Goal: Task Accomplishment & Management: Manage account settings

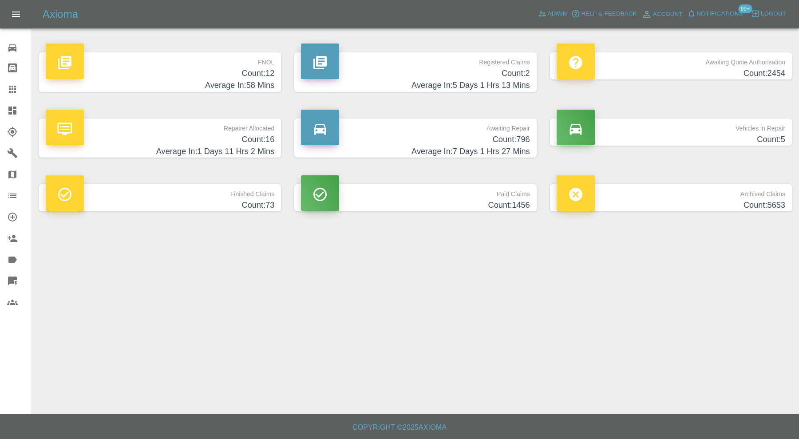
click at [242, 138] on h4 "Count: 16" at bounding box center [160, 140] width 229 height 12
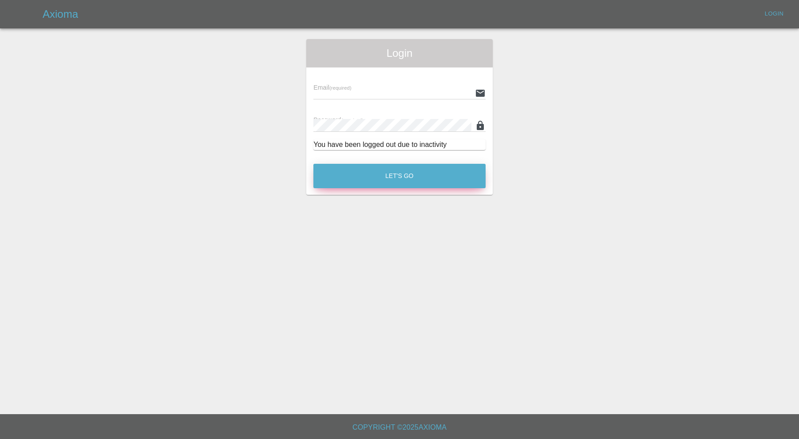
type input "[PERSON_NAME][EMAIL_ADDRESS][PERSON_NAME][DOMAIN_NAME]"
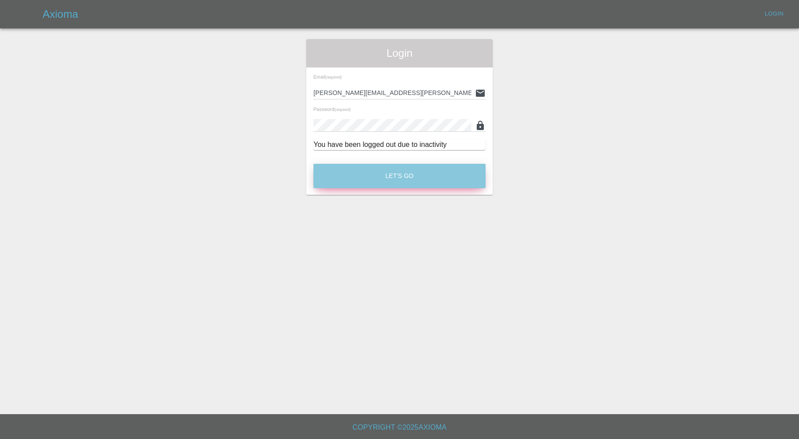
click at [386, 174] on button "Let's Go" at bounding box center [399, 176] width 172 height 24
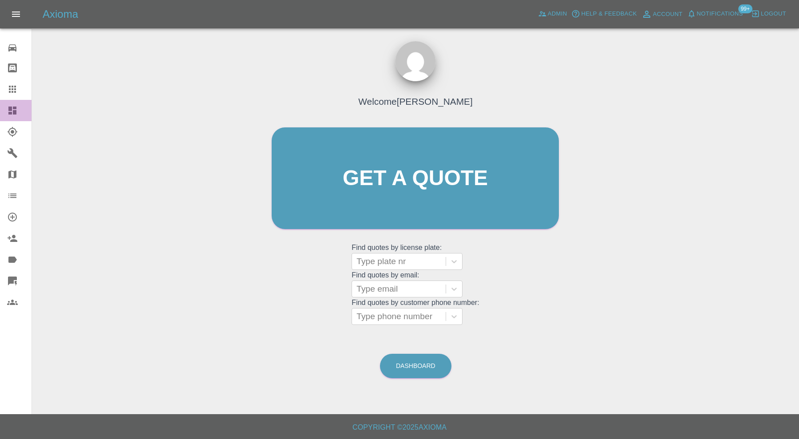
click at [7, 107] on link "Dashboard" at bounding box center [16, 110] width 32 height 21
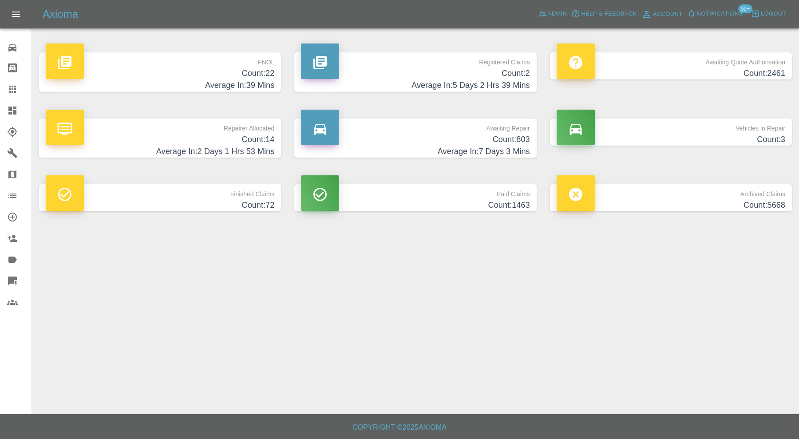
click at [237, 74] on h4 "Count: 22" at bounding box center [160, 73] width 229 height 12
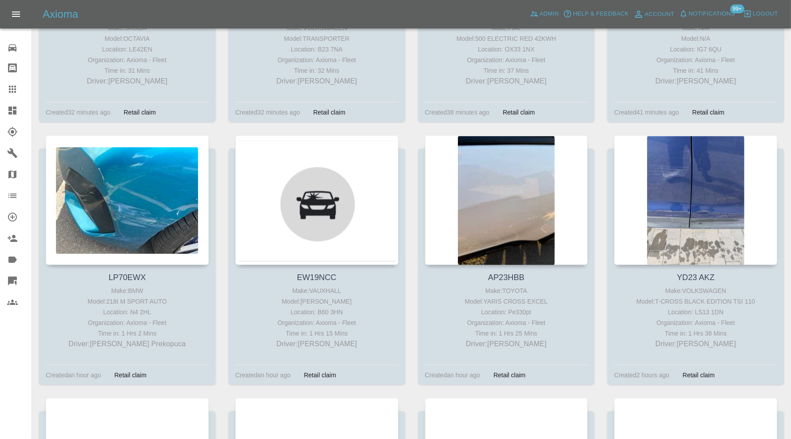
scroll to position [1150, 0]
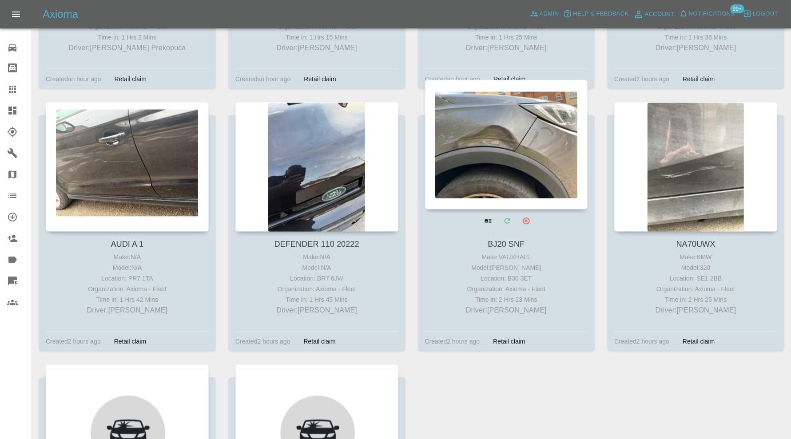
click at [513, 139] on div at bounding box center [506, 145] width 163 height 130
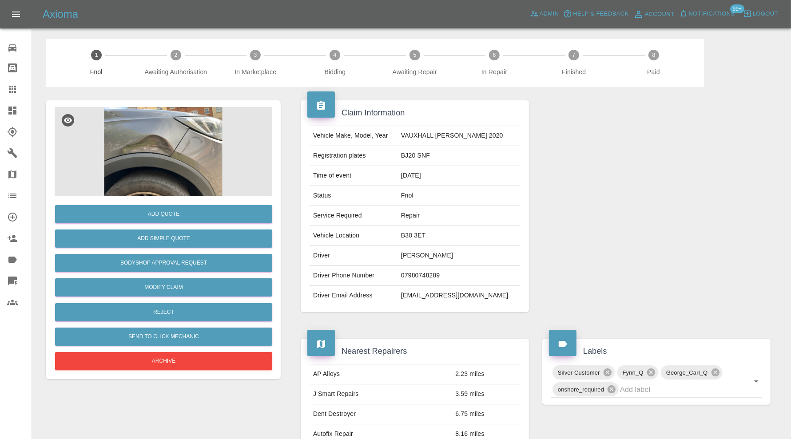
click at [173, 172] on img at bounding box center [163, 151] width 217 height 89
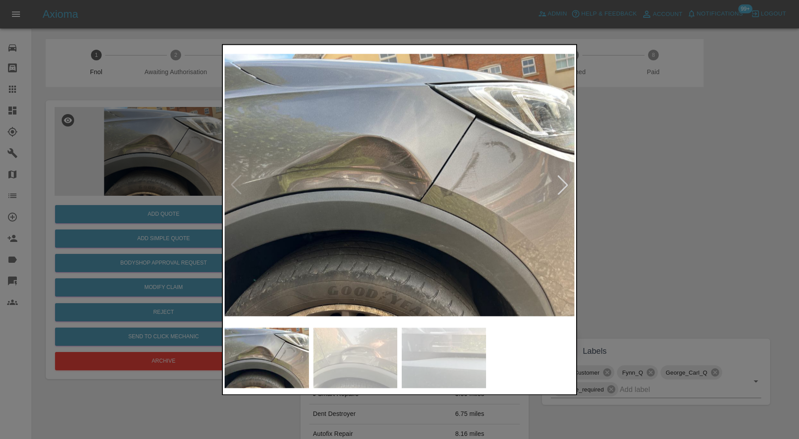
click at [385, 357] on img at bounding box center [355, 358] width 84 height 60
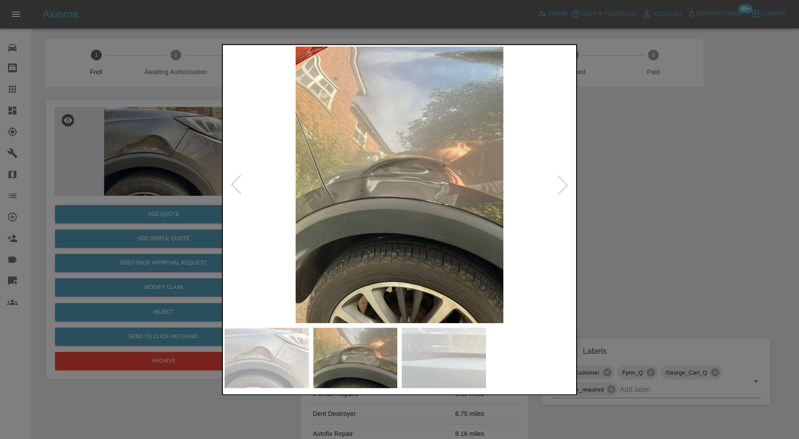
click at [475, 357] on img at bounding box center [444, 358] width 84 height 60
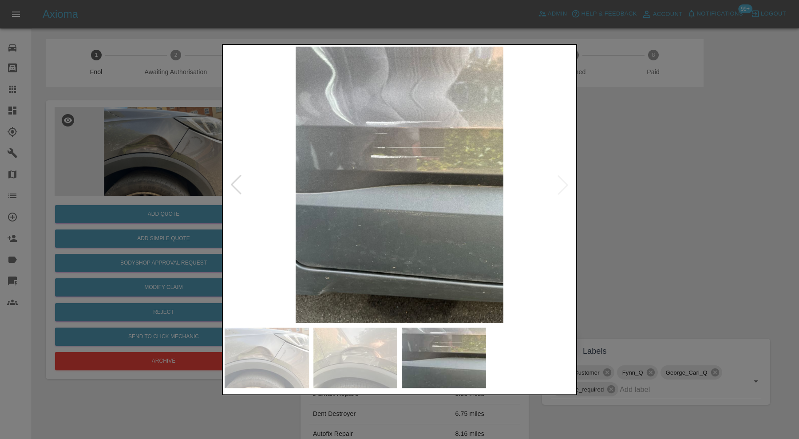
click at [378, 348] on img at bounding box center [355, 358] width 84 height 60
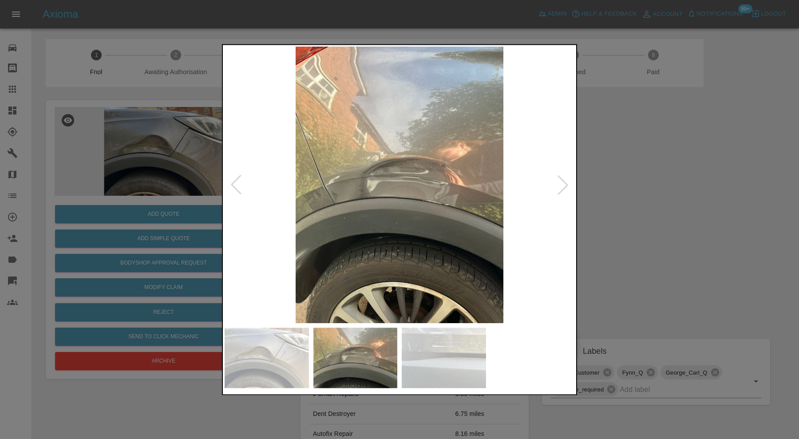
click at [274, 363] on img at bounding box center [267, 358] width 84 height 60
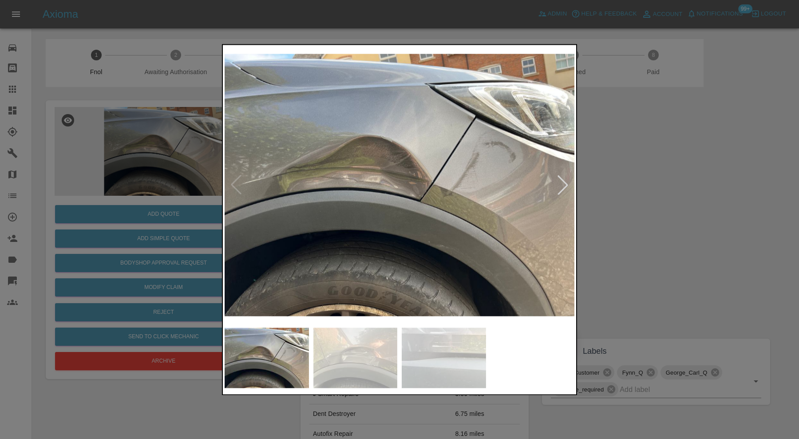
click at [342, 358] on img at bounding box center [355, 358] width 84 height 60
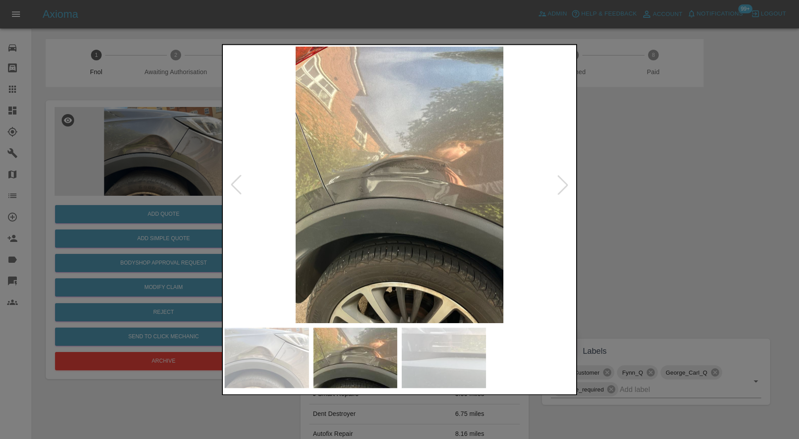
click at [280, 368] on img at bounding box center [267, 358] width 84 height 60
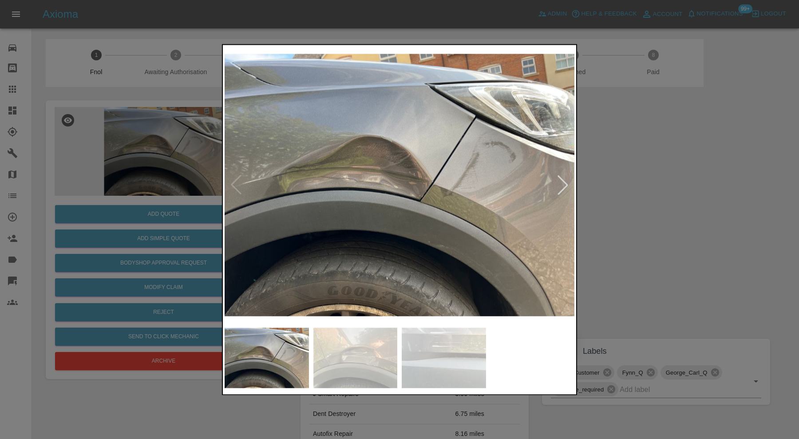
click at [341, 351] on img at bounding box center [355, 358] width 84 height 60
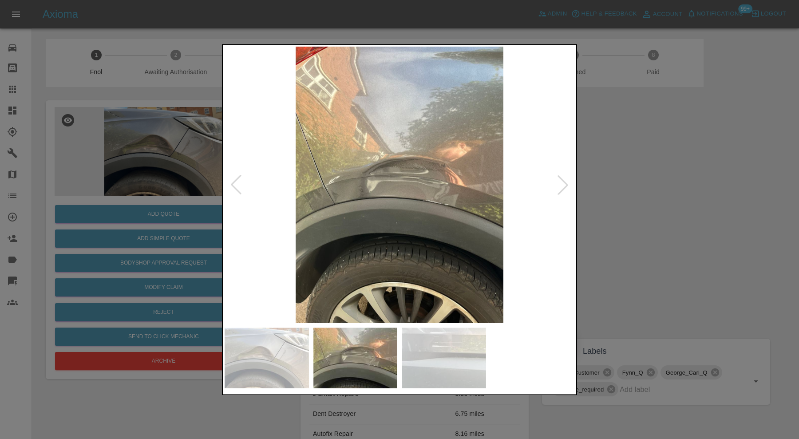
click at [698, 209] on div at bounding box center [399, 219] width 799 height 439
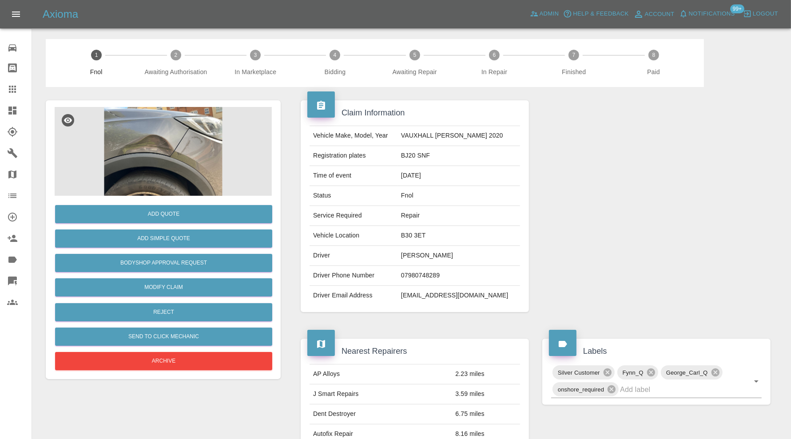
click at [131, 137] on img at bounding box center [163, 151] width 217 height 89
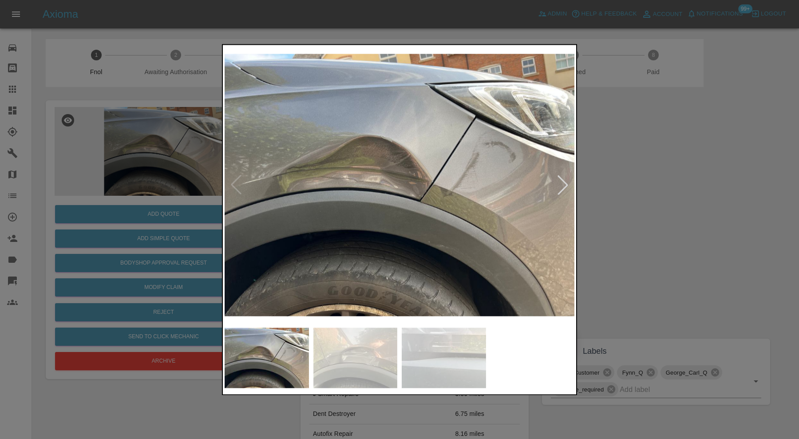
click at [373, 363] on img at bounding box center [355, 358] width 84 height 60
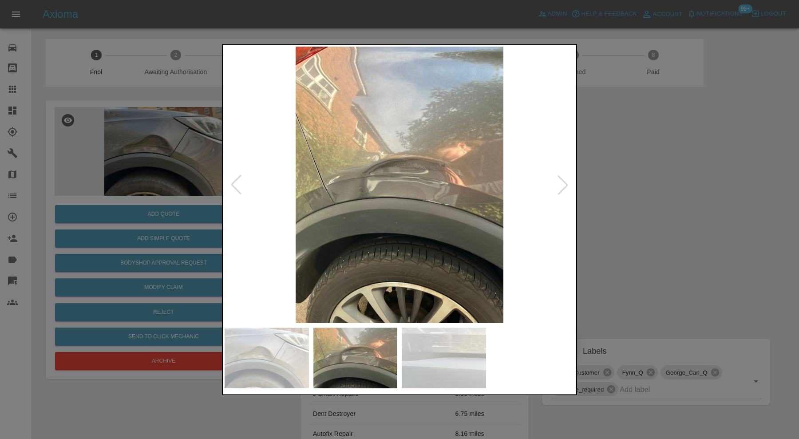
click at [332, 211] on img at bounding box center [400, 185] width 350 height 277
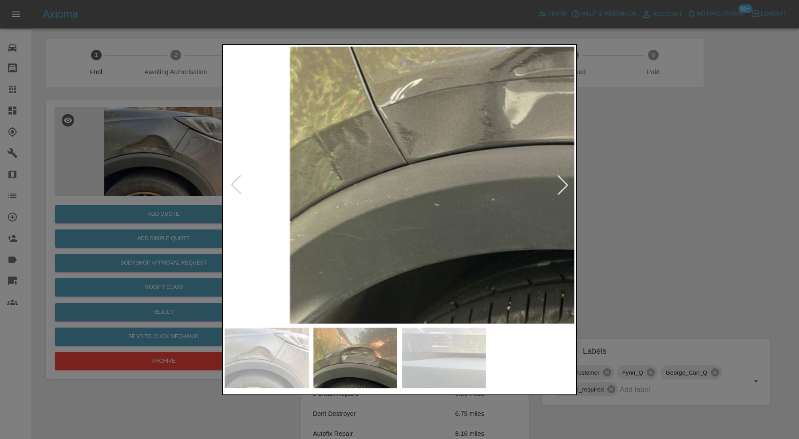
click at [675, 170] on div at bounding box center [399, 219] width 799 height 439
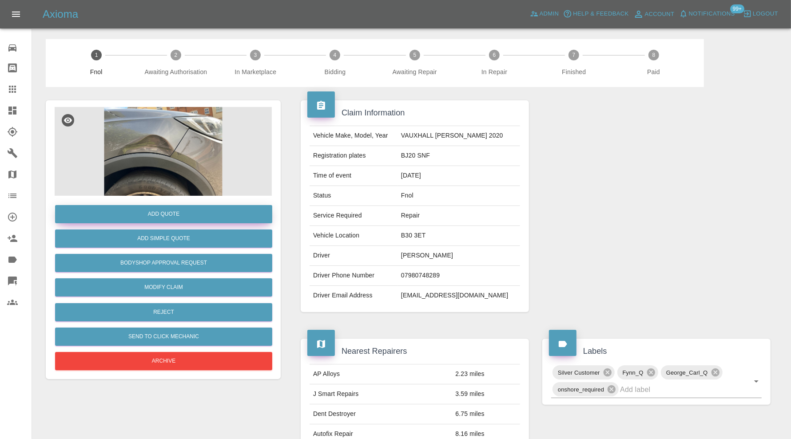
click at [224, 214] on button "Add Quote" at bounding box center [163, 214] width 217 height 18
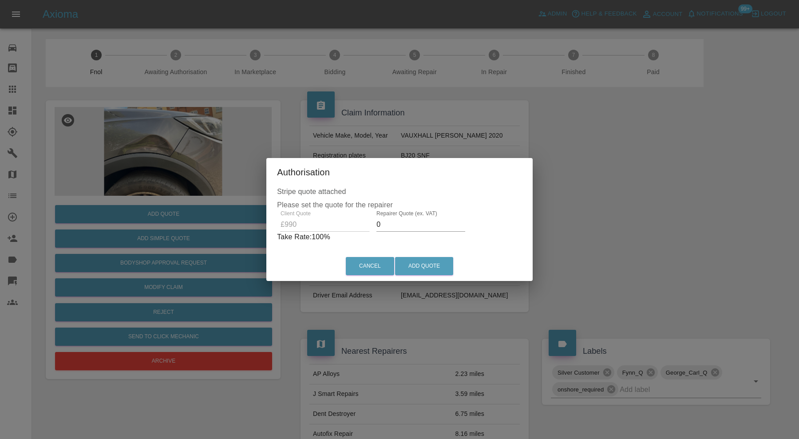
click at [409, 234] on p "Take Rate: 100 %" at bounding box center [399, 237] width 245 height 11
click at [409, 233] on p "Take Rate: 100 %" at bounding box center [399, 237] width 245 height 11
click at [413, 221] on input "0" at bounding box center [421, 225] width 89 height 14
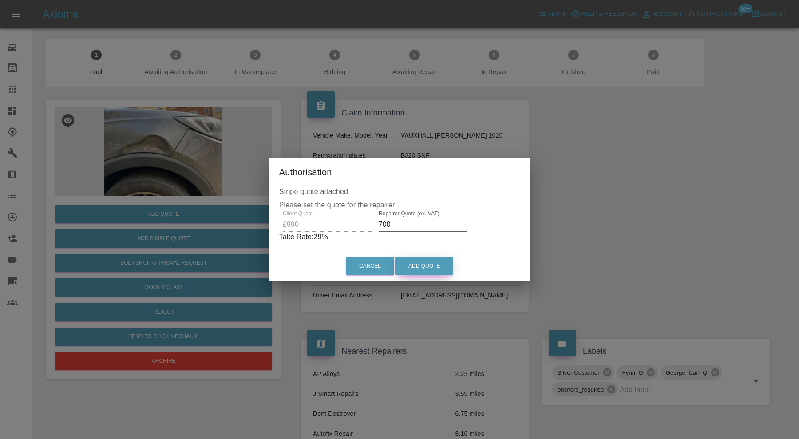
type input "700"
click at [414, 260] on button "Add Quote" at bounding box center [424, 266] width 58 height 18
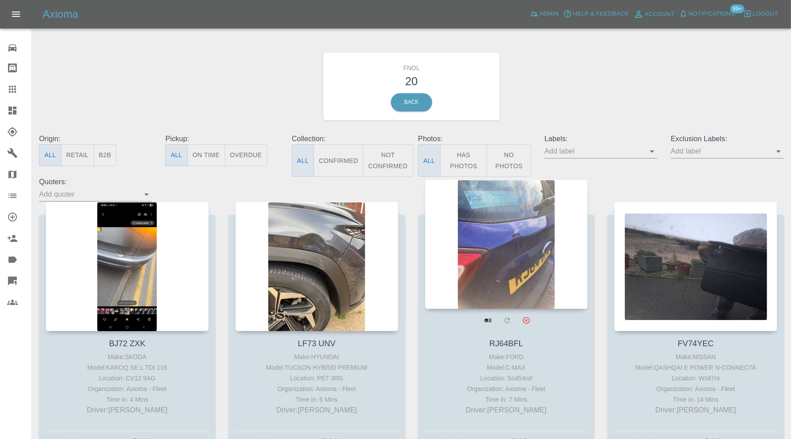
click at [559, 240] on div at bounding box center [506, 244] width 163 height 130
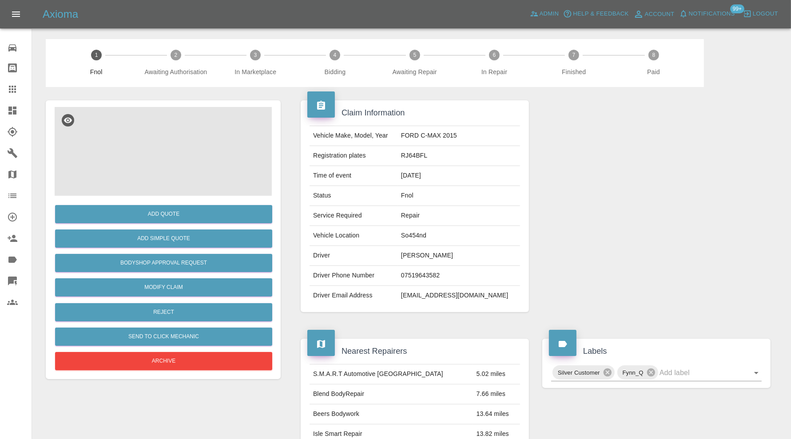
click at [164, 171] on img at bounding box center [163, 151] width 217 height 89
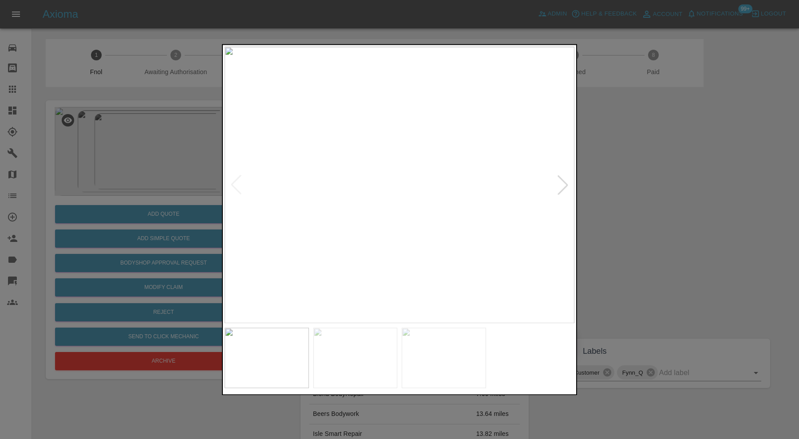
click at [560, 188] on div at bounding box center [563, 185] width 20 height 20
click at [678, 177] on div at bounding box center [399, 219] width 799 height 439
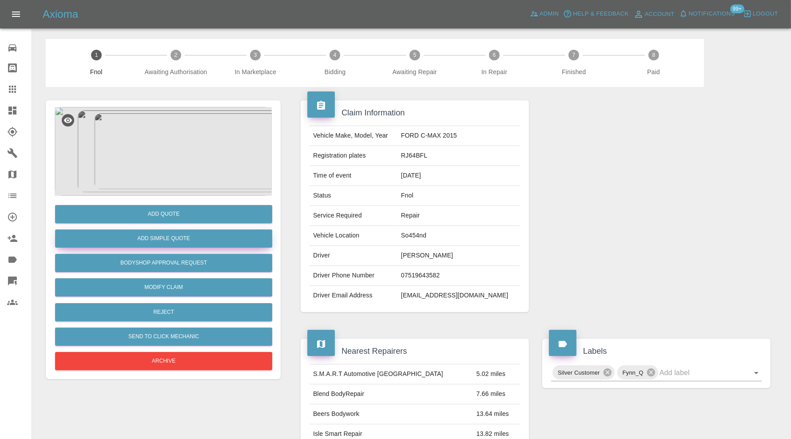
click at [188, 237] on button "Add Simple Quote" at bounding box center [163, 239] width 217 height 18
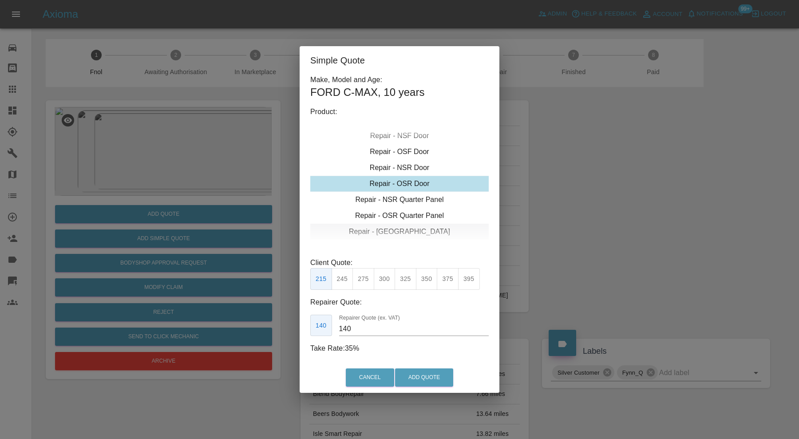
click at [402, 228] on div "Repair - Tailgate" at bounding box center [399, 232] width 178 height 16
click at [427, 274] on button "350" at bounding box center [427, 279] width 22 height 22
type input "230"
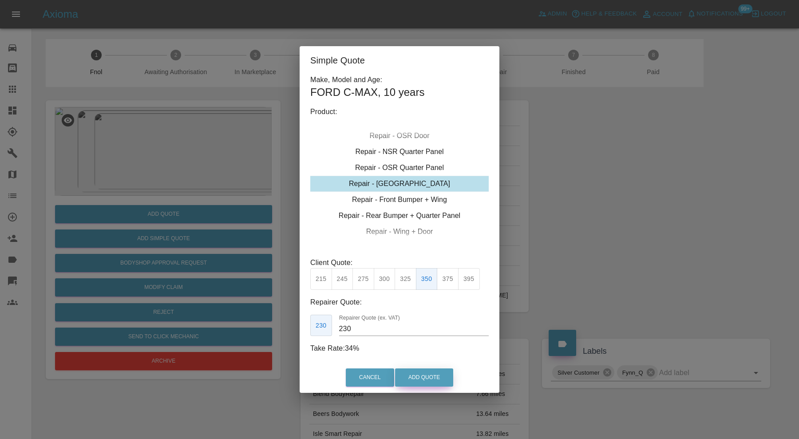
click at [434, 374] on button "Add Quote" at bounding box center [424, 378] width 58 height 18
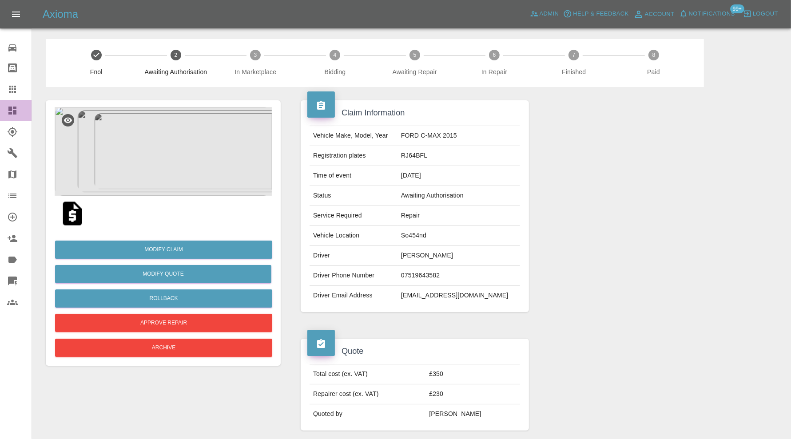
click at [16, 110] on icon at bounding box center [12, 111] width 8 height 8
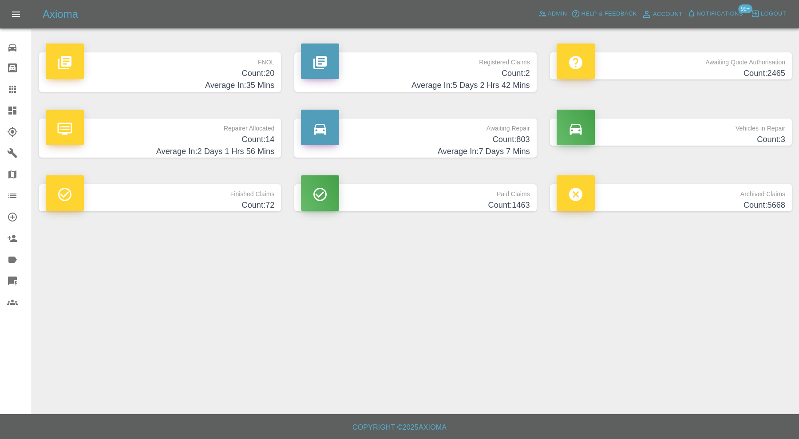
click at [218, 80] on h4 "Average In: 35 Mins" at bounding box center [160, 85] width 229 height 12
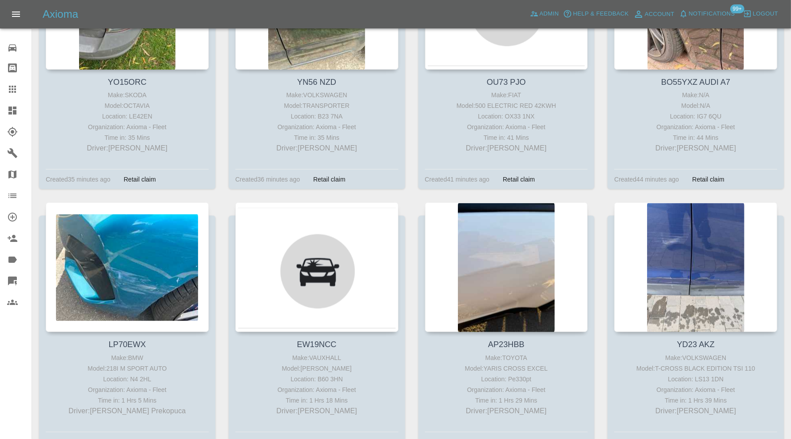
scroll to position [888, 0]
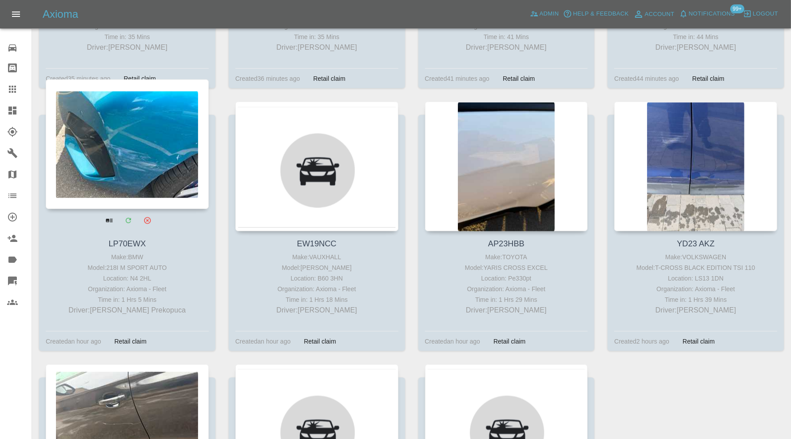
click at [150, 125] on div at bounding box center [127, 144] width 163 height 130
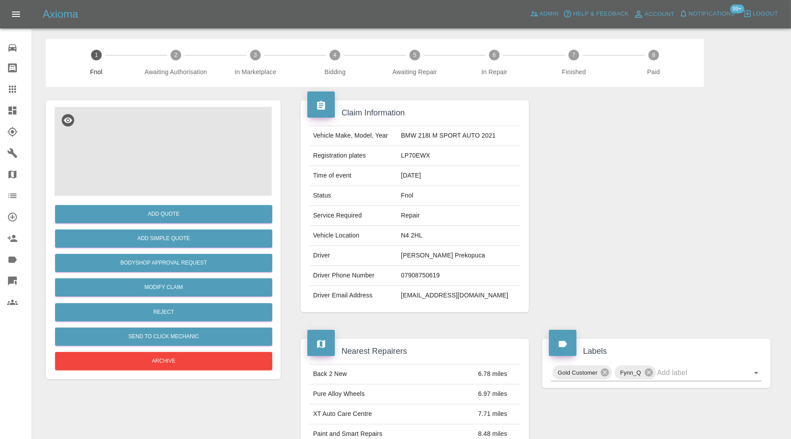
click at [178, 149] on img at bounding box center [163, 151] width 217 height 89
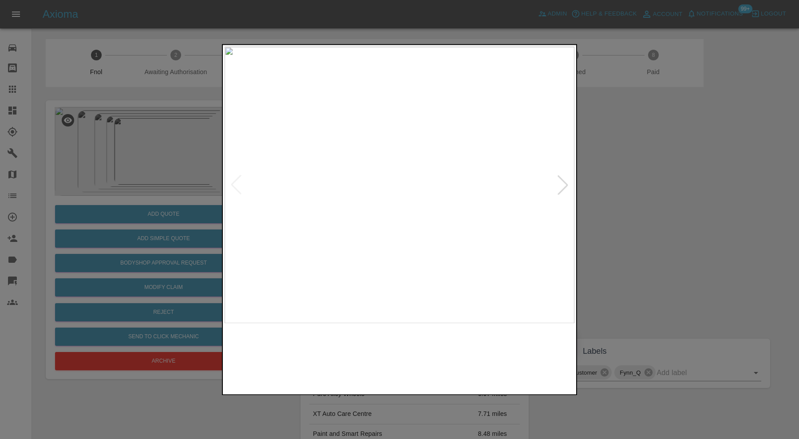
click at [340, 362] on img at bounding box center [355, 358] width 84 height 60
click at [459, 365] on img at bounding box center [444, 358] width 84 height 60
click at [528, 361] on img at bounding box center [533, 358] width 84 height 60
click at [415, 362] on img at bounding box center [444, 358] width 84 height 60
click at [377, 360] on img at bounding box center [355, 358] width 84 height 60
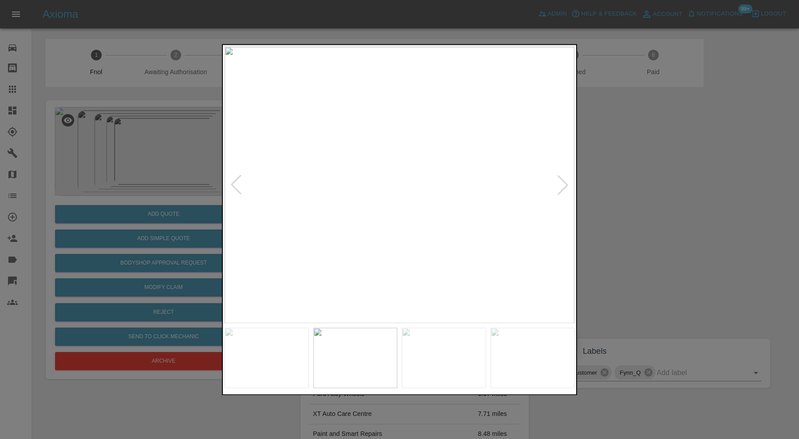
click at [369, 353] on img at bounding box center [355, 358] width 84 height 60
click at [565, 184] on div at bounding box center [563, 185] width 20 height 20
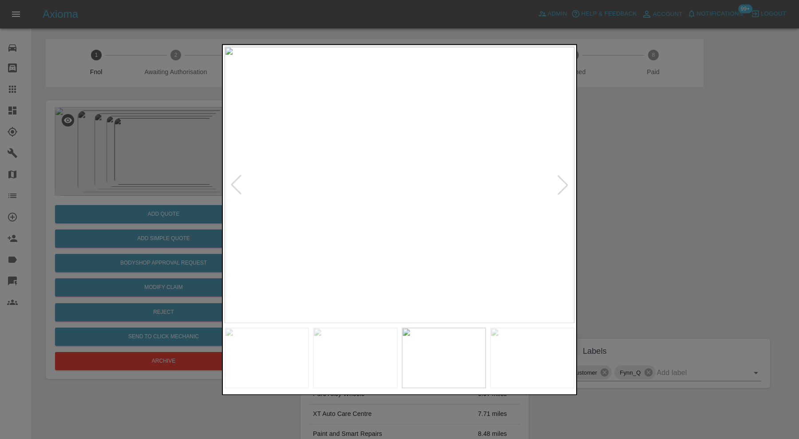
click at [565, 184] on div at bounding box center [563, 185] width 20 height 20
click at [565, 184] on img at bounding box center [400, 185] width 350 height 277
click at [617, 204] on div at bounding box center [399, 219] width 799 height 439
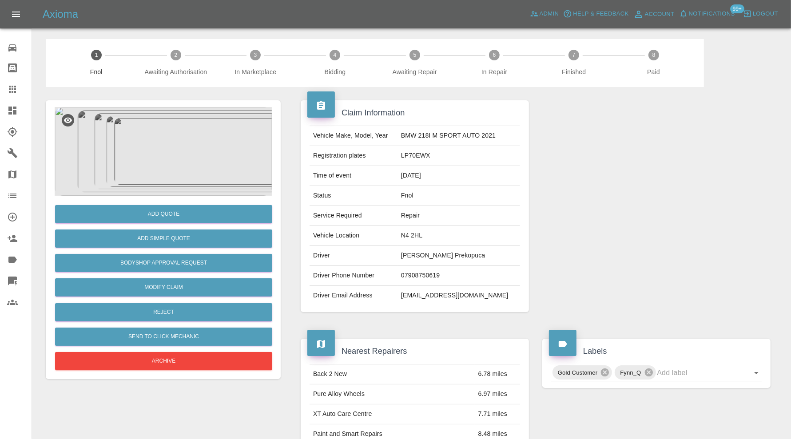
click at [181, 167] on img at bounding box center [163, 151] width 217 height 89
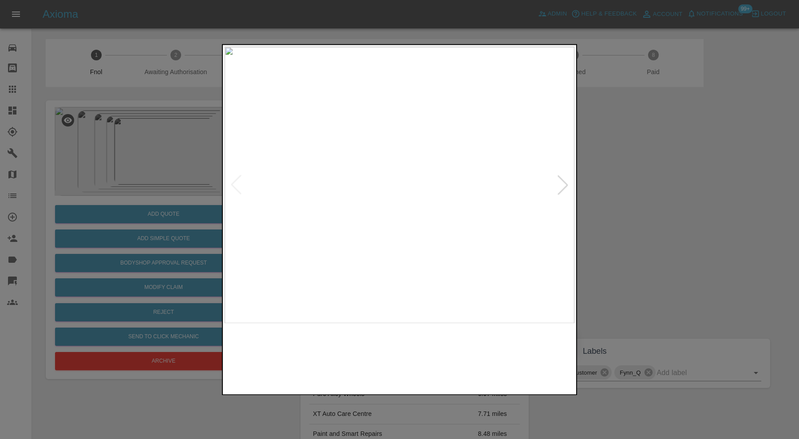
click at [527, 296] on img at bounding box center [400, 185] width 350 height 277
click at [573, 179] on div at bounding box center [563, 185] width 20 height 20
click at [572, 181] on div at bounding box center [563, 185] width 20 height 20
click at [625, 181] on div at bounding box center [399, 219] width 799 height 439
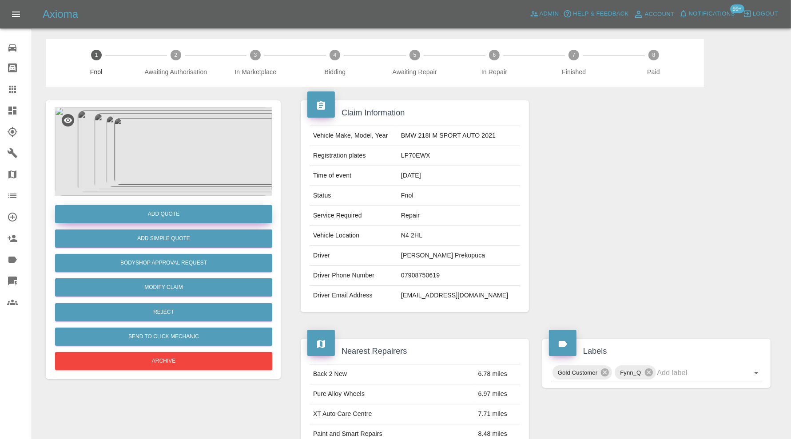
click at [174, 211] on button "Add Quote" at bounding box center [163, 214] width 217 height 18
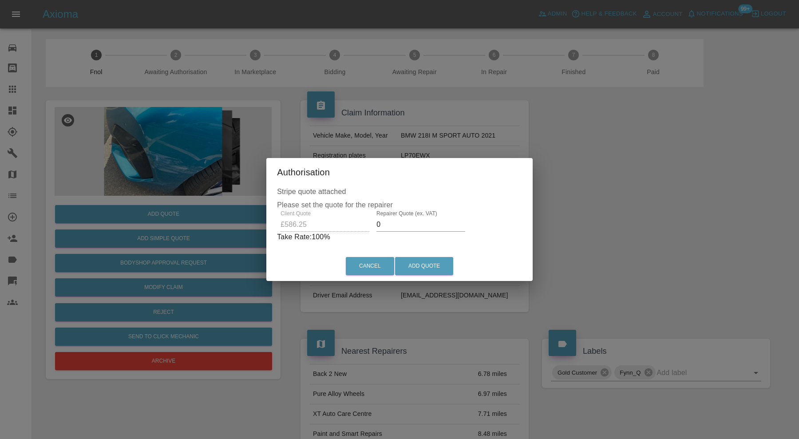
click at [416, 227] on input "0" at bounding box center [421, 225] width 89 height 14
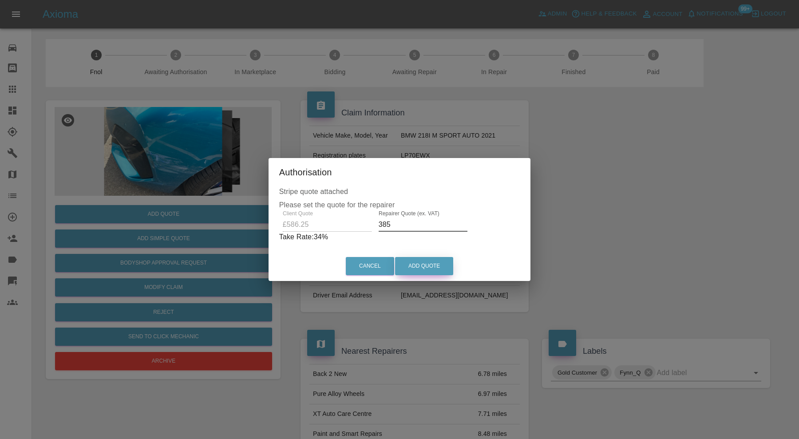
type input "385"
click at [420, 267] on button "Add Quote" at bounding box center [424, 266] width 58 height 18
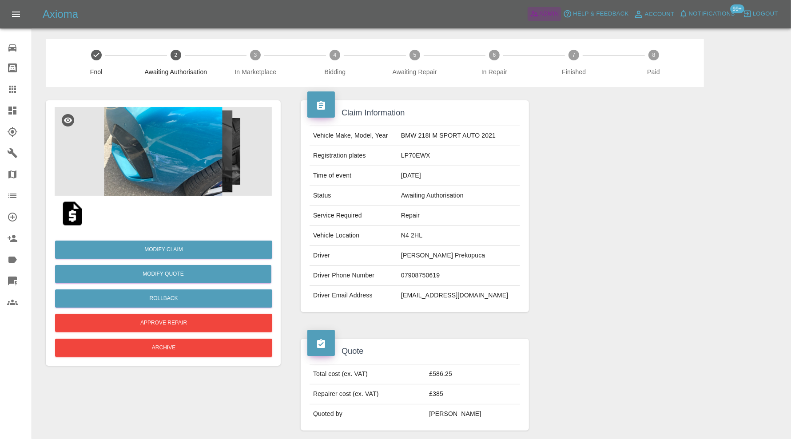
click at [542, 14] on span "Admin" at bounding box center [549, 14] width 20 height 10
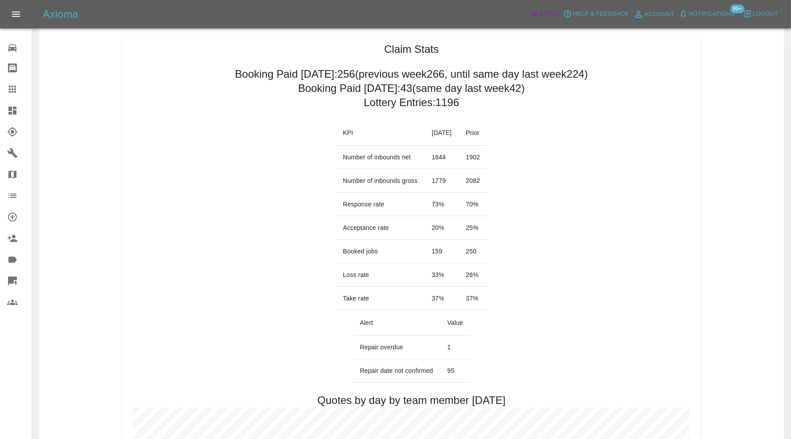
scroll to position [74, 0]
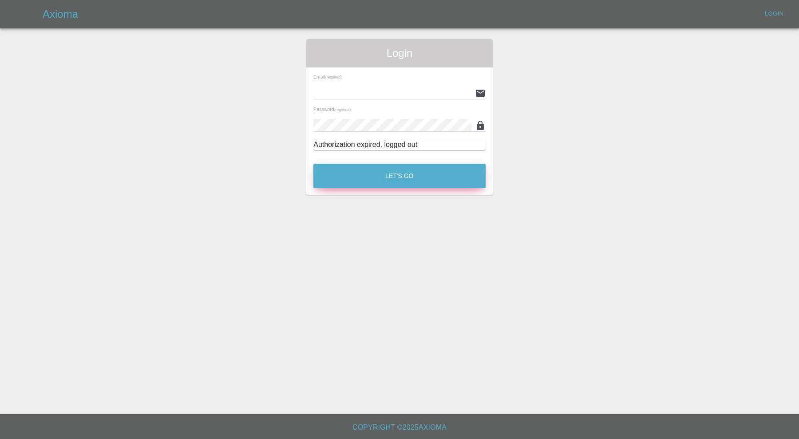
type input "[PERSON_NAME][EMAIL_ADDRESS][PERSON_NAME][DOMAIN_NAME]"
click at [446, 178] on button "Let's Go" at bounding box center [399, 176] width 172 height 24
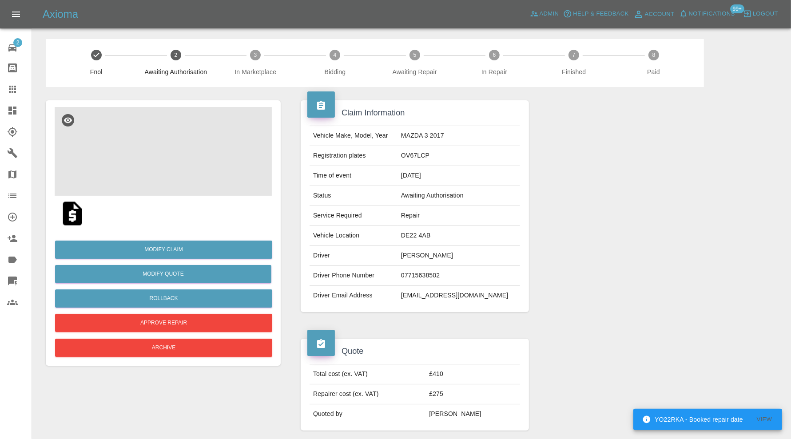
click at [168, 165] on img at bounding box center [163, 151] width 217 height 89
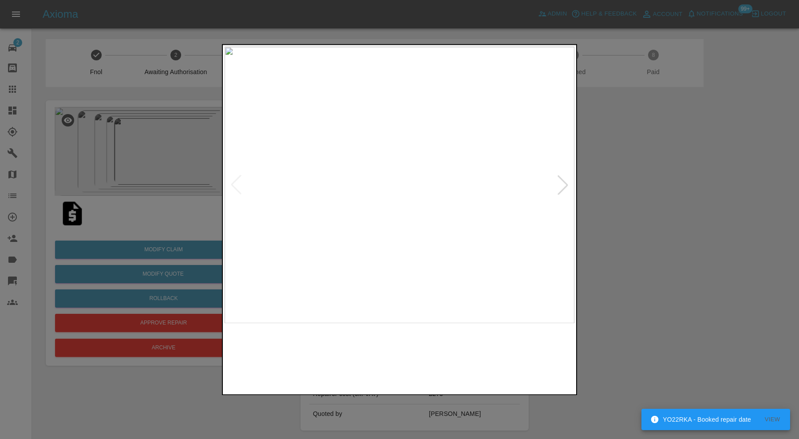
click at [429, 350] on img at bounding box center [444, 358] width 84 height 60
click at [512, 350] on img at bounding box center [533, 358] width 84 height 60
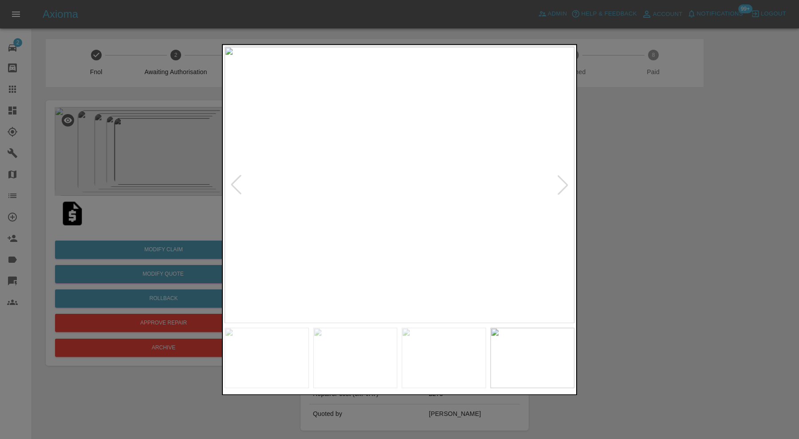
click at [562, 180] on div at bounding box center [563, 185] width 20 height 20
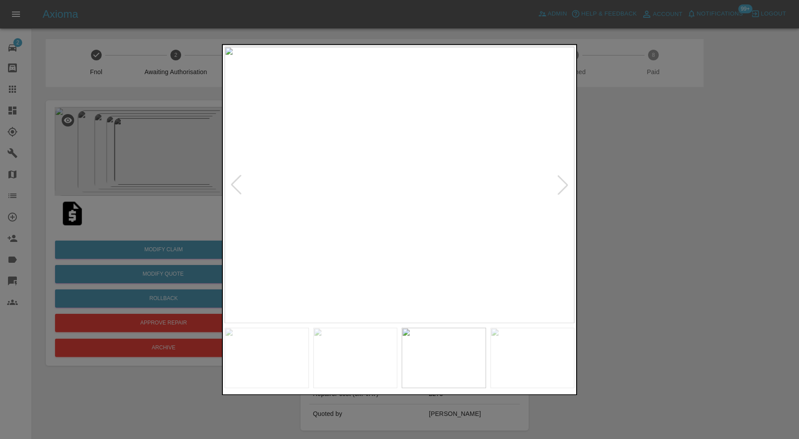
click at [562, 180] on div at bounding box center [563, 185] width 20 height 20
click at [562, 180] on img at bounding box center [400, 185] width 350 height 277
click at [655, 191] on div at bounding box center [399, 219] width 799 height 439
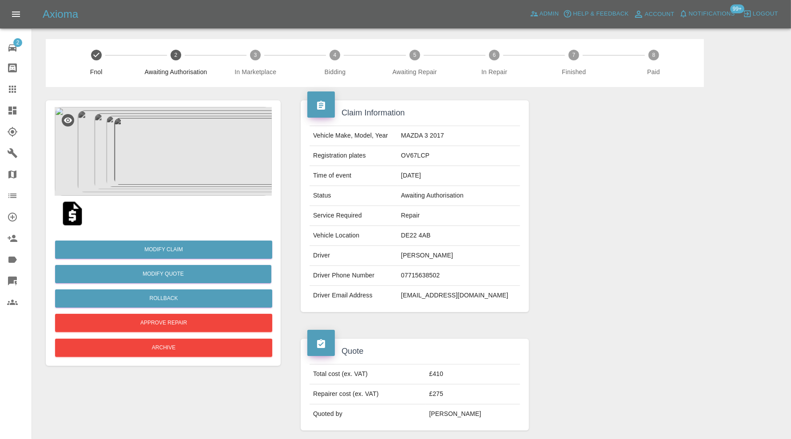
click at [172, 154] on img at bounding box center [163, 151] width 217 height 89
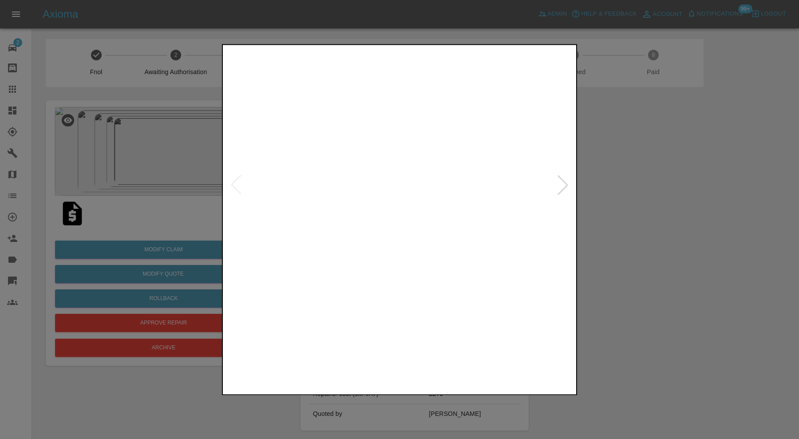
click at [403, 352] on img at bounding box center [444, 358] width 84 height 60
click at [550, 351] on img at bounding box center [533, 358] width 84 height 60
click at [436, 182] on img at bounding box center [400, 185] width 350 height 277
click at [566, 179] on div at bounding box center [563, 185] width 20 height 20
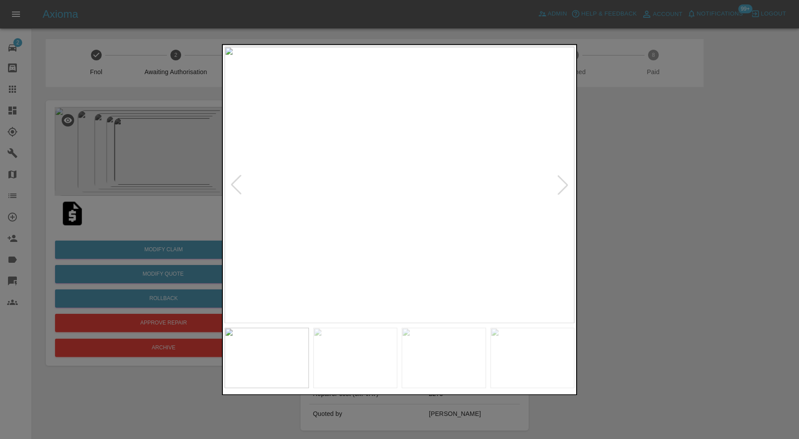
click at [376, 186] on img at bounding box center [400, 185] width 350 height 277
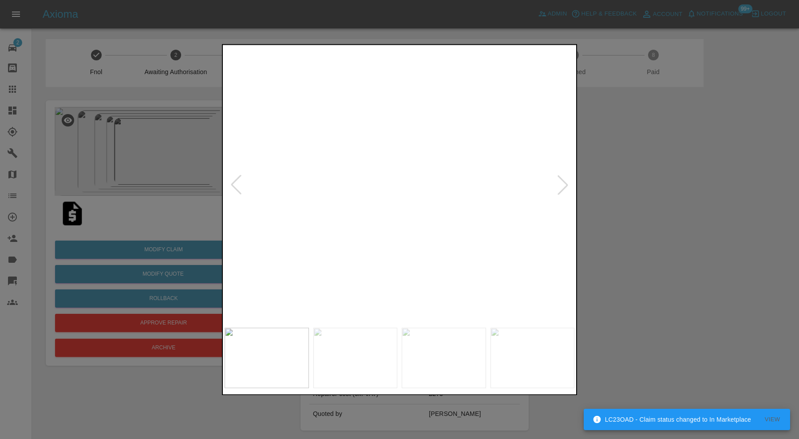
click at [395, 224] on img at bounding box center [470, 181] width 1050 height 830
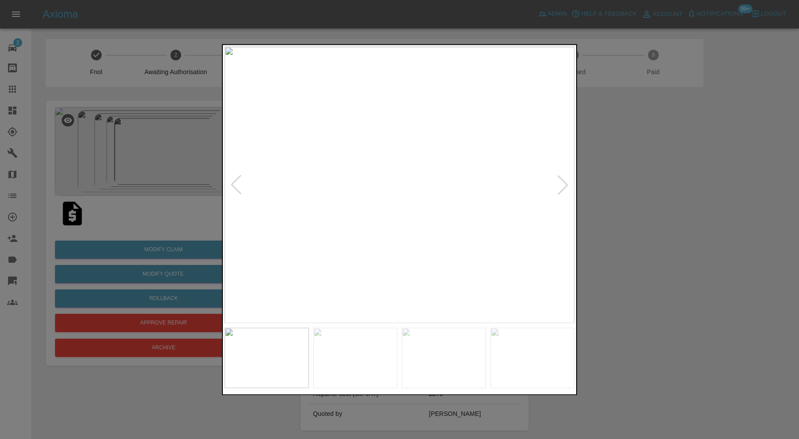
click at [334, 203] on img at bounding box center [400, 185] width 350 height 277
click at [668, 181] on div at bounding box center [399, 219] width 799 height 439
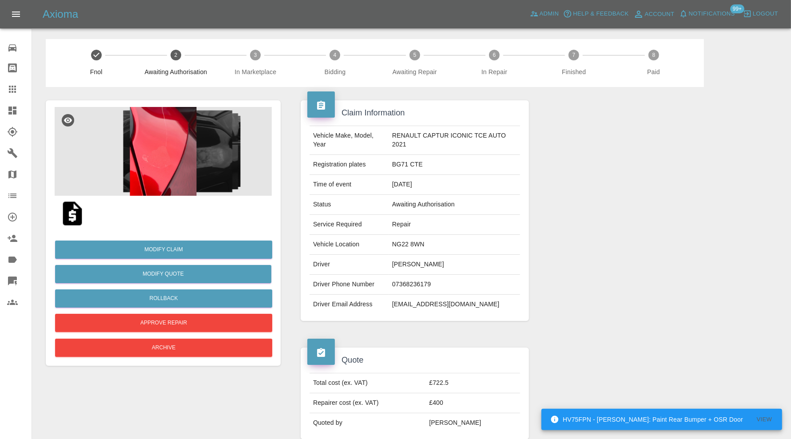
click at [172, 167] on img at bounding box center [163, 151] width 217 height 89
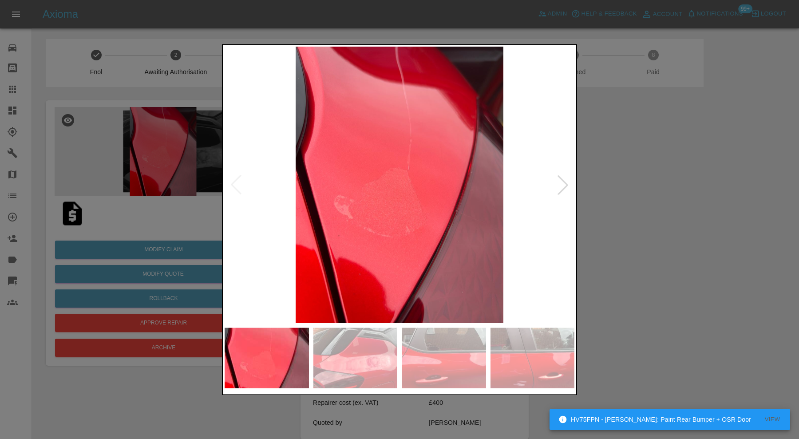
click at [562, 182] on div at bounding box center [563, 185] width 20 height 20
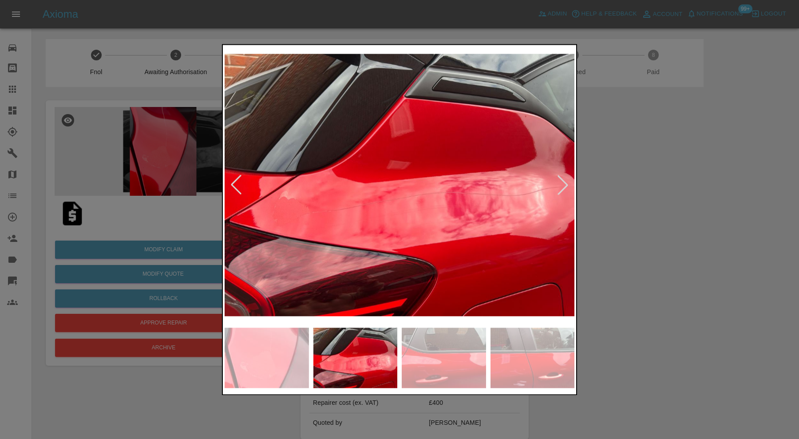
click at [562, 182] on div at bounding box center [563, 185] width 20 height 20
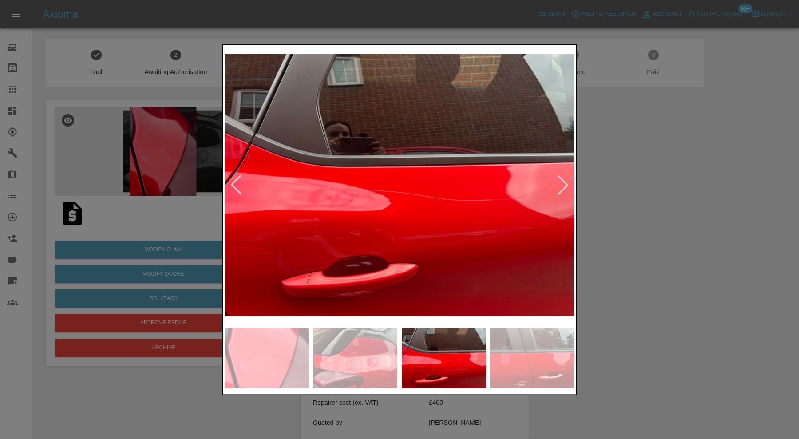
click at [562, 182] on div at bounding box center [563, 185] width 20 height 20
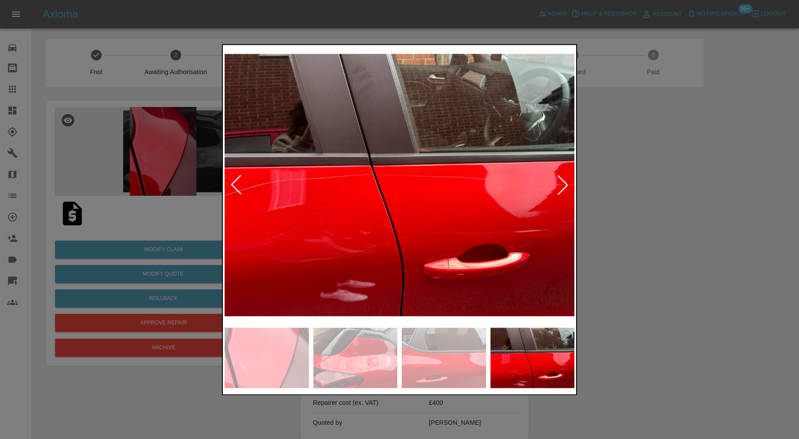
click at [562, 182] on div at bounding box center [563, 185] width 20 height 20
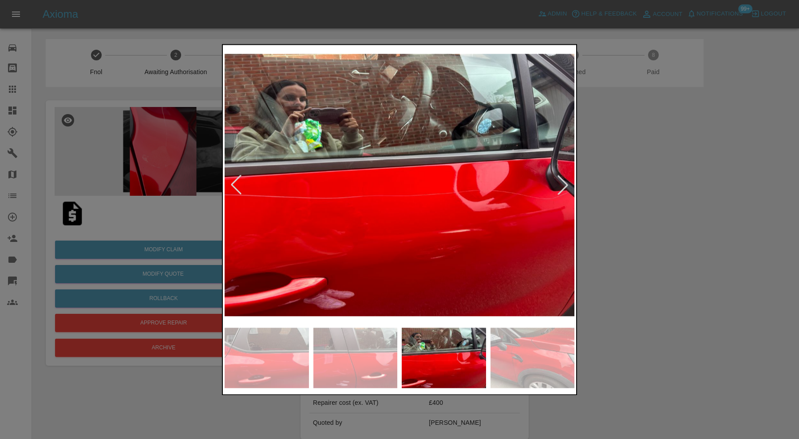
click at [562, 182] on div at bounding box center [563, 185] width 20 height 20
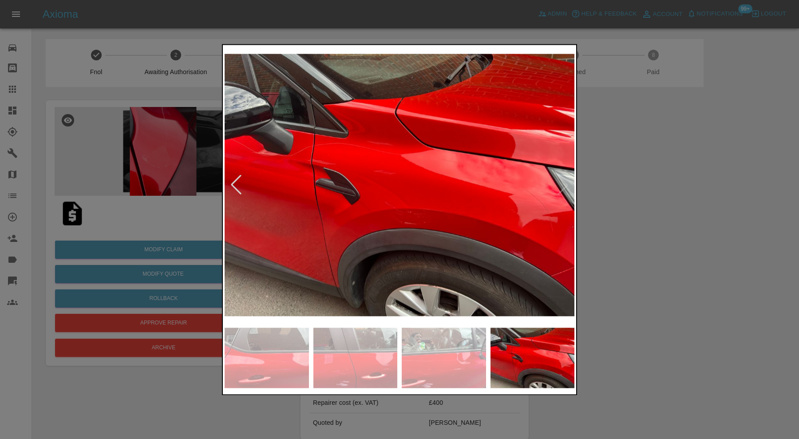
click at [562, 182] on img at bounding box center [400, 185] width 350 height 277
click at [646, 228] on div at bounding box center [399, 219] width 799 height 439
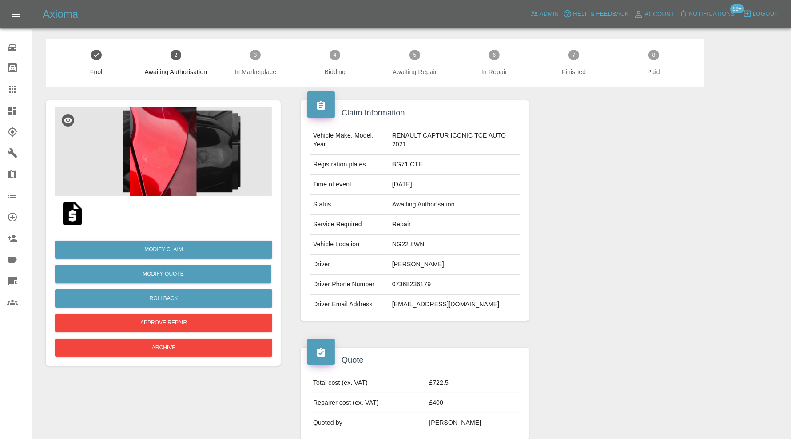
click at [135, 171] on img at bounding box center [163, 151] width 217 height 89
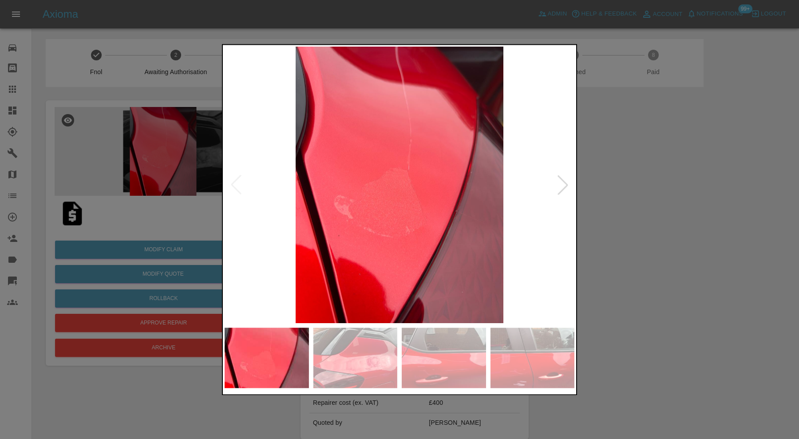
click at [563, 185] on div at bounding box center [563, 185] width 20 height 20
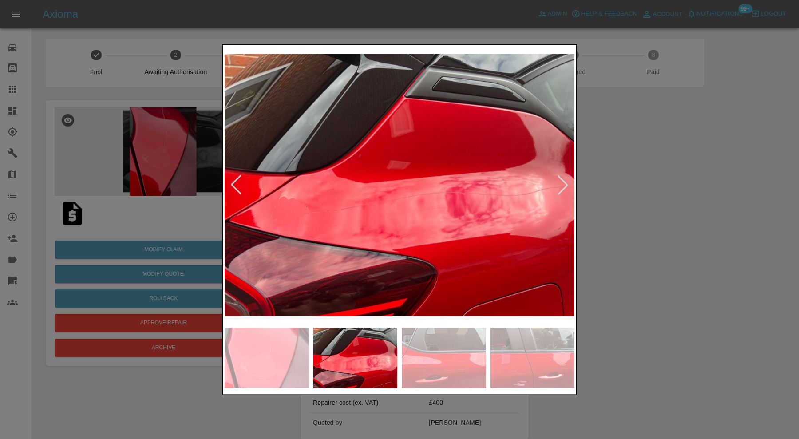
click at [563, 185] on div at bounding box center [563, 185] width 20 height 20
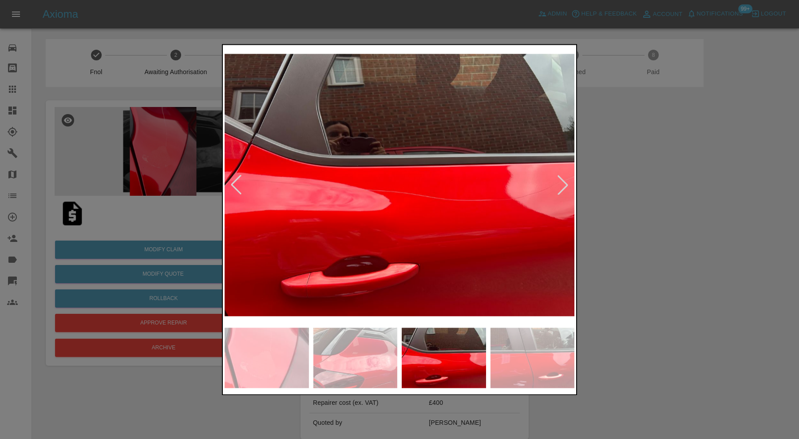
click at [563, 185] on div at bounding box center [563, 185] width 20 height 20
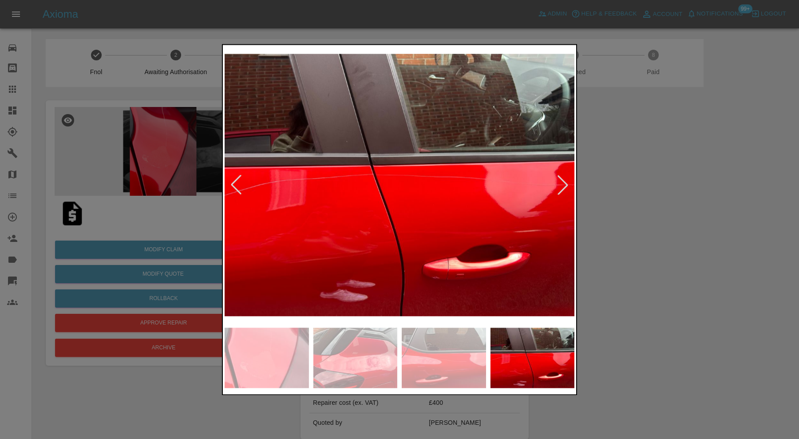
click at [563, 185] on div at bounding box center [563, 185] width 20 height 20
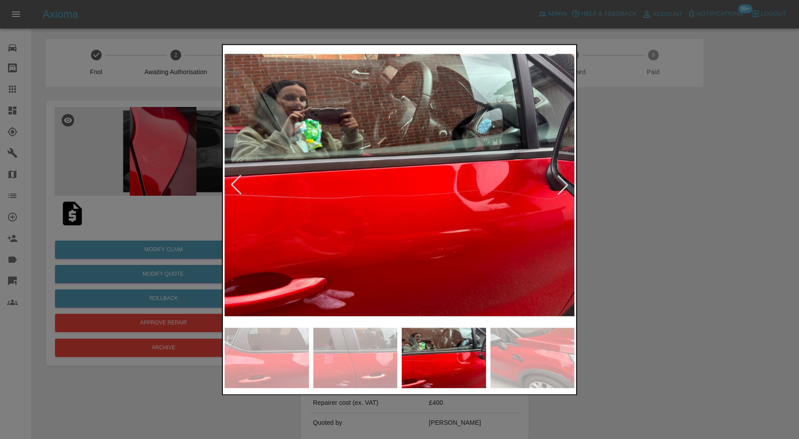
click at [563, 185] on div at bounding box center [563, 185] width 20 height 20
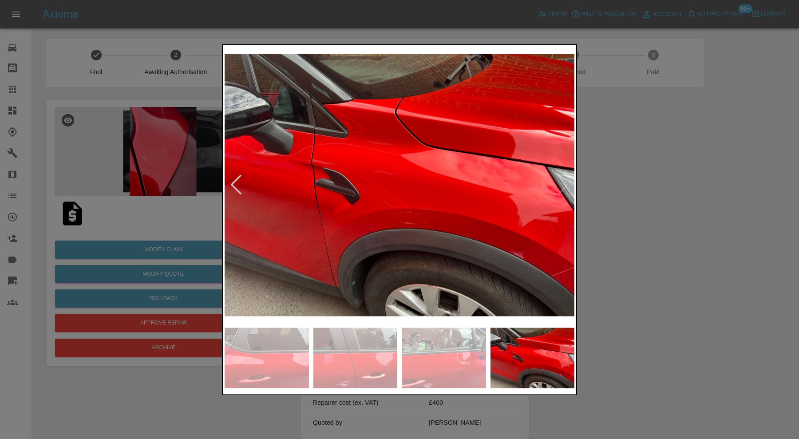
click at [563, 185] on img at bounding box center [400, 185] width 350 height 277
click at [687, 185] on div at bounding box center [399, 219] width 799 height 439
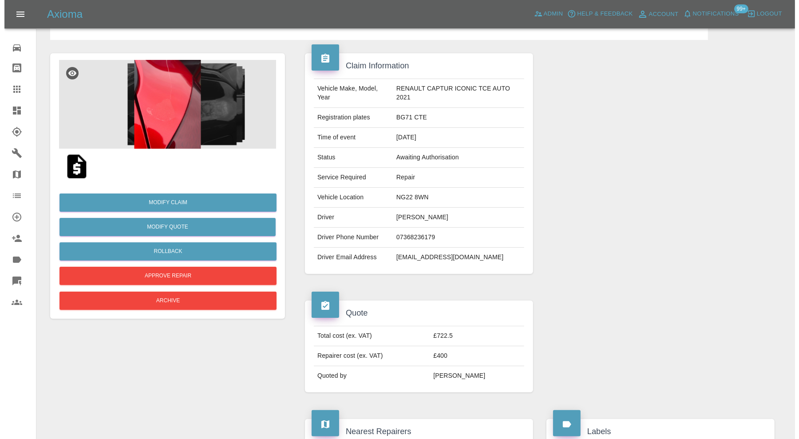
scroll to position [19, 0]
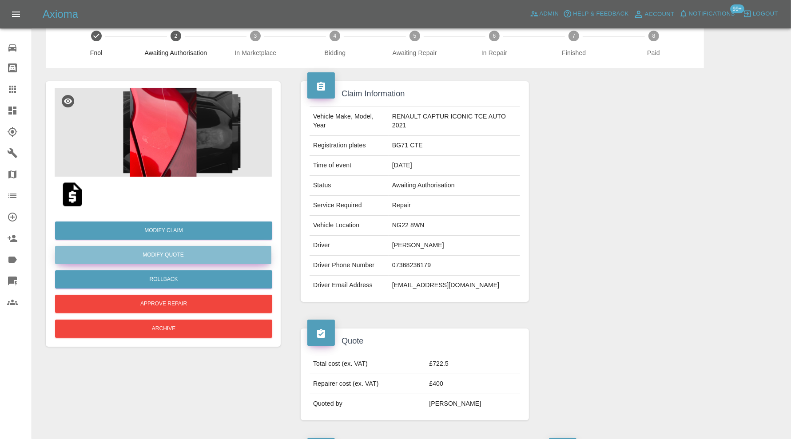
click at [176, 254] on button "Modify Quote" at bounding box center [163, 255] width 216 height 18
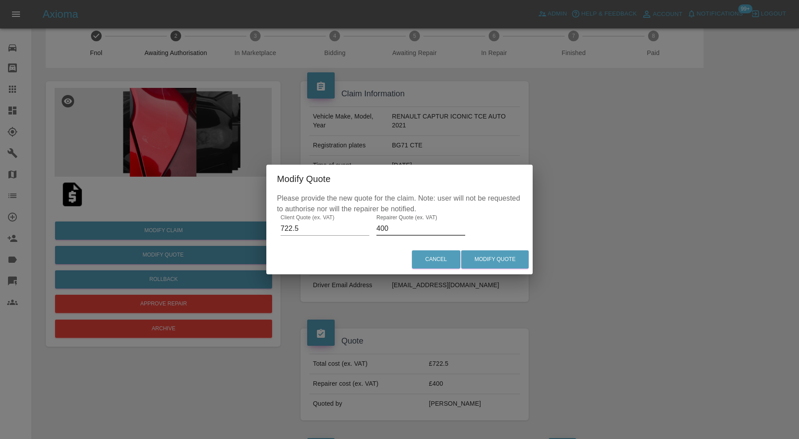
click at [413, 229] on input "400" at bounding box center [421, 229] width 89 height 14
type input "475"
click at [504, 259] on button "Modify Quote" at bounding box center [494, 259] width 67 height 18
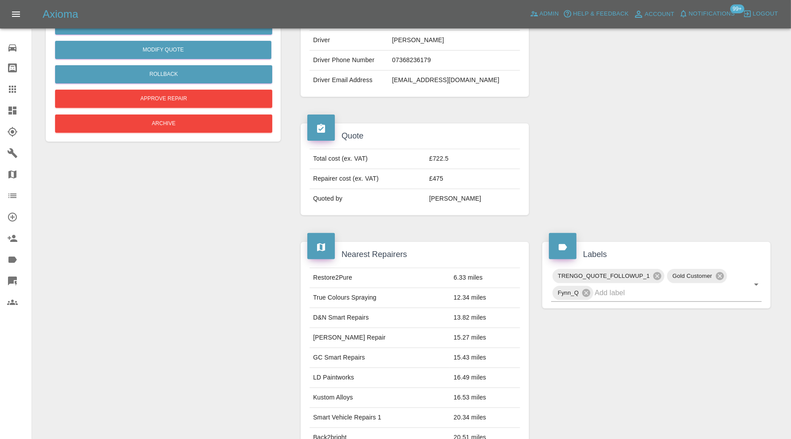
scroll to position [537, 0]
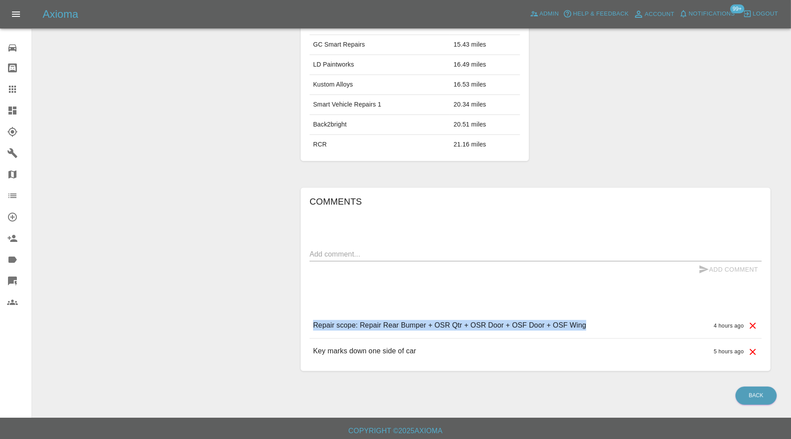
drag, startPoint x: 551, startPoint y: 321, endPoint x: 310, endPoint y: 329, distance: 241.2
click at [310, 329] on div "Repair scope: Repair Rear Bumper + OSR Qtr + OSR Door + OSF Door + OSF Wing 4 h…" at bounding box center [535, 325] width 452 height 25
copy p "Repair scope: Repair Rear Bumper + OSR Qtr + OSR Door + OSF Door + OSF Wing"
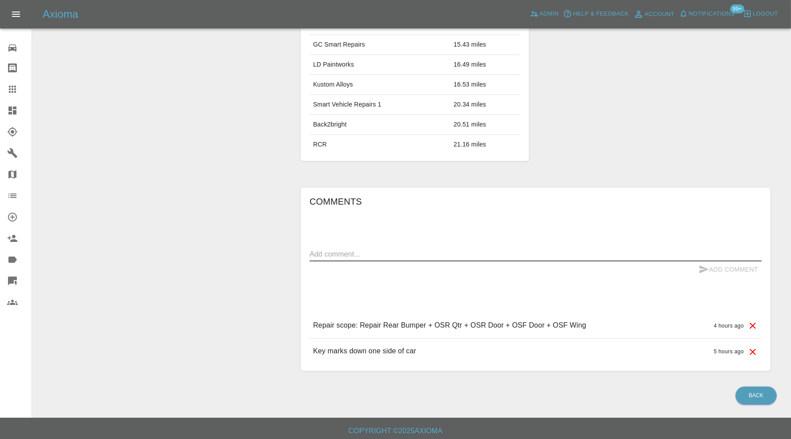
click at [346, 250] on textarea at bounding box center [535, 254] width 452 height 10
paste textarea "Repair scope: Repair Rear Bumper + OSR Qtr + OSR Door + OSF Door + OSF Wing"
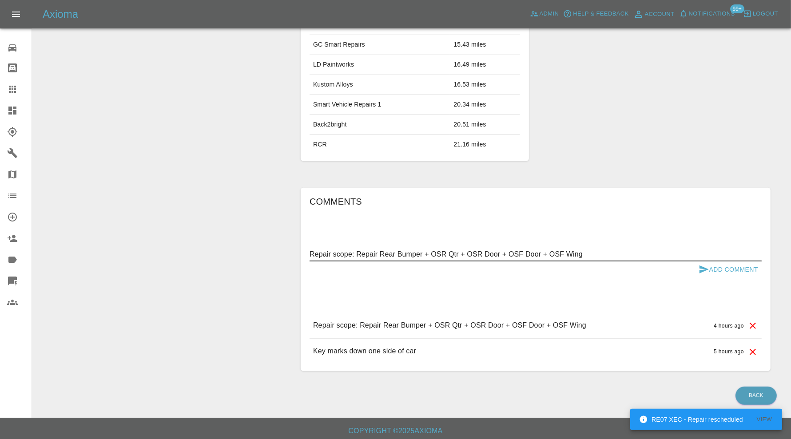
drag, startPoint x: 429, startPoint y: 249, endPoint x: 380, endPoint y: 249, distance: 49.3
click at [380, 249] on textarea "Repair scope: Repair Rear Bumper + OSR Qtr + OSR Door + OSF Door + OSF Wing" at bounding box center [535, 254] width 452 height 10
type textarea "Repair scope: Repair OSR Qtr + OSR Door + OSF Door + OSF Wing"
click at [718, 265] on button "Add Comment" at bounding box center [728, 270] width 67 height 16
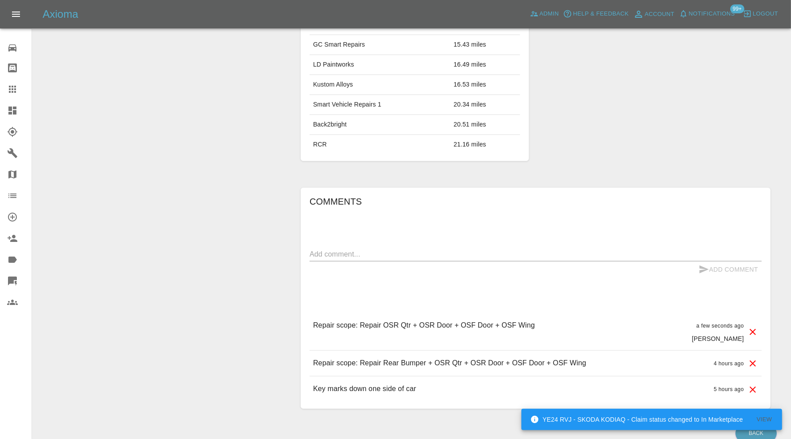
click at [753, 360] on icon at bounding box center [752, 363] width 11 height 11
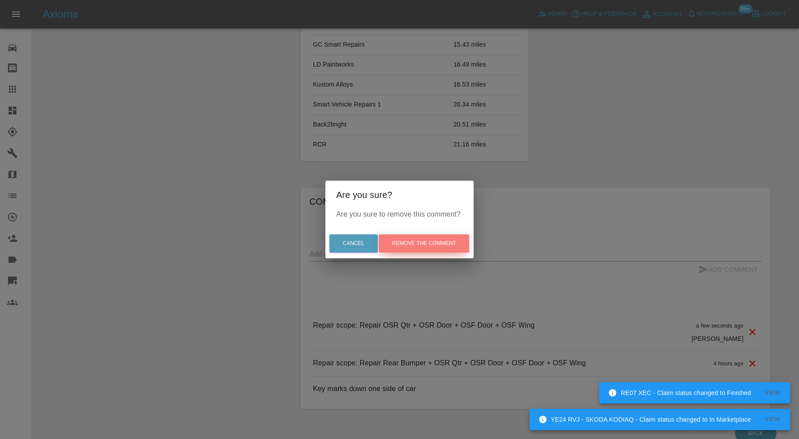
click at [446, 244] on button "Remove the comment" at bounding box center [424, 243] width 91 height 18
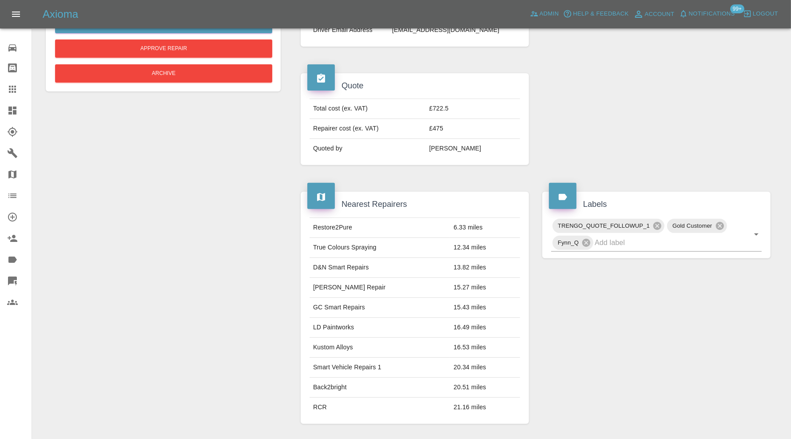
scroll to position [444, 0]
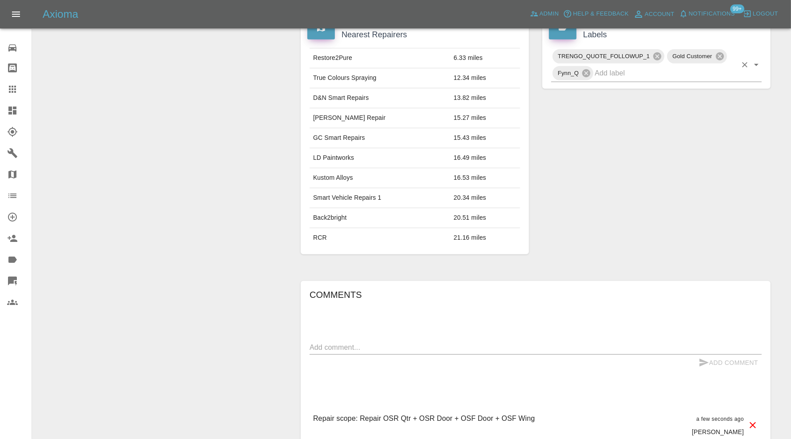
click at [638, 71] on input "text" at bounding box center [666, 73] width 142 height 14
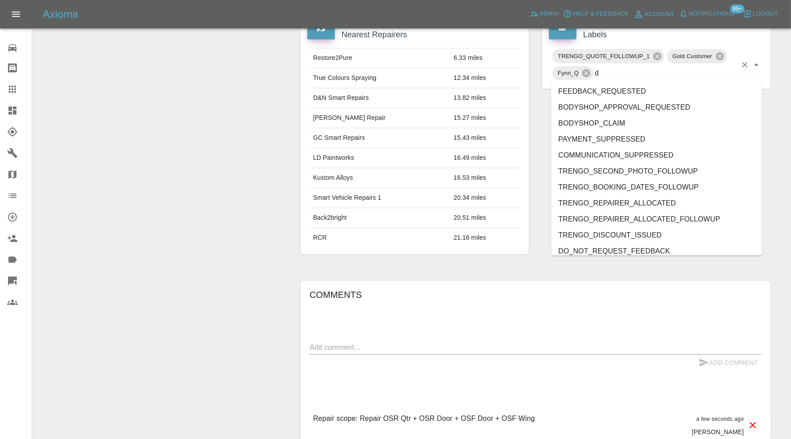
type input "do"
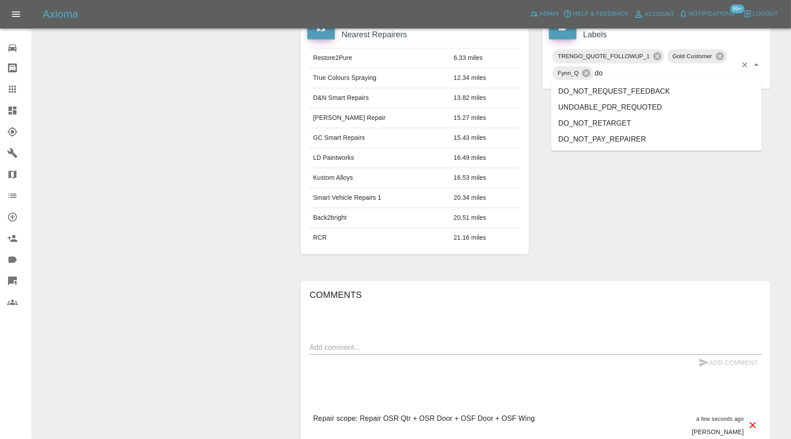
click at [618, 87] on li "DO_NOT_REQUEST_FEEDBACK" at bounding box center [656, 91] width 210 height 16
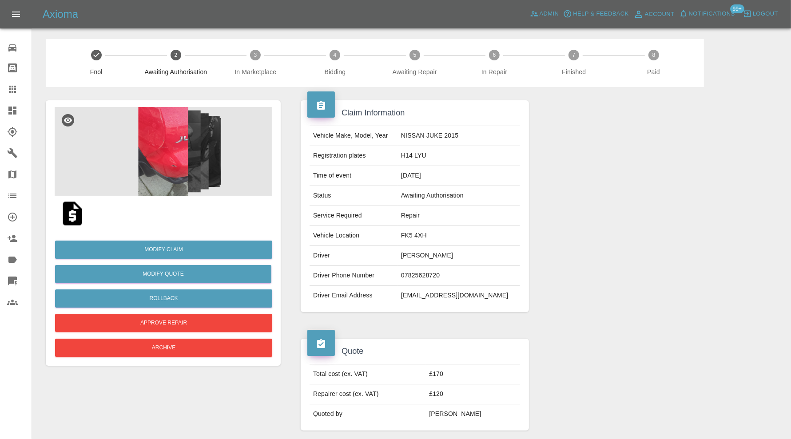
click at [166, 147] on img at bounding box center [163, 151] width 217 height 89
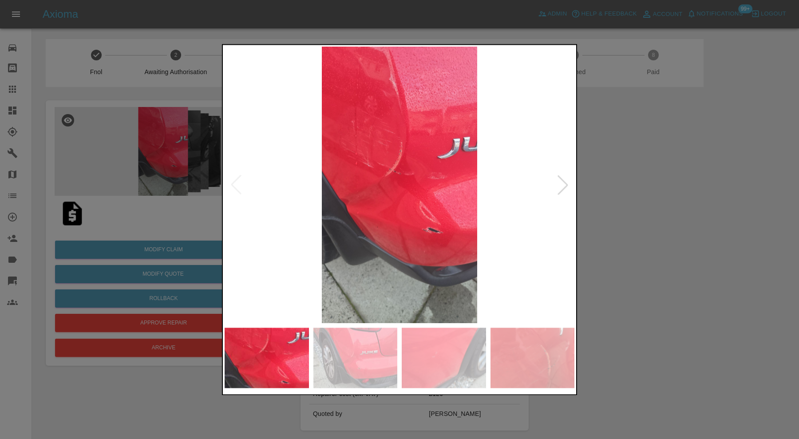
click at [571, 185] on div at bounding box center [563, 185] width 20 height 20
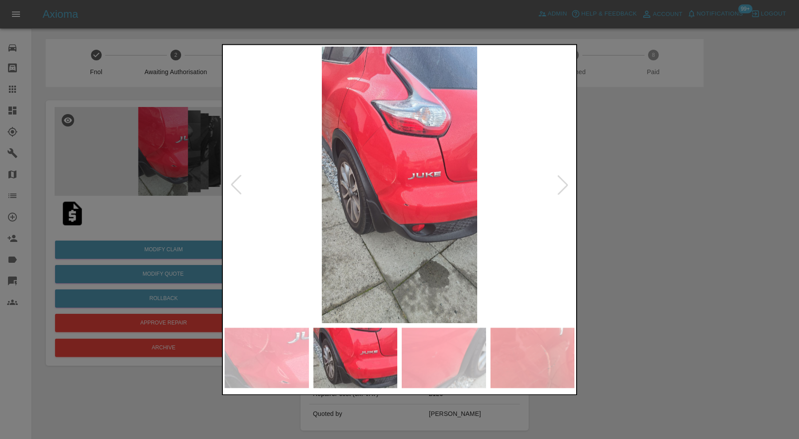
click at [570, 185] on div at bounding box center [563, 185] width 20 height 20
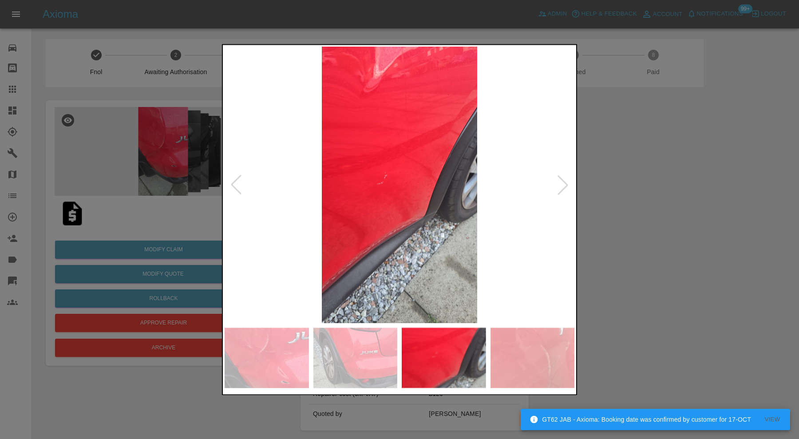
click at [570, 185] on div at bounding box center [563, 185] width 20 height 20
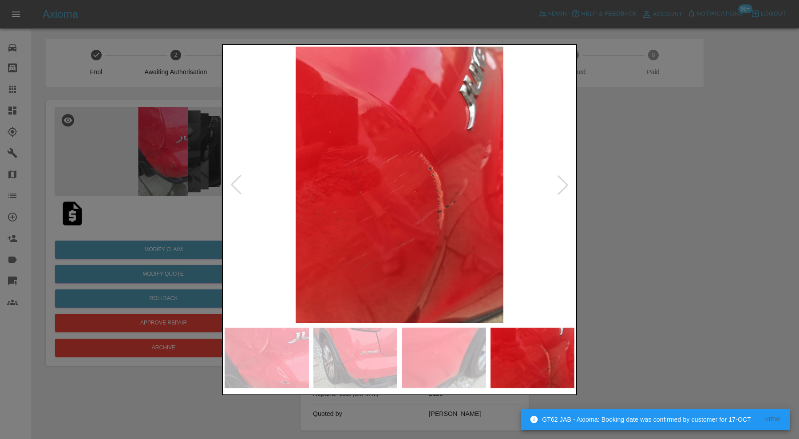
click at [570, 185] on div at bounding box center [563, 185] width 20 height 20
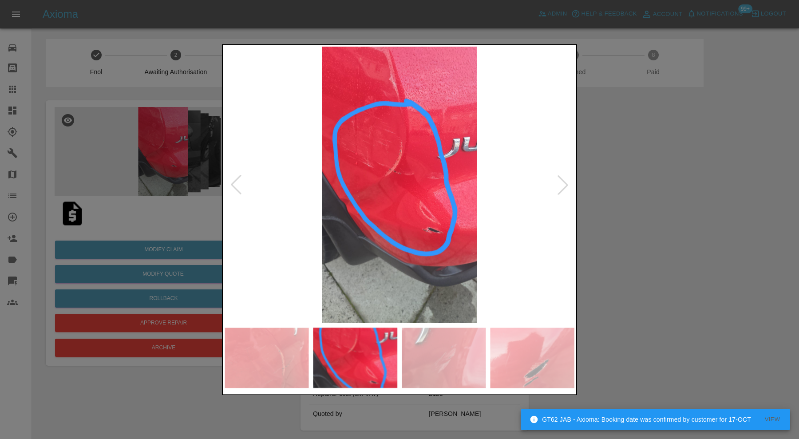
click at [570, 185] on div at bounding box center [563, 185] width 20 height 20
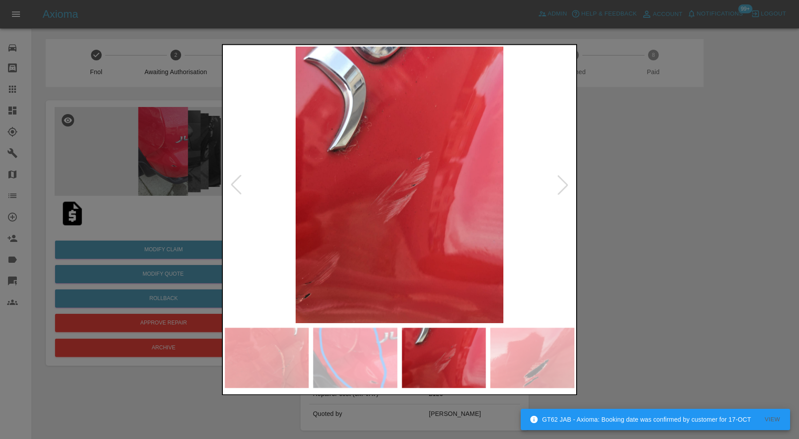
click at [567, 185] on div at bounding box center [563, 185] width 20 height 20
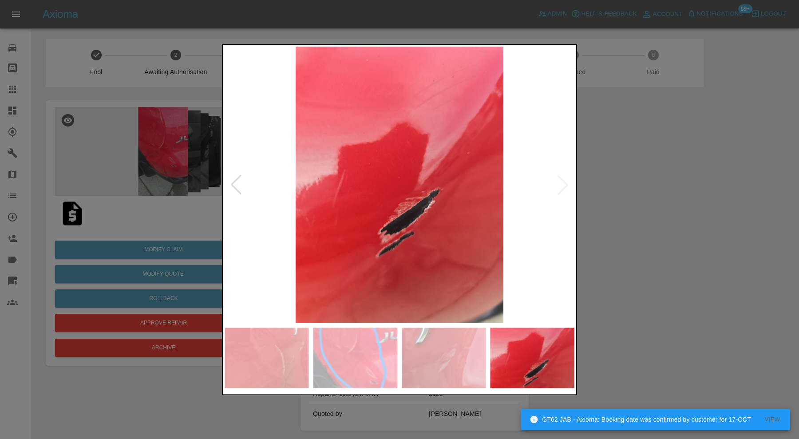
click at [567, 185] on img at bounding box center [400, 185] width 350 height 277
click at [600, 177] on div at bounding box center [399, 219] width 799 height 439
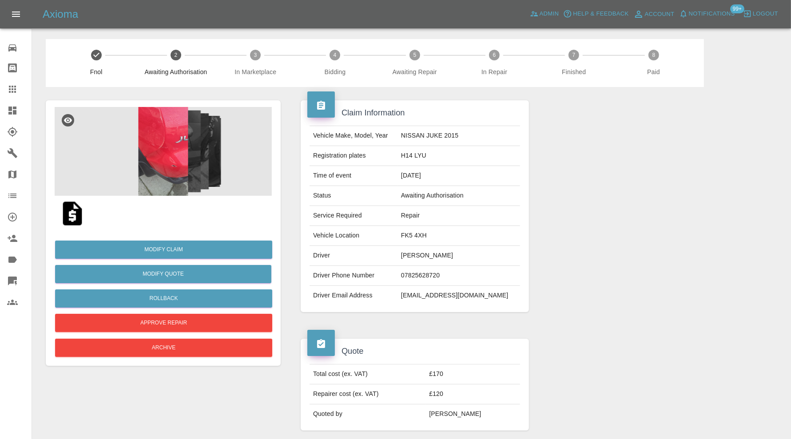
click at [173, 164] on img at bounding box center [163, 151] width 217 height 89
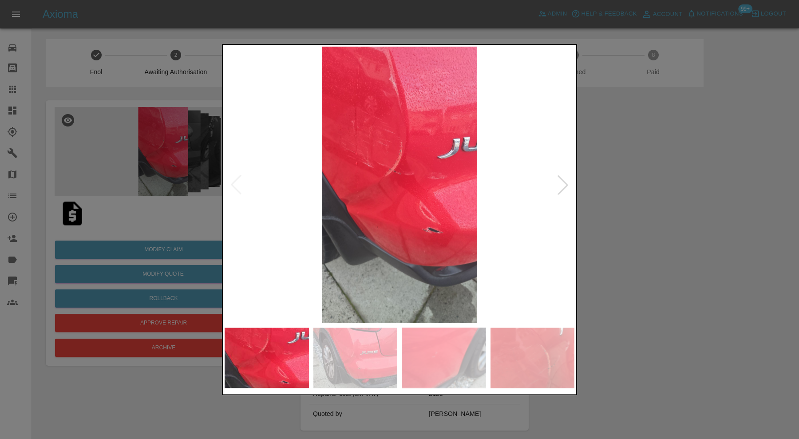
click at [424, 345] on img at bounding box center [444, 358] width 84 height 60
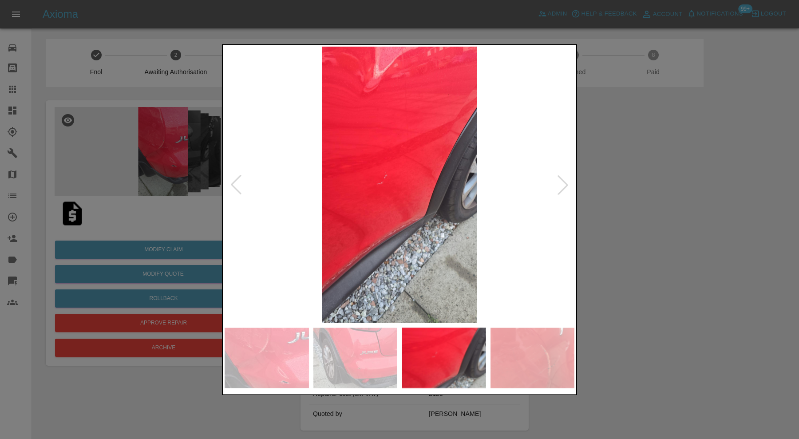
click at [384, 179] on img at bounding box center [400, 185] width 350 height 277
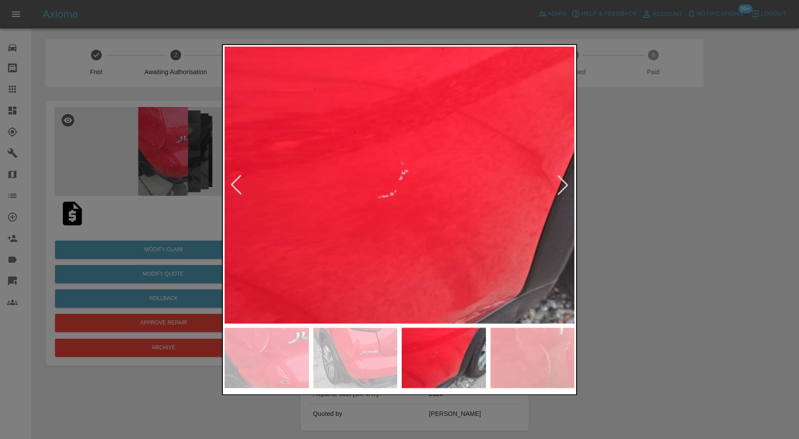
click at [664, 191] on div at bounding box center [399, 219] width 799 height 439
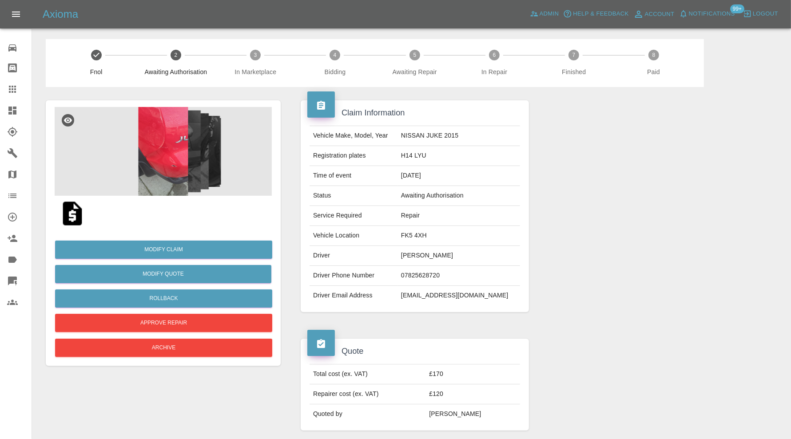
click at [150, 168] on img at bounding box center [163, 151] width 217 height 89
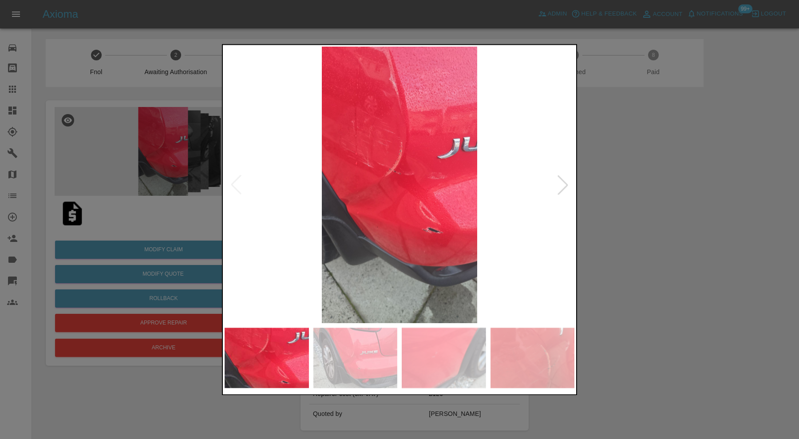
click at [424, 354] on img at bounding box center [444, 358] width 84 height 60
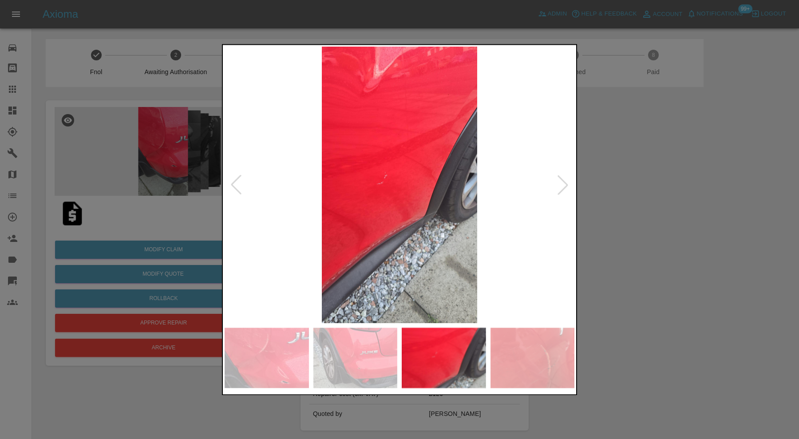
click at [599, 231] on div at bounding box center [399, 219] width 799 height 439
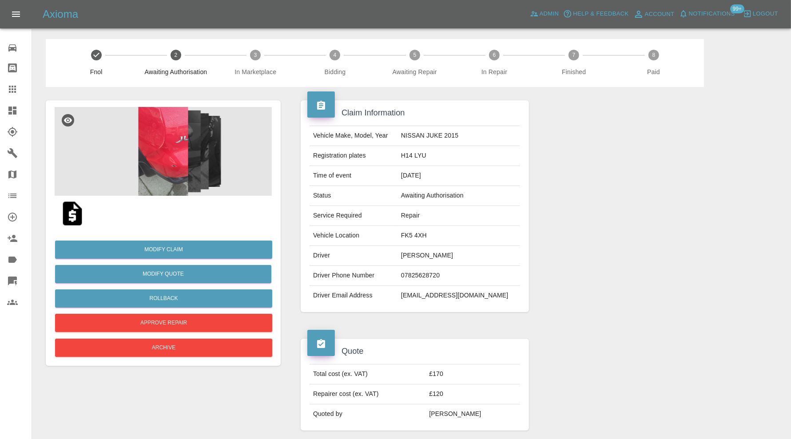
click at [10, 93] on icon at bounding box center [12, 89] width 11 height 11
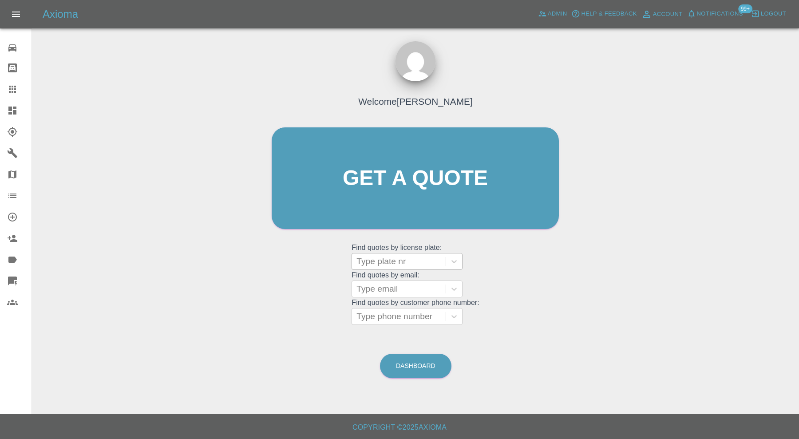
click at [400, 267] on div at bounding box center [399, 261] width 85 height 12
type input "ld59"
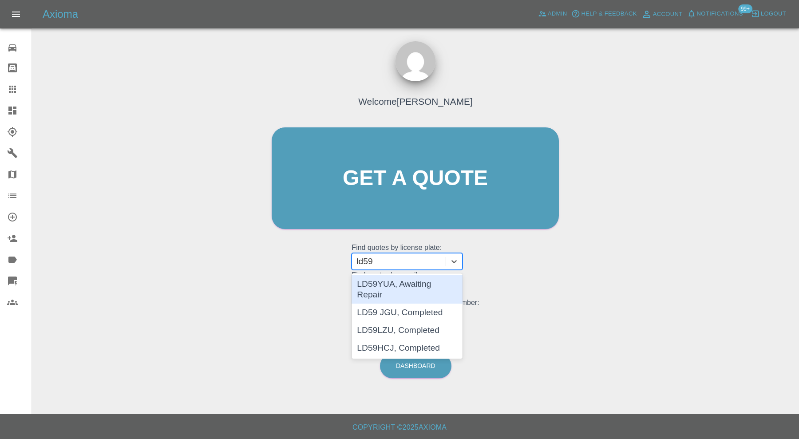
click at [395, 286] on div "LD59YUA, Awaiting Repair" at bounding box center [407, 289] width 111 height 28
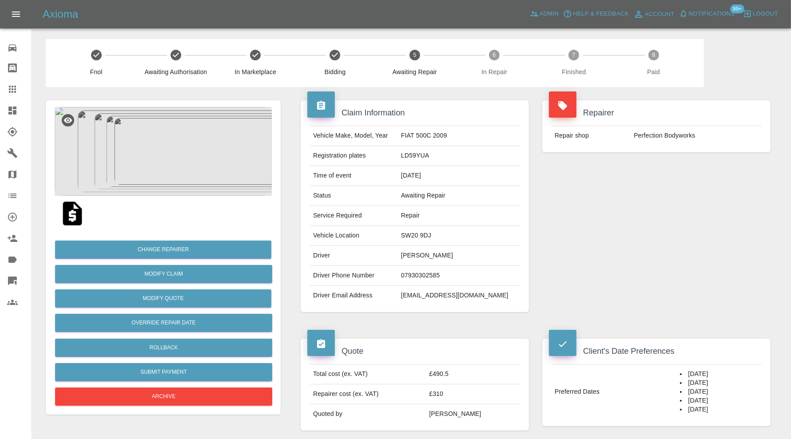
click at [160, 166] on img at bounding box center [163, 151] width 217 height 89
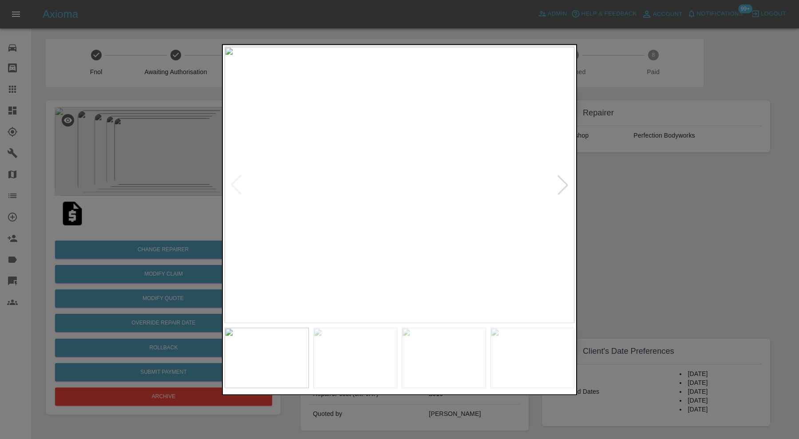
click at [361, 359] on img at bounding box center [355, 358] width 84 height 60
click at [425, 356] on img at bounding box center [444, 358] width 84 height 60
click at [482, 348] on img at bounding box center [444, 358] width 84 height 60
click at [517, 346] on img at bounding box center [533, 358] width 84 height 60
click at [564, 176] on div at bounding box center [563, 185] width 20 height 20
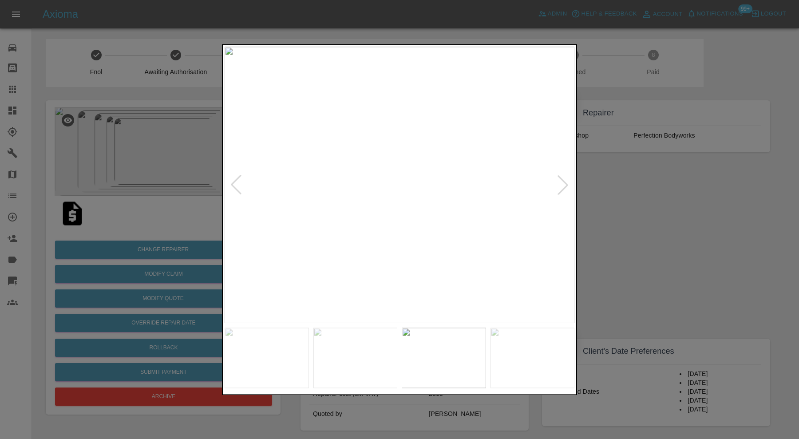
click at [564, 176] on div at bounding box center [563, 185] width 20 height 20
click at [564, 176] on img at bounding box center [400, 185] width 350 height 277
click at [642, 197] on div at bounding box center [399, 219] width 799 height 439
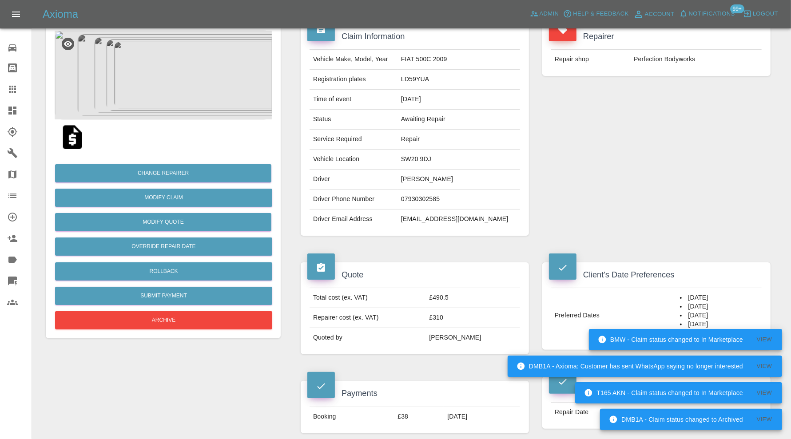
scroll to position [74, 0]
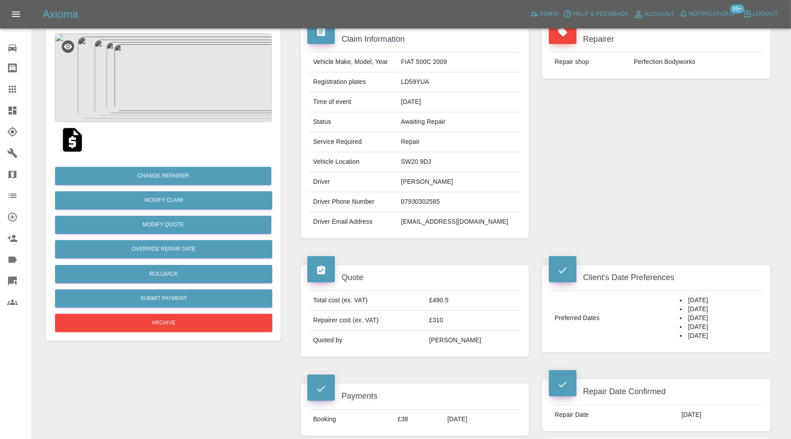
click at [71, 139] on img at bounding box center [72, 140] width 28 height 28
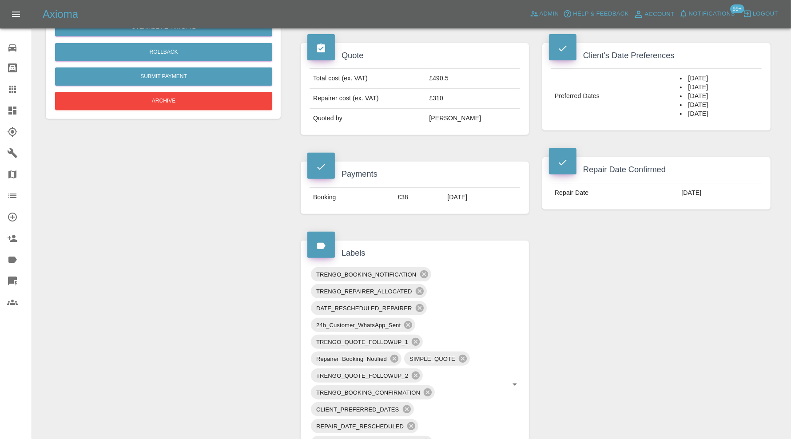
scroll to position [0, 0]
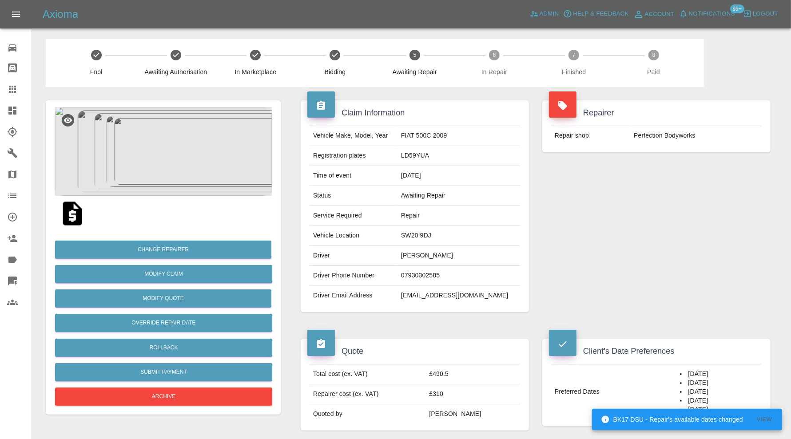
click at [187, 176] on img at bounding box center [163, 151] width 217 height 89
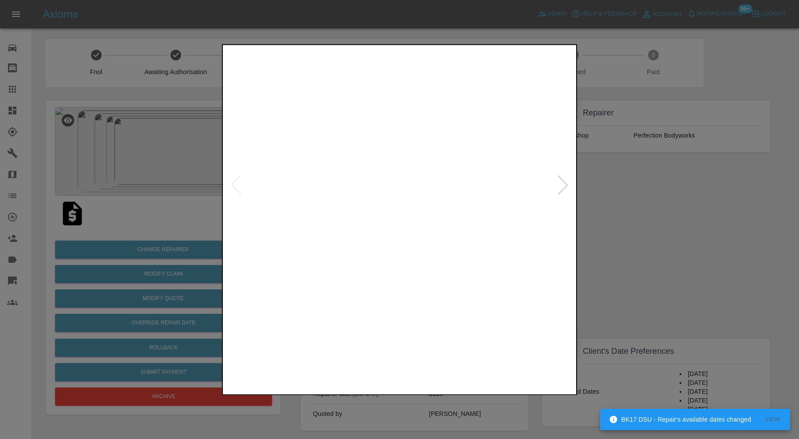
click at [518, 364] on img at bounding box center [533, 358] width 84 height 60
click at [480, 248] on img at bounding box center [400, 185] width 350 height 277
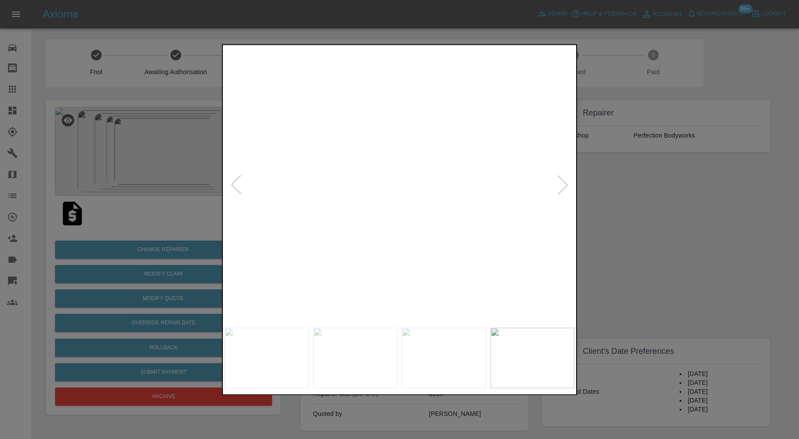
click at [661, 206] on div at bounding box center [399, 219] width 799 height 439
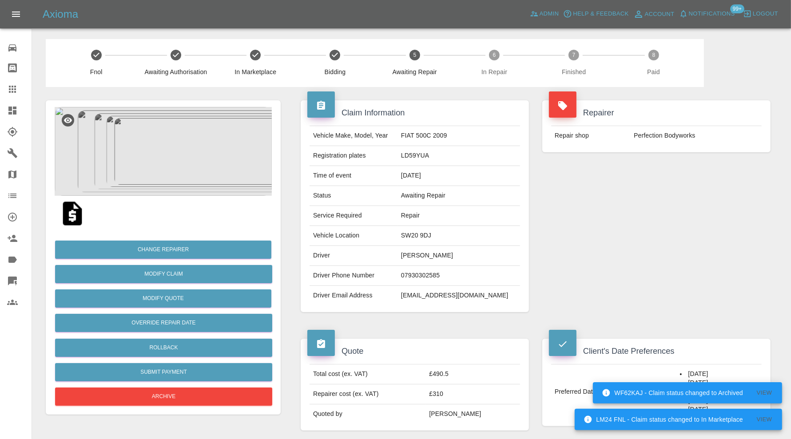
click at [226, 165] on img at bounding box center [163, 151] width 217 height 89
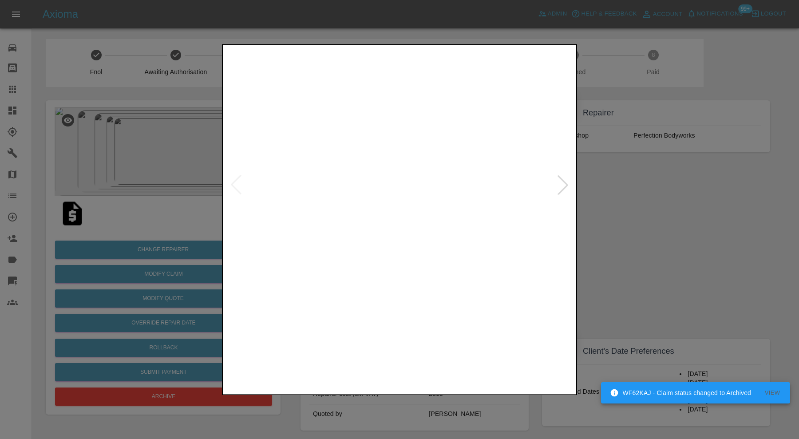
click at [512, 370] on img at bounding box center [533, 358] width 84 height 60
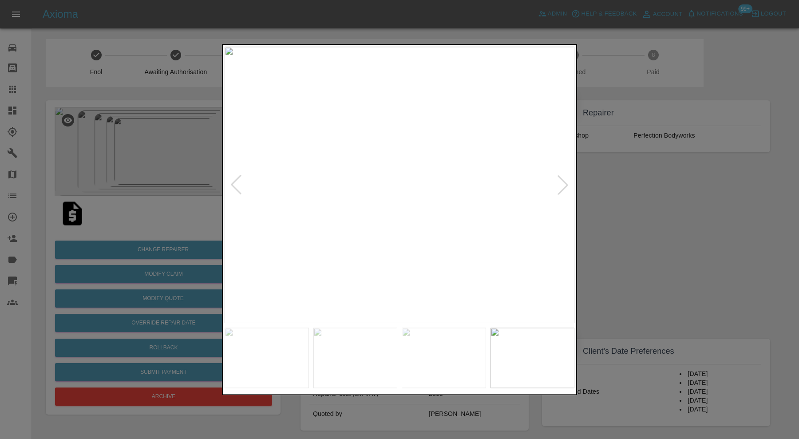
click at [659, 201] on div at bounding box center [399, 219] width 799 height 439
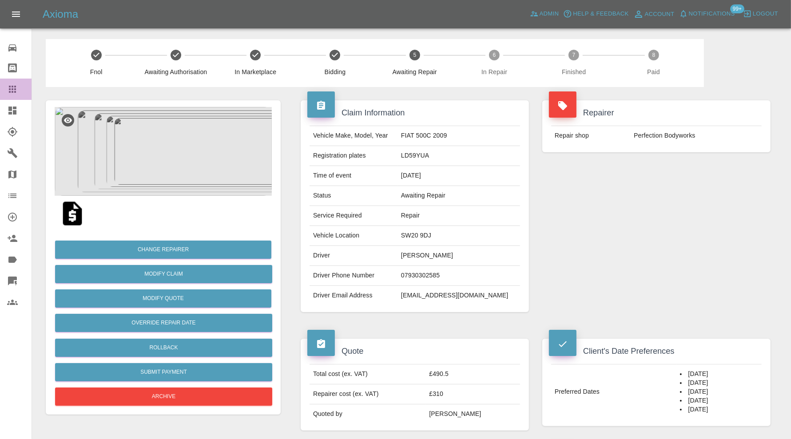
click at [15, 87] on icon at bounding box center [12, 89] width 7 height 7
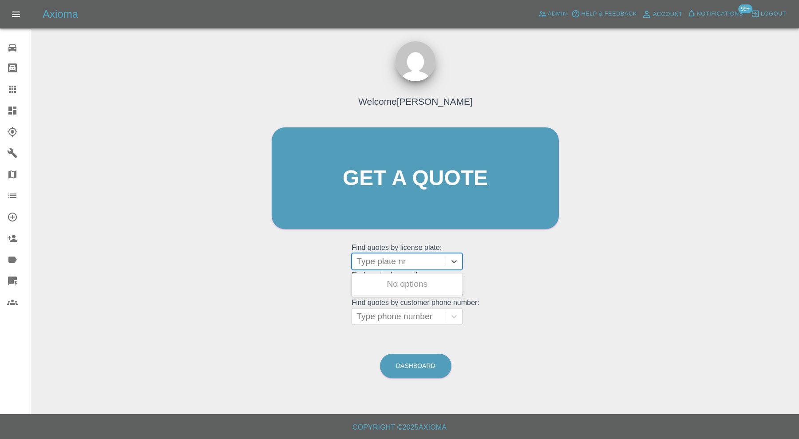
click at [389, 260] on div at bounding box center [399, 261] width 85 height 12
type input "ry24"
click at [401, 298] on div "RY24LXT, Awaiting Repair" at bounding box center [407, 302] width 111 height 18
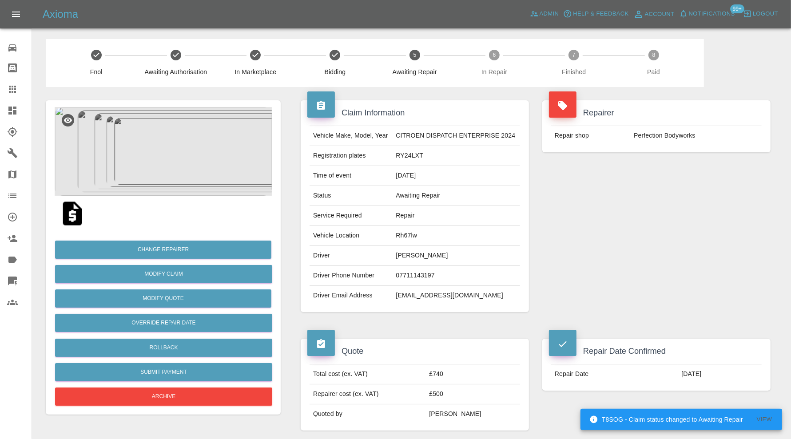
click at [12, 89] on icon at bounding box center [12, 89] width 7 height 7
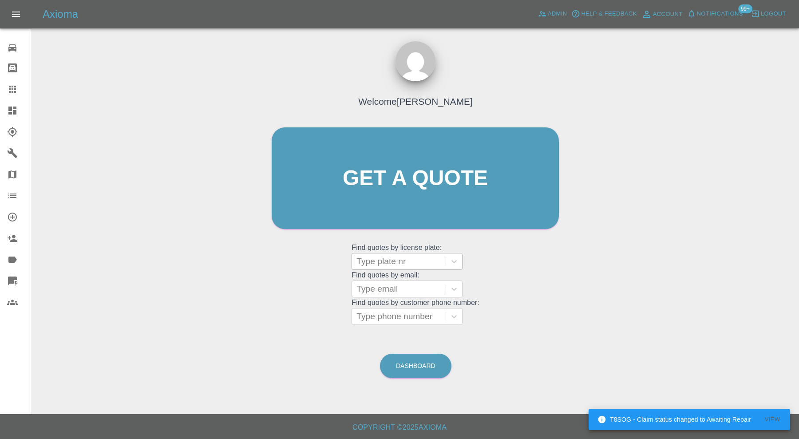
click at [404, 257] on div at bounding box center [399, 261] width 85 height 12
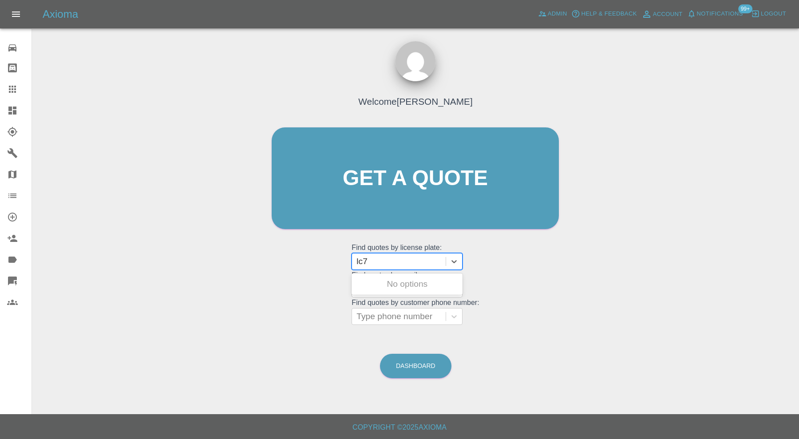
type input "lc74"
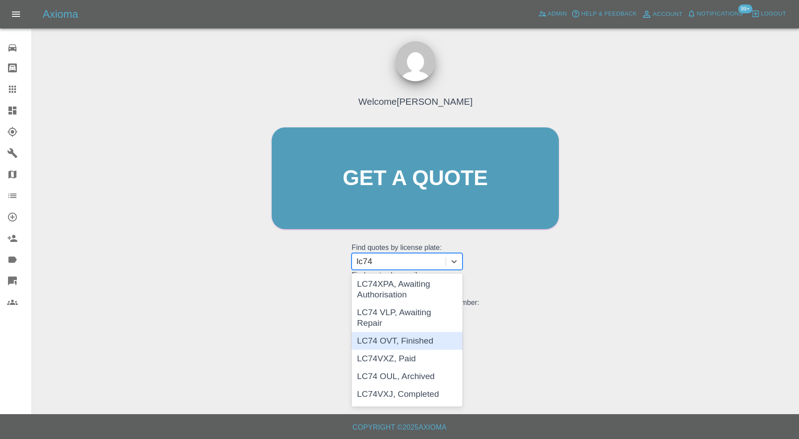
click at [420, 332] on div "LC74 OVT, Finished" at bounding box center [407, 341] width 111 height 18
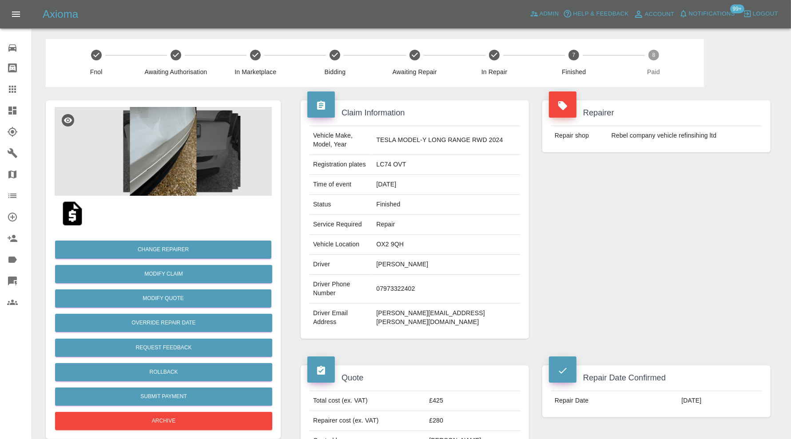
click at [427, 304] on td "jon.roycroft@sport.ox.ac.uk" at bounding box center [446, 318] width 147 height 28
copy div "jon.roycroft@sport.ox.ac.uk"
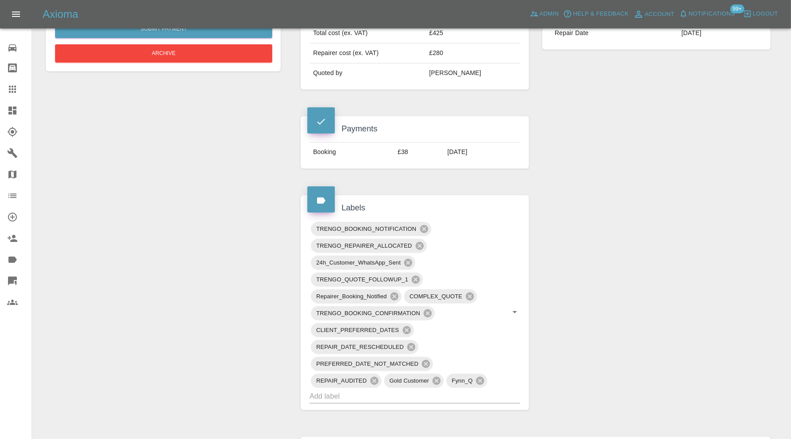
scroll to position [370, 0]
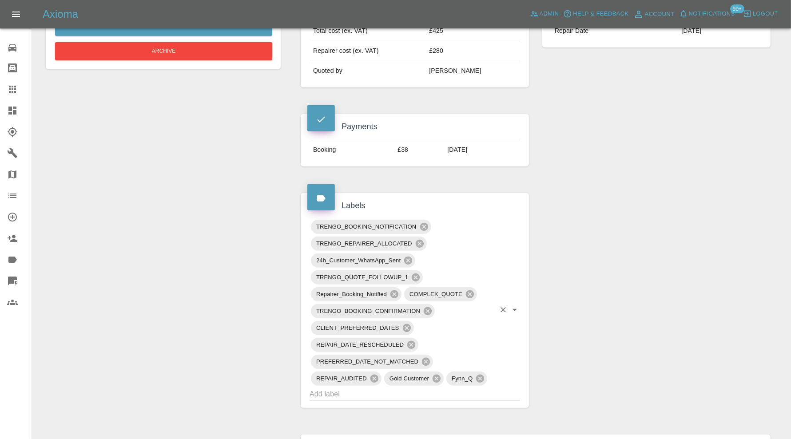
click at [454, 387] on input "text" at bounding box center [402, 394] width 186 height 14
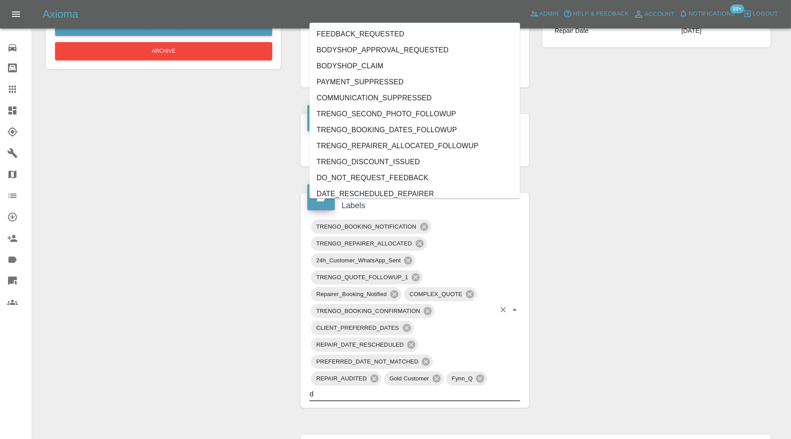
type input "do"
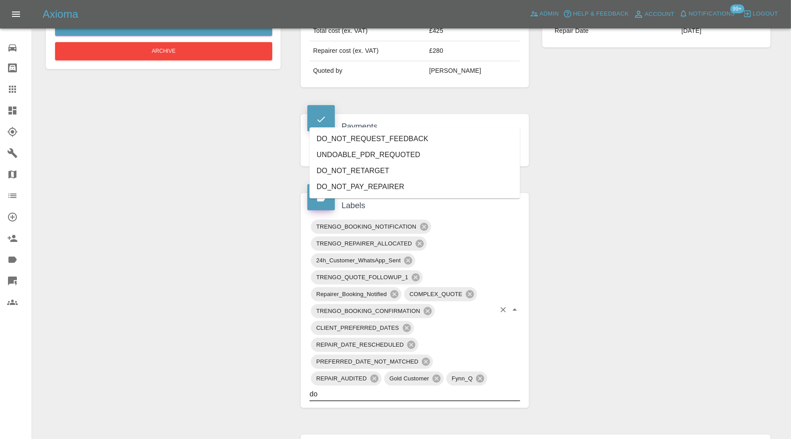
click at [379, 140] on li "DO_NOT_REQUEST_FEEDBACK" at bounding box center [414, 139] width 210 height 16
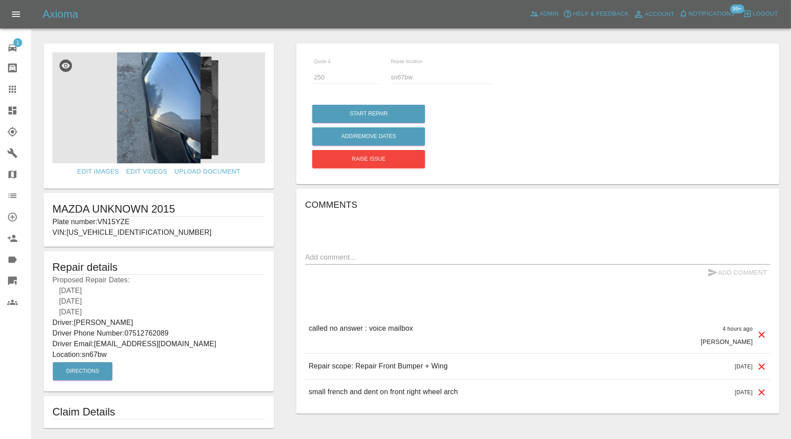
click at [165, 125] on img at bounding box center [158, 107] width 213 height 111
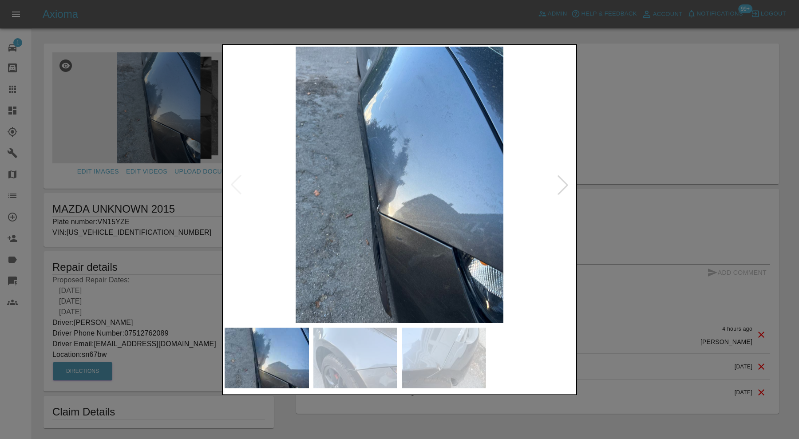
click at [377, 202] on img at bounding box center [400, 185] width 350 height 277
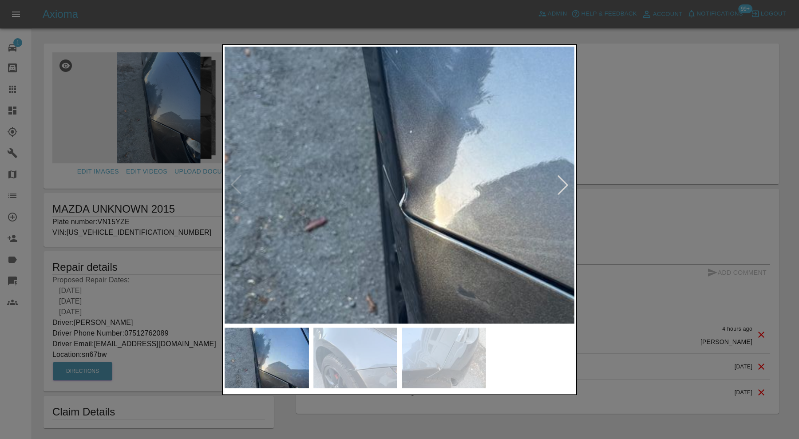
click at [433, 343] on img at bounding box center [444, 358] width 84 height 60
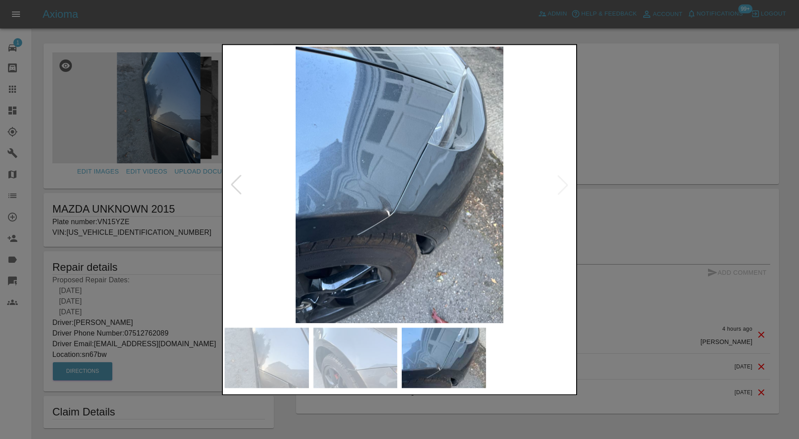
click at [386, 213] on img at bounding box center [400, 185] width 350 height 277
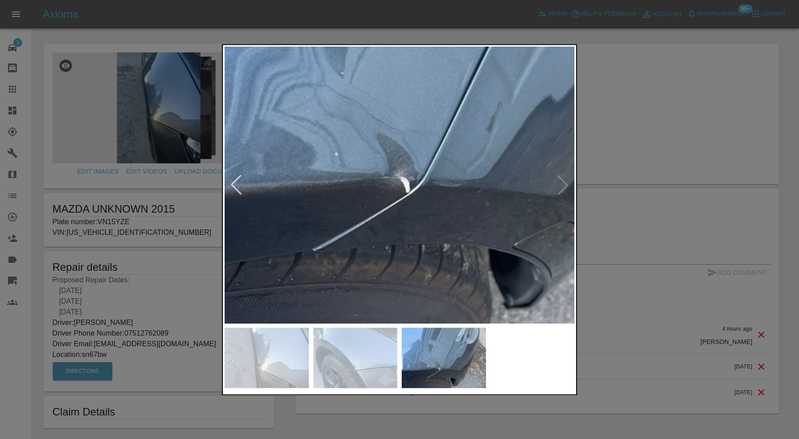
click at [379, 357] on img at bounding box center [355, 358] width 84 height 60
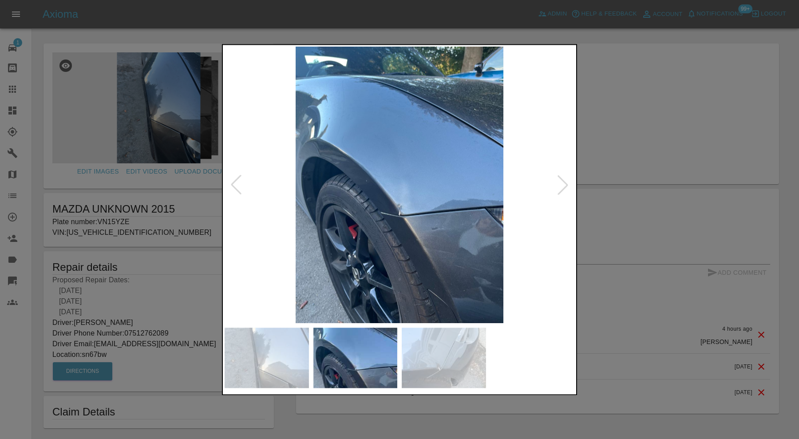
click at [395, 215] on img at bounding box center [400, 185] width 350 height 277
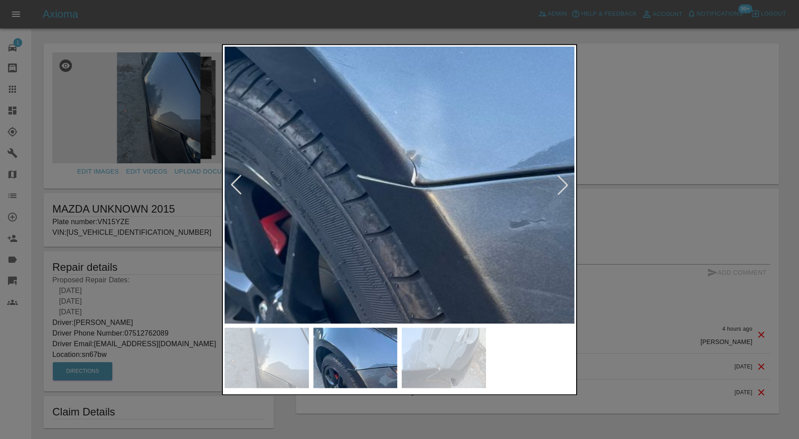
click at [659, 156] on div at bounding box center [399, 219] width 799 height 439
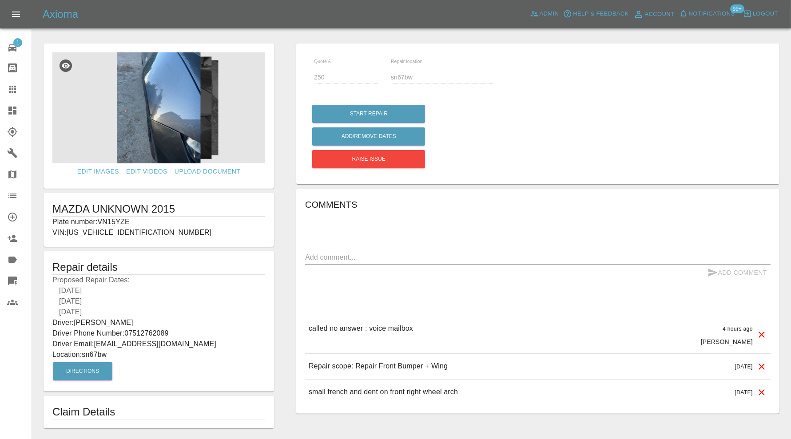
click at [124, 221] on p "Plate number: VN15YZE" at bounding box center [158, 222] width 213 height 11
copy p "VN15YZE"
click at [11, 86] on icon at bounding box center [12, 89] width 11 height 11
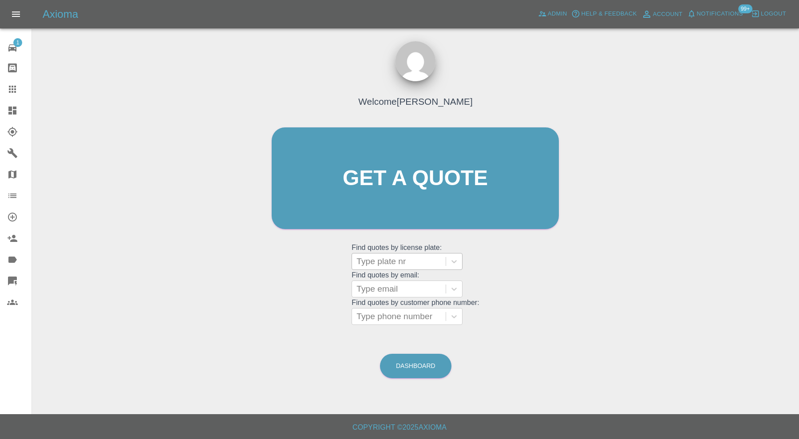
click at [388, 258] on div at bounding box center [399, 261] width 85 height 12
paste input "VN15YZE"
type input "VN15YZE"
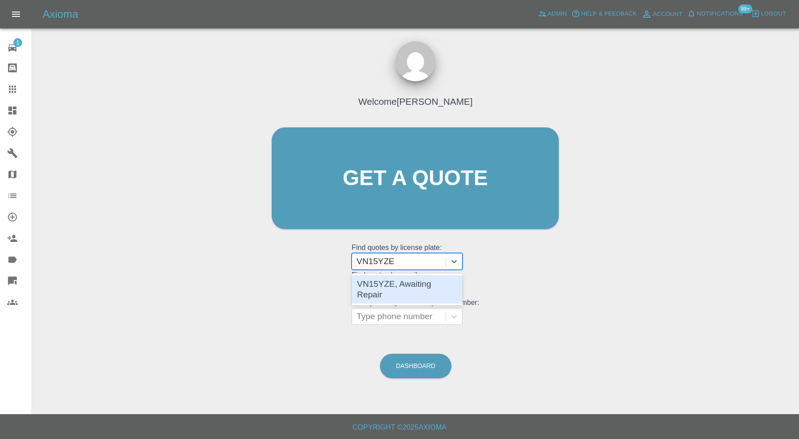
click at [399, 280] on div "VN15YZE, Awaiting Repair" at bounding box center [407, 289] width 111 height 28
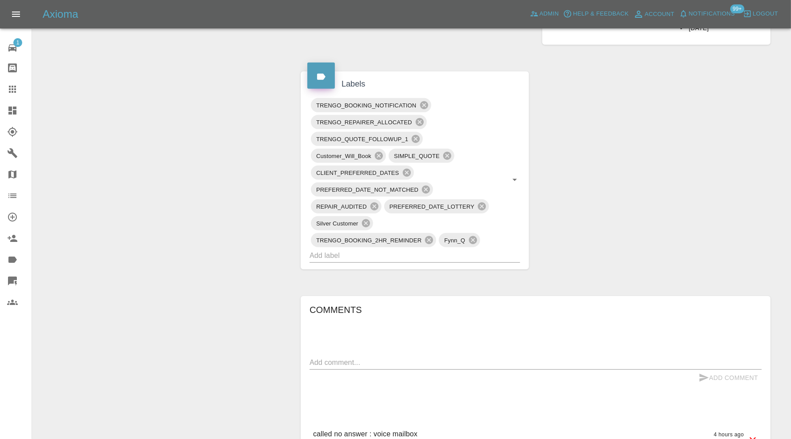
scroll to position [516, 0]
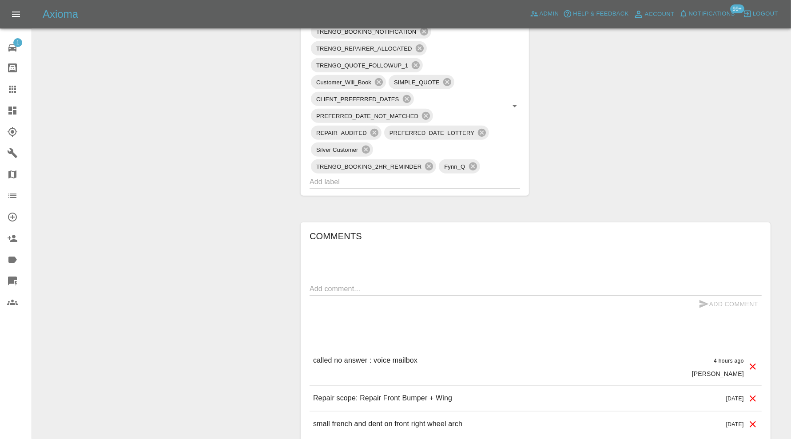
click at [419, 284] on textarea at bounding box center [535, 289] width 452 height 10
type textarea "requesting further images"
click at [718, 297] on button "Add Comment" at bounding box center [728, 304] width 67 height 16
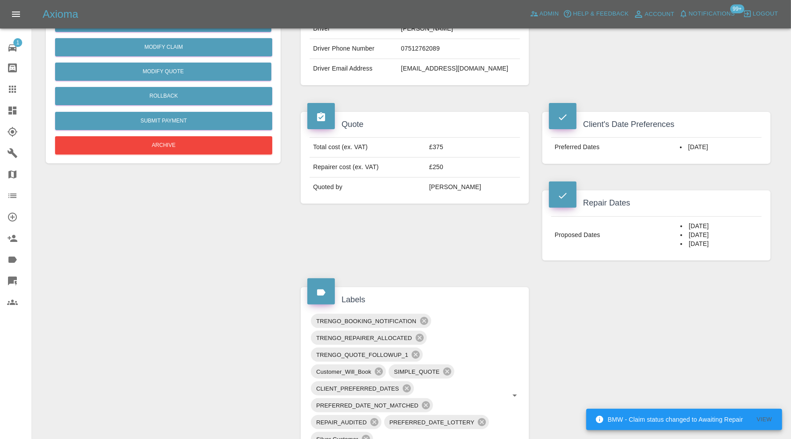
scroll to position [0, 0]
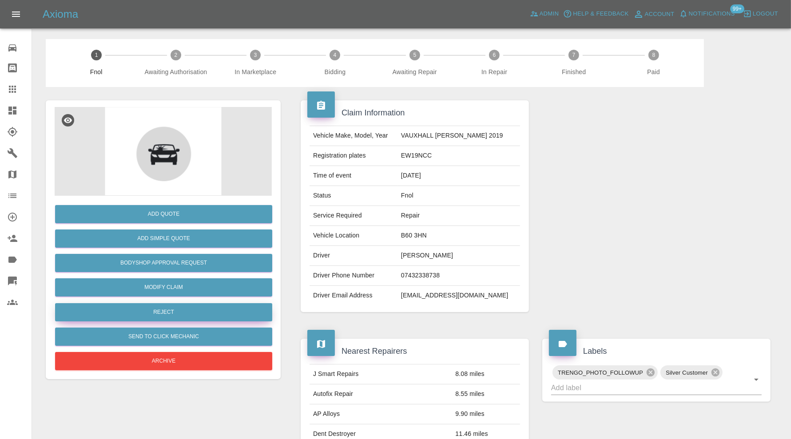
click at [173, 313] on button "Reject" at bounding box center [163, 312] width 217 height 18
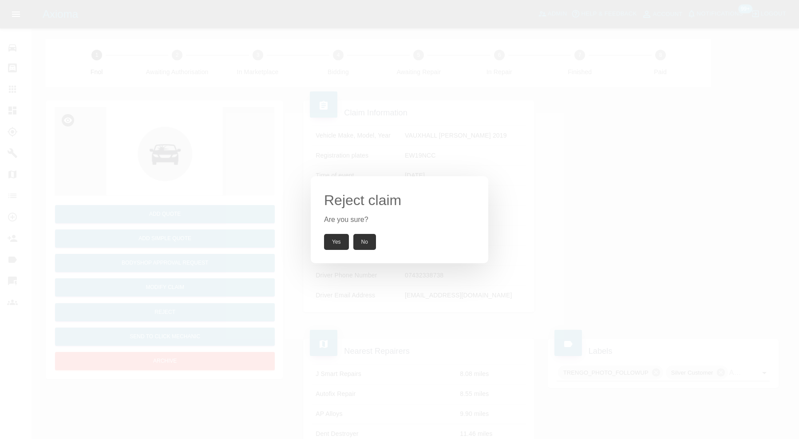
click at [337, 238] on button "Yes" at bounding box center [336, 242] width 25 height 16
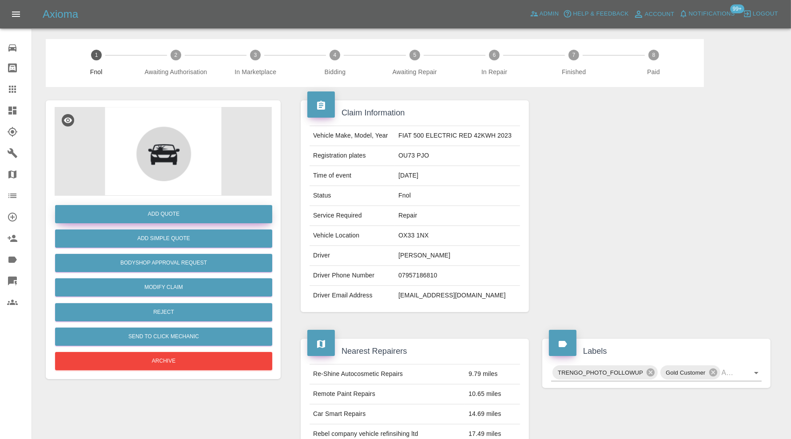
click at [223, 214] on button "Add Quote" at bounding box center [163, 214] width 217 height 18
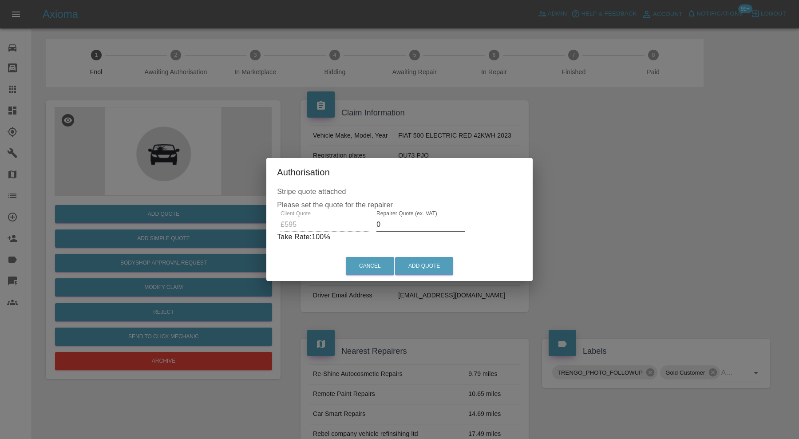
click at [433, 226] on input "0" at bounding box center [421, 225] width 89 height 14
type input "4"
type input "385"
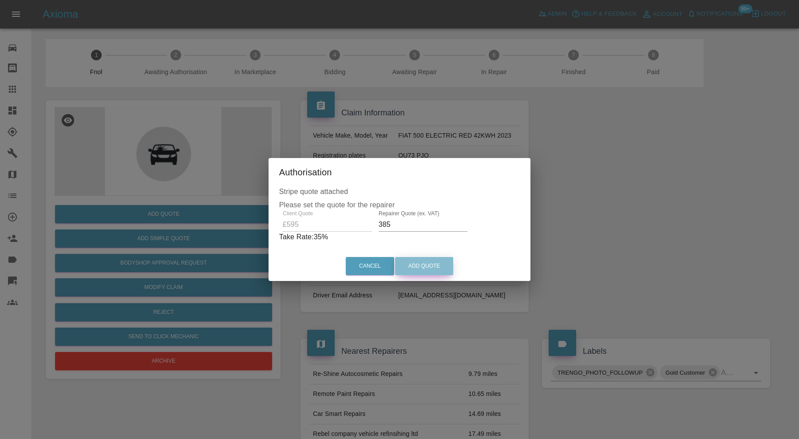
click at [427, 262] on button "Add Quote" at bounding box center [424, 266] width 58 height 18
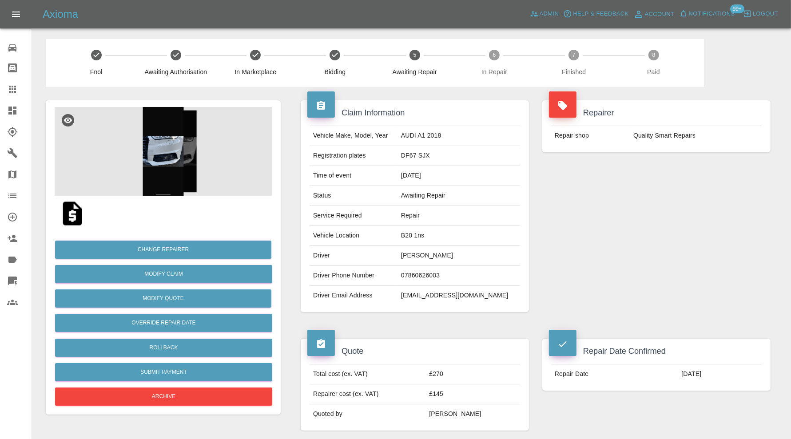
click at [174, 177] on img at bounding box center [163, 151] width 217 height 89
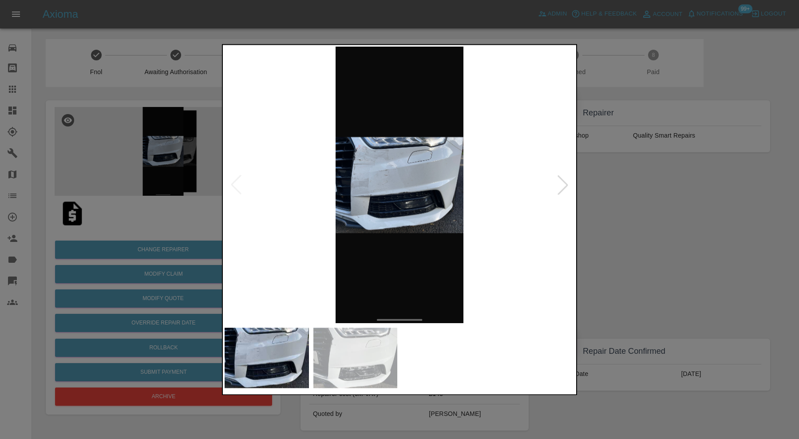
click at [664, 200] on div at bounding box center [399, 219] width 799 height 439
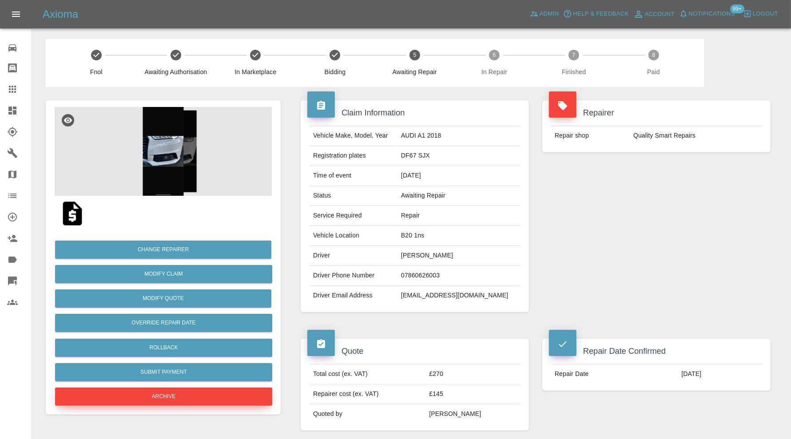
click at [205, 392] on button "Archive" at bounding box center [163, 397] width 217 height 18
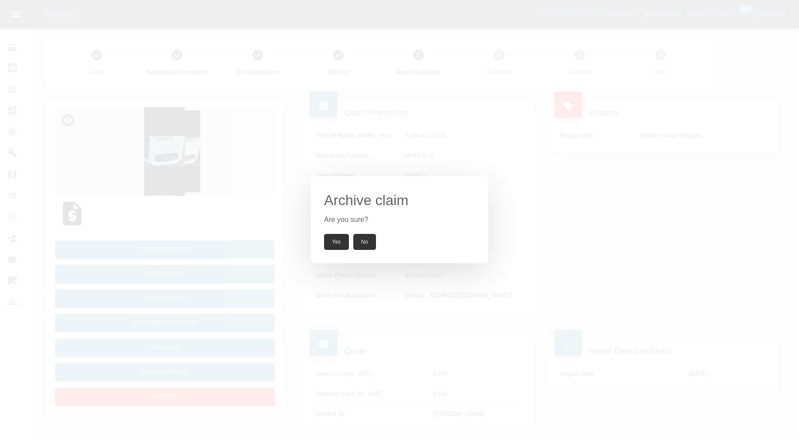
click at [332, 240] on button "Yes" at bounding box center [336, 242] width 25 height 16
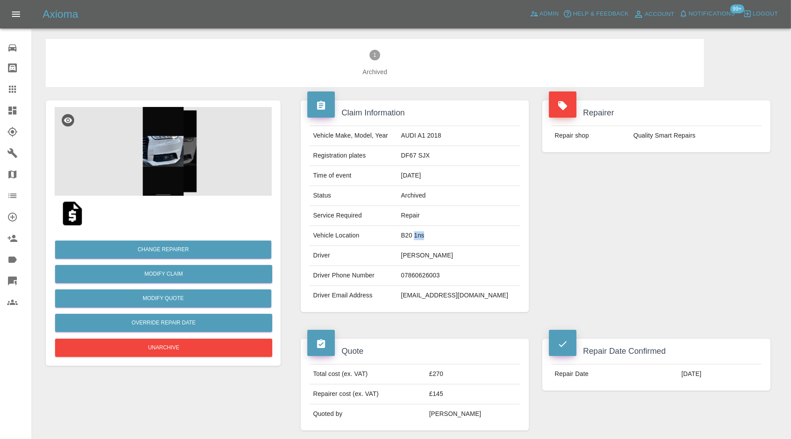
drag, startPoint x: 442, startPoint y: 232, endPoint x: 426, endPoint y: 234, distance: 16.0
click at [426, 234] on td "B20 1ns" at bounding box center [458, 236] width 123 height 20
drag, startPoint x: 450, startPoint y: 155, endPoint x: 411, endPoint y: 158, distance: 39.1
click at [411, 158] on td "DF67 SJX" at bounding box center [458, 156] width 123 height 20
copy td "DF67 SJX"
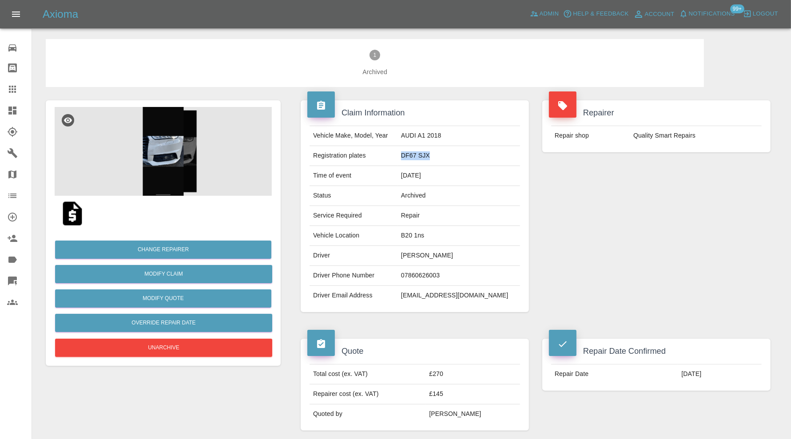
drag, startPoint x: 694, startPoint y: 372, endPoint x: 664, endPoint y: 377, distance: 30.2
click at [678, 377] on td "15/10/2025" at bounding box center [720, 375] width 84 height 20
copy td "15/10/2025"
click at [435, 293] on td "laurence090@googlemail.com" at bounding box center [458, 296] width 123 height 20
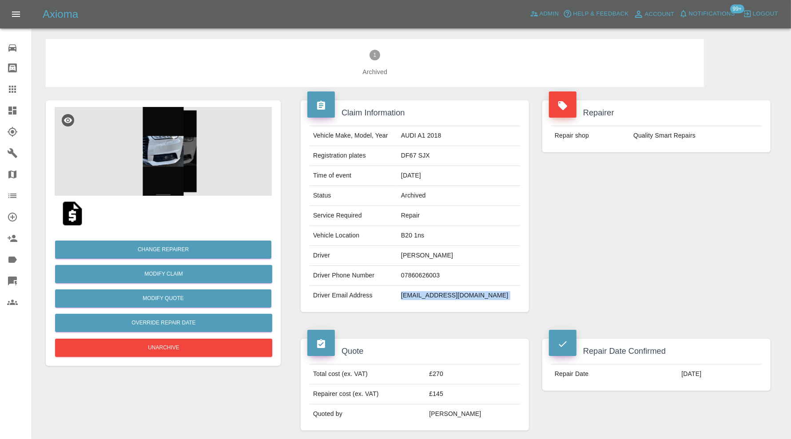
click at [435, 293] on td "laurence090@googlemail.com" at bounding box center [458, 296] width 123 height 20
copy div "laurence090@googlemail.com"
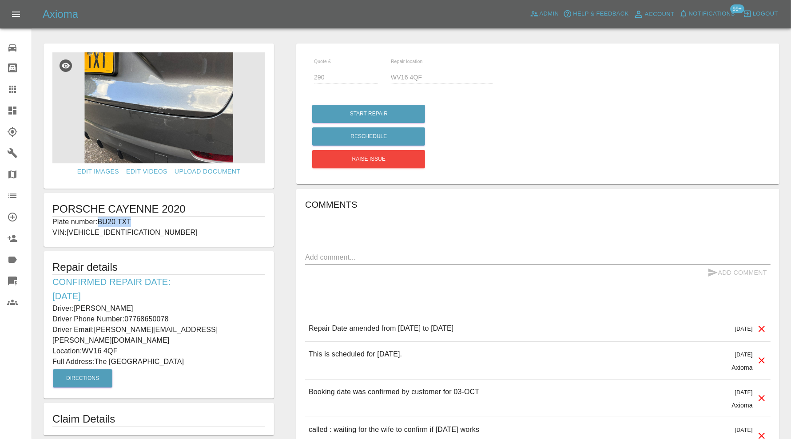
drag, startPoint x: 146, startPoint y: 220, endPoint x: 101, endPoint y: 224, distance: 44.6
click at [101, 224] on p "Plate number: BU20 TXT" at bounding box center [158, 222] width 213 height 11
copy p "BU20 TXT"
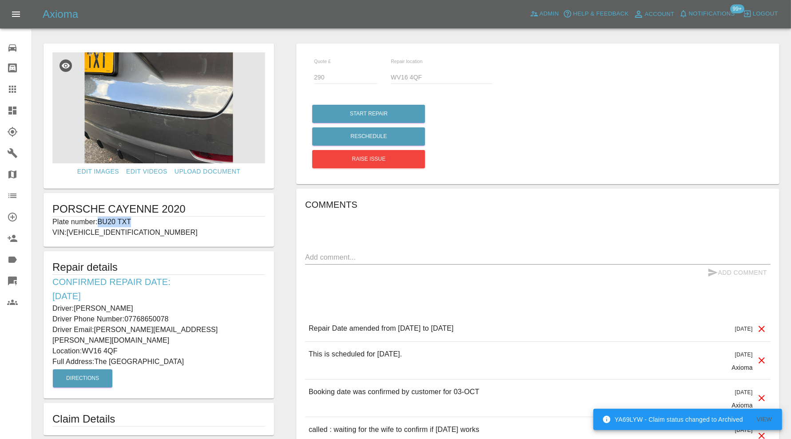
click at [13, 87] on icon at bounding box center [12, 89] width 11 height 11
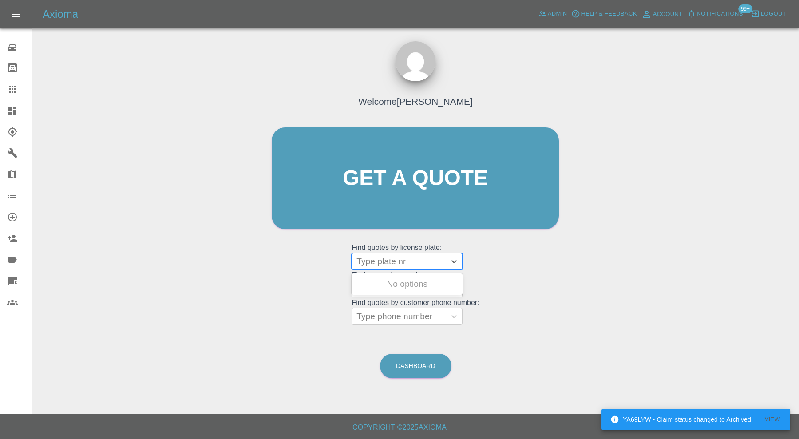
click at [419, 265] on div at bounding box center [399, 261] width 85 height 12
paste input "BU20 TXT"
type input "BU20 TXT"
click at [423, 280] on div "BU20 TXT, Awaiting Repair" at bounding box center [407, 289] width 111 height 28
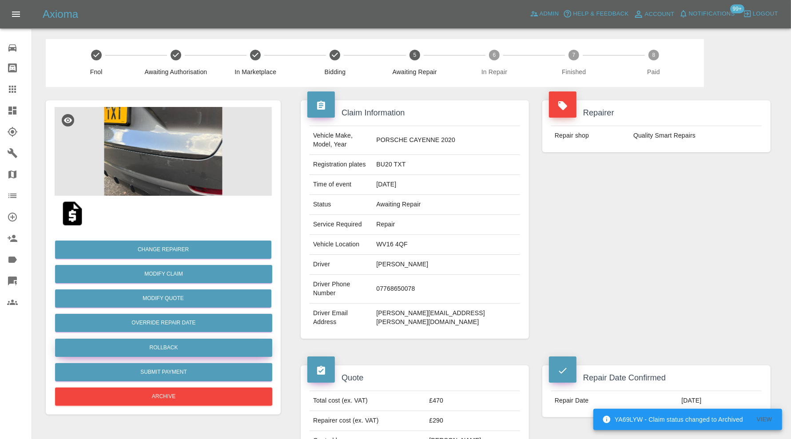
click at [185, 353] on button "Rollback" at bounding box center [163, 348] width 217 height 18
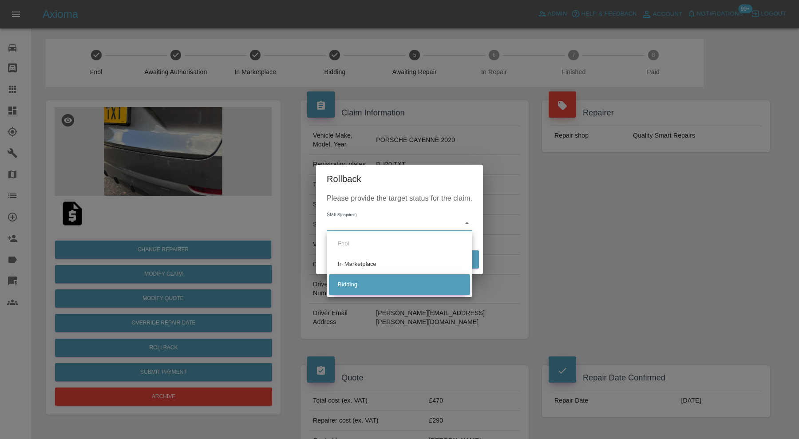
click at [383, 279] on li "Bidding" at bounding box center [399, 284] width 141 height 20
type input "bidding"
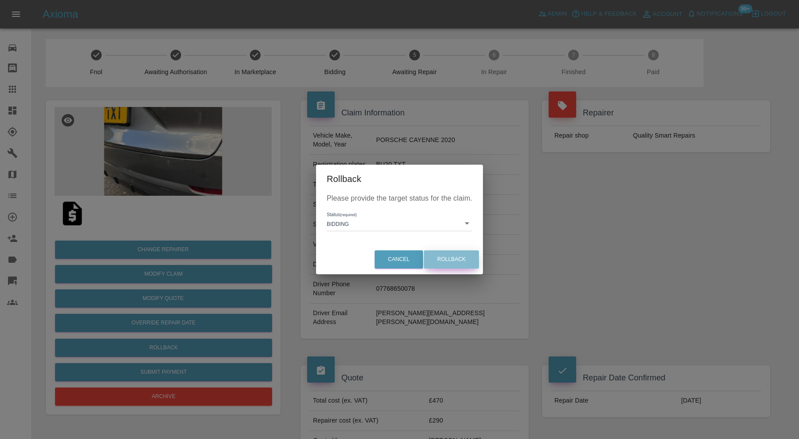
click at [463, 254] on button "Rollback" at bounding box center [451, 259] width 55 height 18
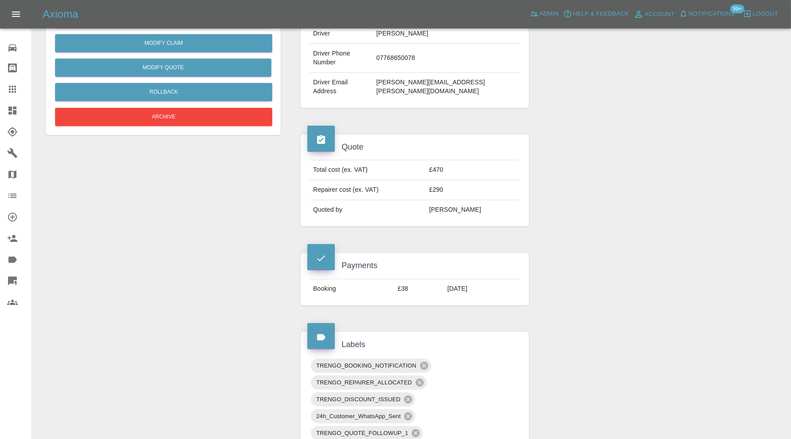
scroll to position [444, 0]
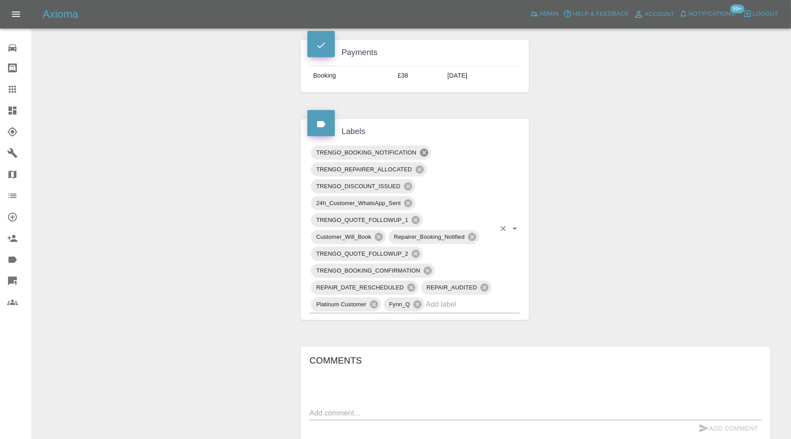
click at [426, 149] on icon at bounding box center [424, 153] width 8 height 8
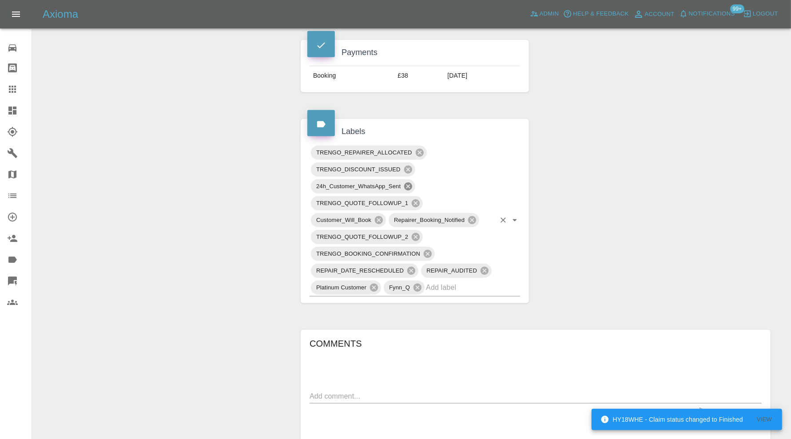
click at [409, 182] on icon at bounding box center [408, 186] width 8 height 8
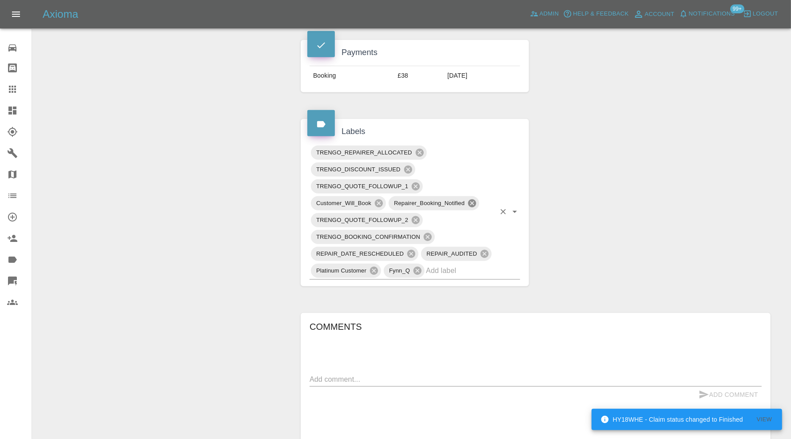
click at [475, 199] on icon at bounding box center [472, 203] width 8 height 8
click at [426, 232] on icon at bounding box center [428, 237] width 10 height 10
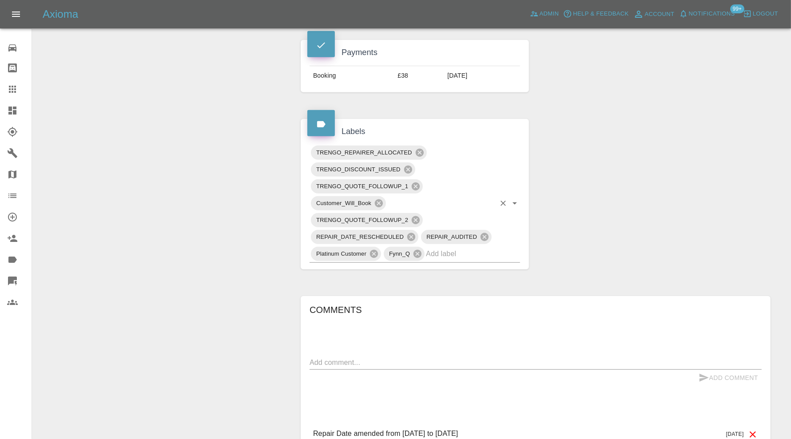
click at [460, 247] on input "text" at bounding box center [460, 254] width 69 height 14
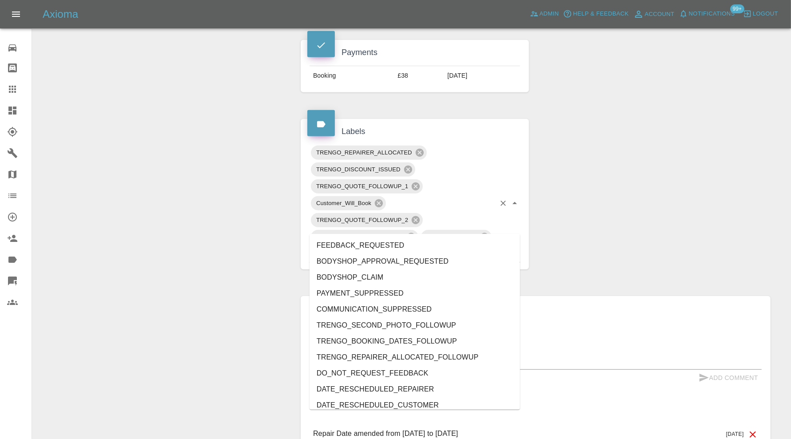
type input "do"
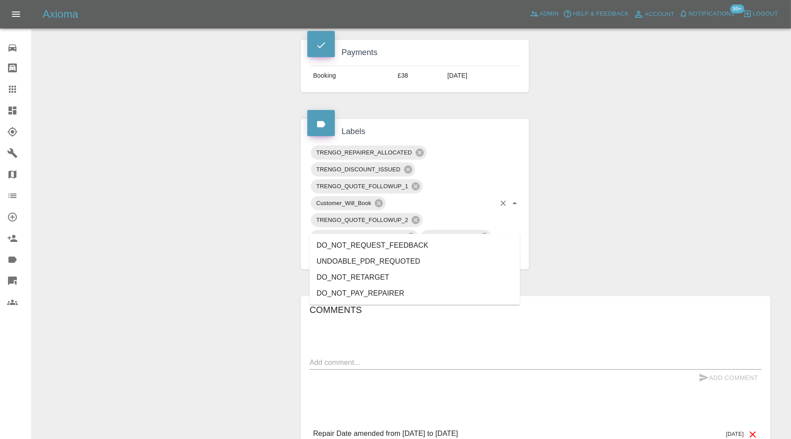
click at [425, 242] on li "DO_NOT_REQUEST_FEEDBACK" at bounding box center [414, 246] width 210 height 16
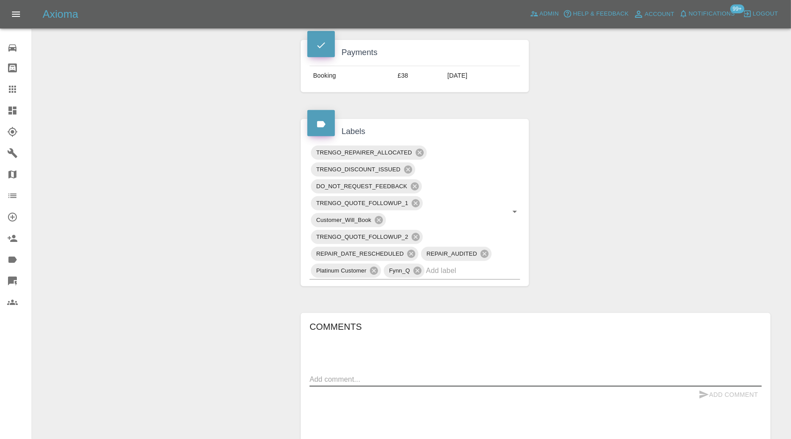
click at [416, 374] on textarea at bounding box center [535, 379] width 452 height 10
type textarea "Please send new dates"
click at [716, 387] on button "Add Comment" at bounding box center [728, 395] width 67 height 16
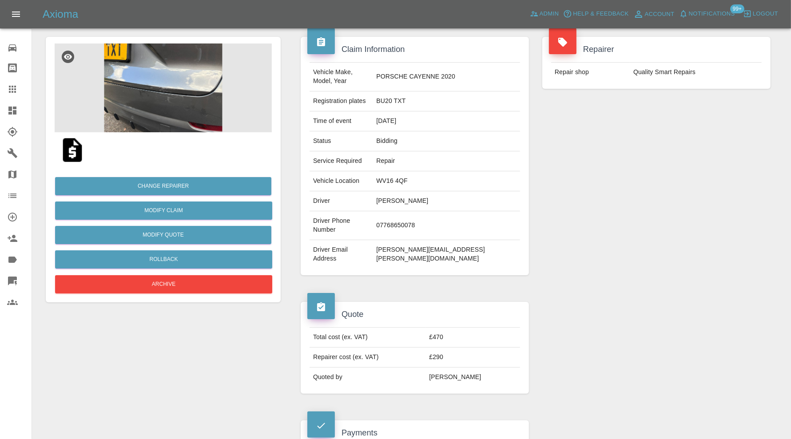
scroll to position [74, 0]
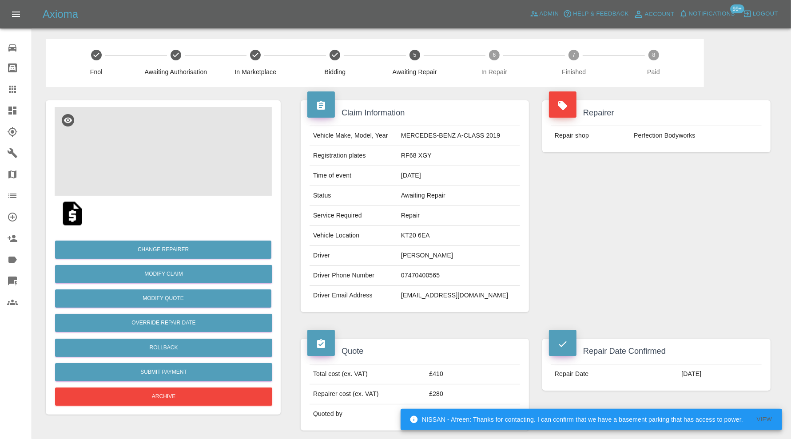
click at [182, 166] on img at bounding box center [163, 151] width 217 height 89
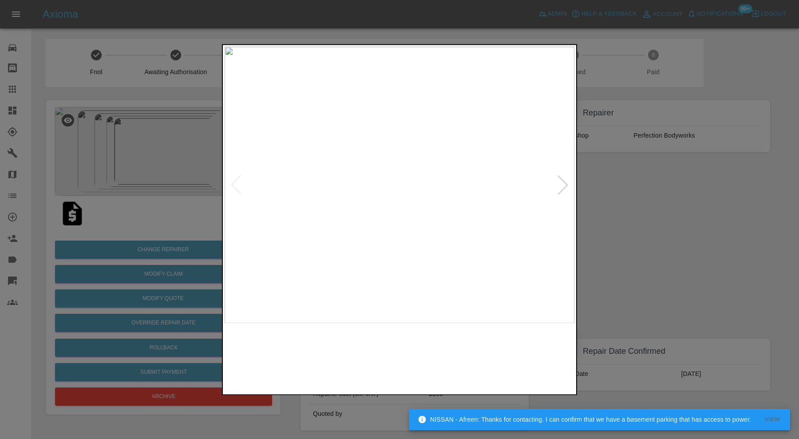
click at [531, 347] on img at bounding box center [533, 358] width 84 height 60
click at [563, 180] on div at bounding box center [563, 185] width 20 height 20
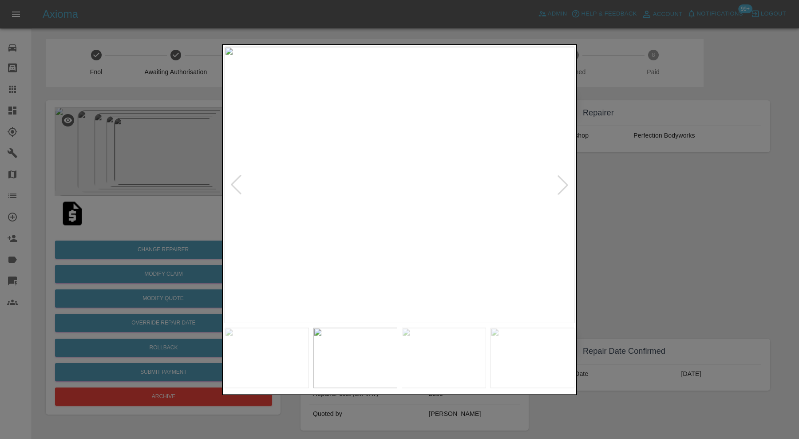
click at [464, 157] on img at bounding box center [400, 185] width 350 height 277
click at [630, 197] on div at bounding box center [399, 219] width 799 height 439
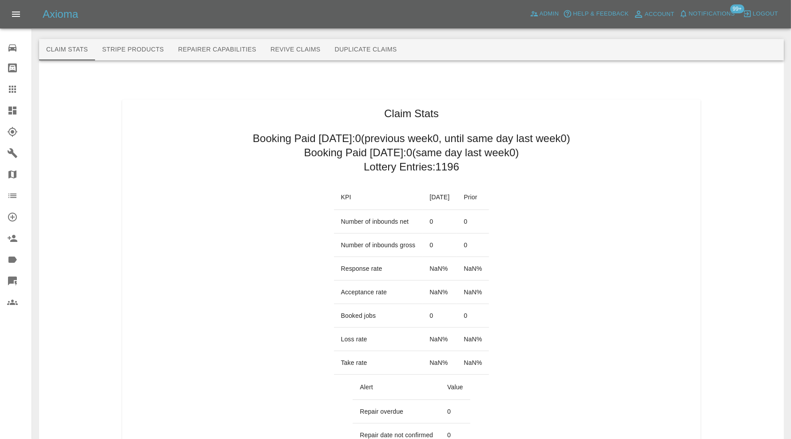
scroll to position [74, 0]
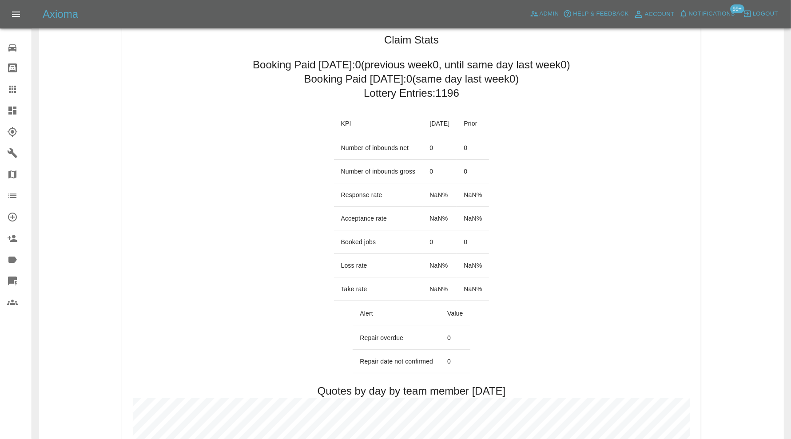
drag, startPoint x: 358, startPoint y: 336, endPoint x: 535, endPoint y: 339, distance: 176.7
click at [457, 335] on tr "Repair overdue 0" at bounding box center [411, 338] width 117 height 24
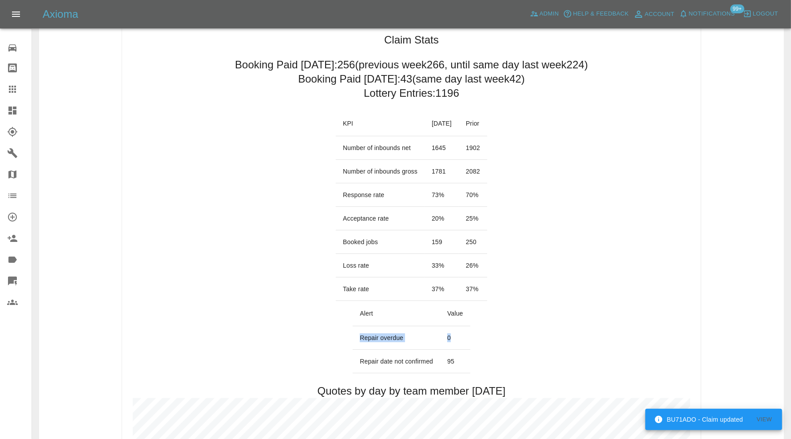
copy tr "Repair overdue 0"
click at [17, 115] on icon at bounding box center [12, 110] width 11 height 11
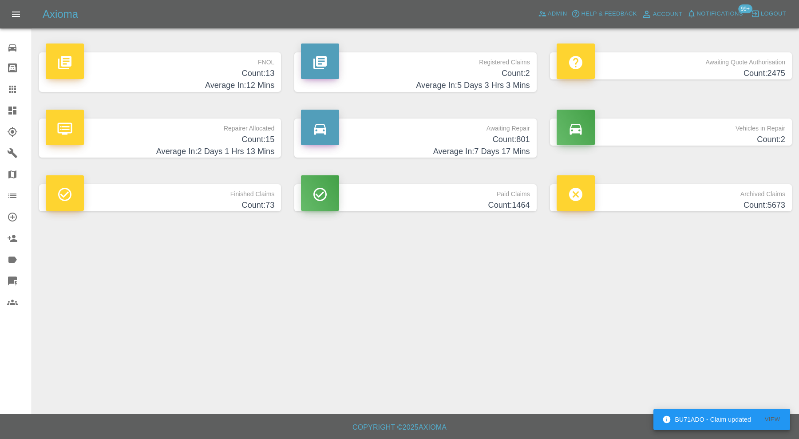
click at [189, 85] on h4 "Average In: 12 Mins" at bounding box center [160, 85] width 229 height 12
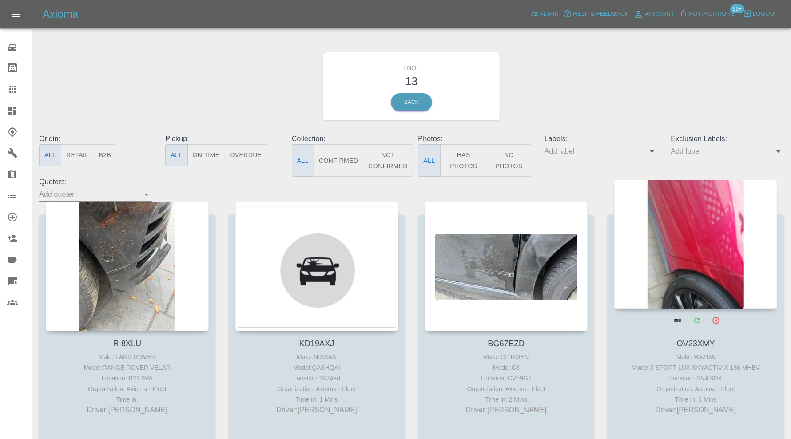
click at [693, 242] on div at bounding box center [695, 244] width 163 height 130
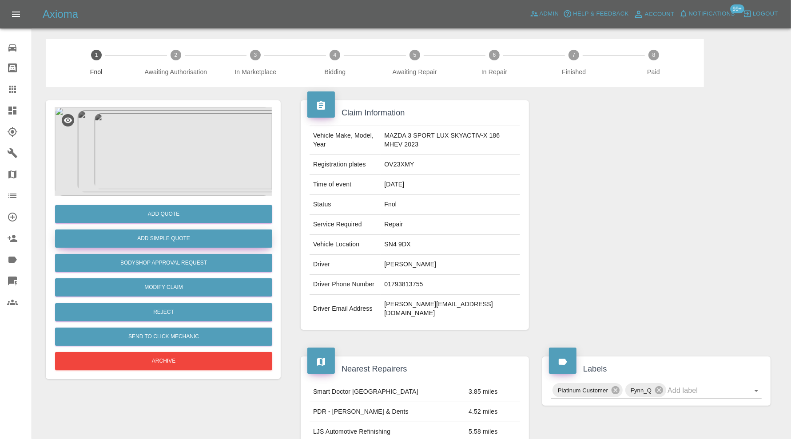
click at [215, 238] on button "Add Simple Quote" at bounding box center [163, 239] width 217 height 18
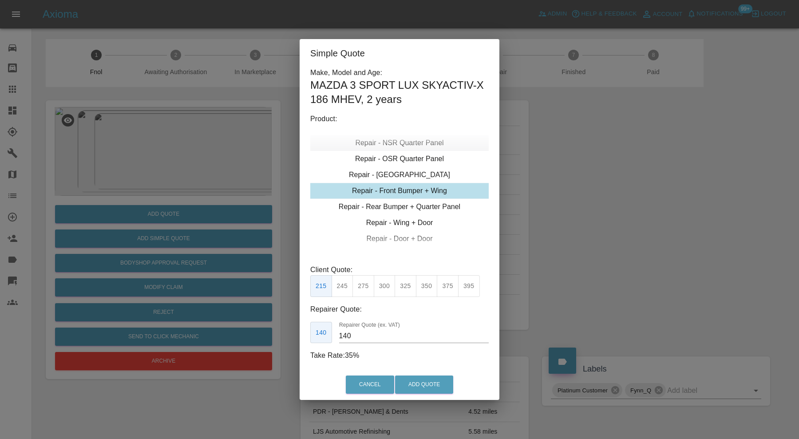
type input "195"
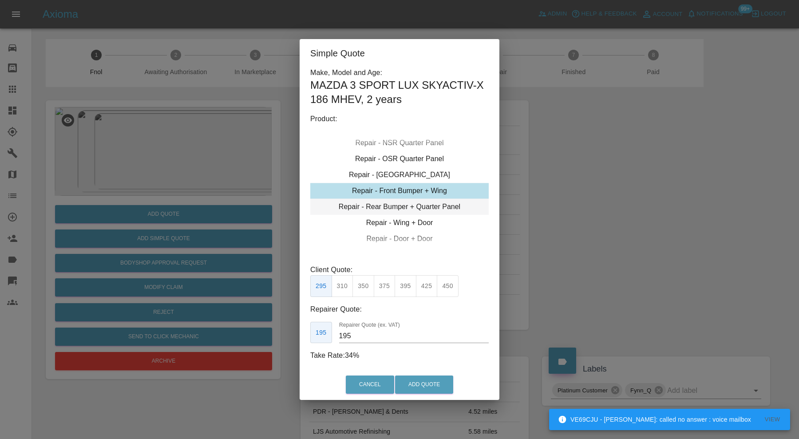
click at [413, 206] on div "Repair - Rear Bumper + Quarter Panel" at bounding box center [399, 207] width 178 height 16
click at [427, 173] on div "Repair - Front Bumper + Wing" at bounding box center [399, 175] width 178 height 16
click at [426, 206] on div "Repair - Rear Bumper + Quarter Panel" at bounding box center [399, 207] width 178 height 16
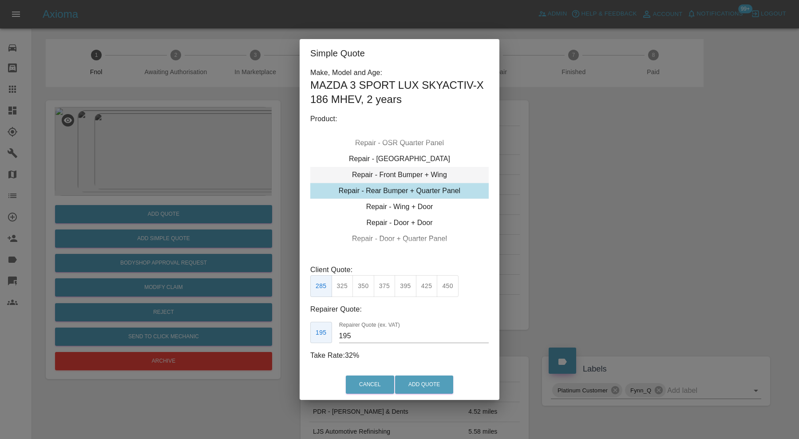
click at [448, 172] on div "Repair - Front Bumper + Wing" at bounding box center [399, 175] width 178 height 16
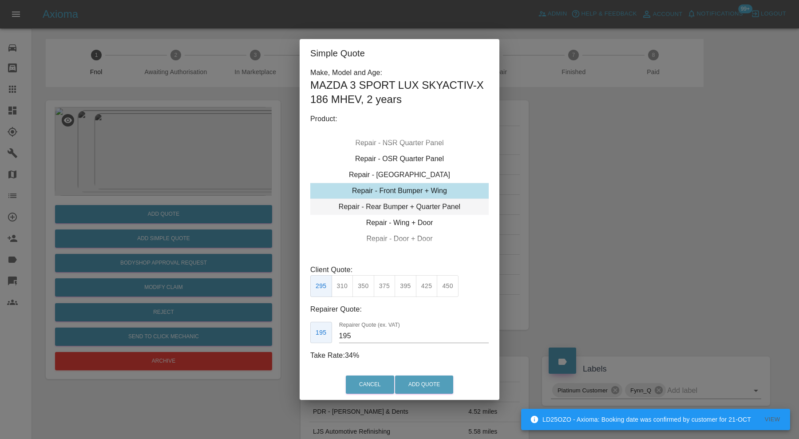
click at [437, 206] on div "Repair - Rear Bumper + Quarter Panel" at bounding box center [399, 207] width 178 height 16
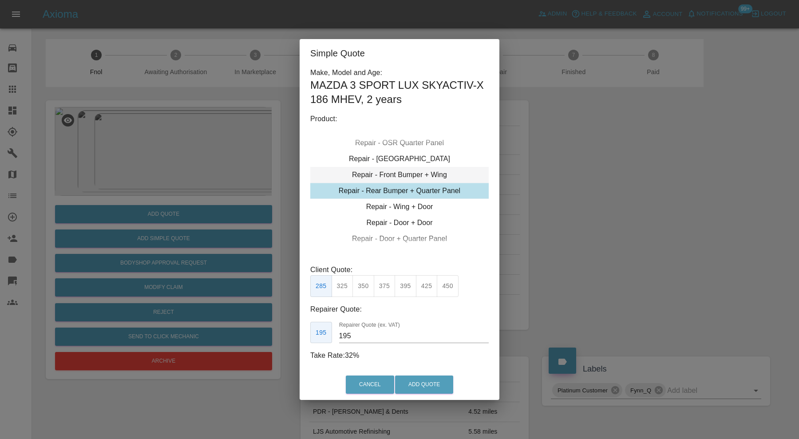
click at [388, 178] on div "Repair - Front Bumper + Wing" at bounding box center [399, 175] width 178 height 16
click at [391, 177] on div "Repair - Front Bumper + Wing" at bounding box center [399, 175] width 178 height 16
click at [608, 187] on div "Simple Quote Make, Model and Age: MAZDA 3 SPORT LUX SKYACTIV-X 186 MHEV , 2 yea…" at bounding box center [399, 219] width 799 height 439
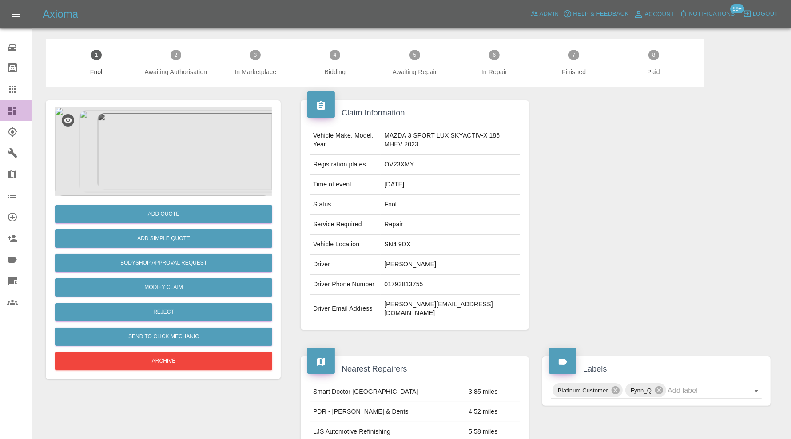
click at [17, 110] on icon at bounding box center [12, 110] width 11 height 11
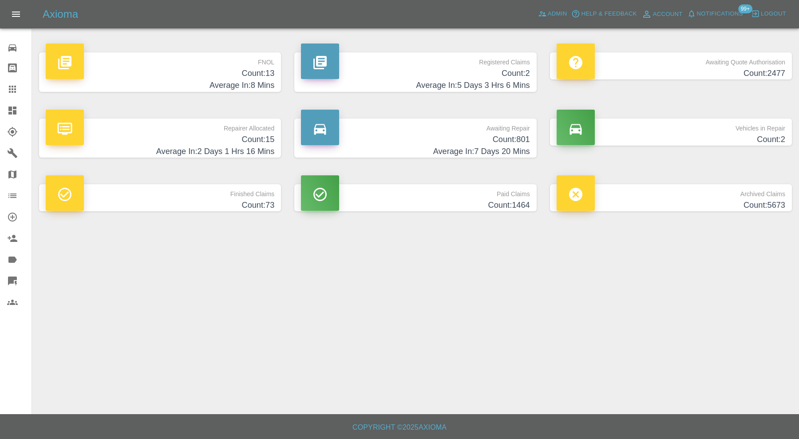
click at [157, 79] on h4 "Average In: 8 Mins" at bounding box center [160, 85] width 229 height 12
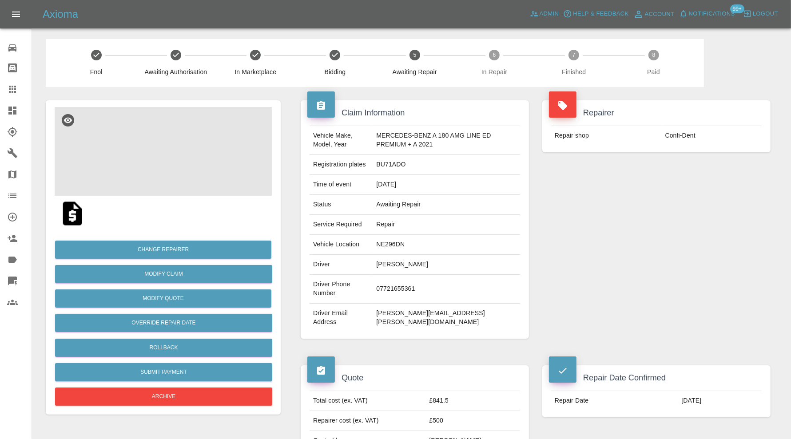
click at [149, 155] on img at bounding box center [163, 151] width 217 height 89
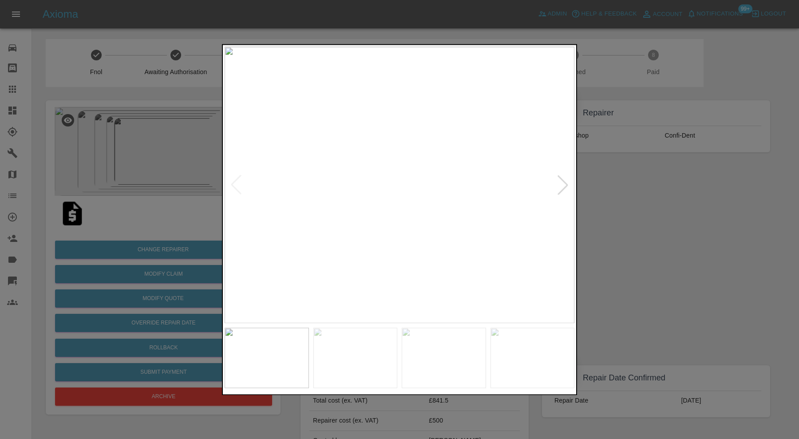
click at [571, 185] on div at bounding box center [563, 185] width 20 height 20
click at [567, 185] on div at bounding box center [563, 185] width 20 height 20
click at [564, 181] on div at bounding box center [563, 185] width 20 height 20
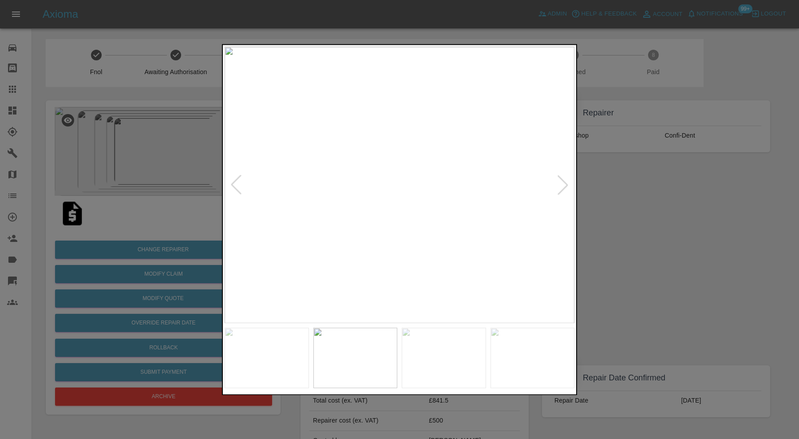
click at [564, 181] on div at bounding box center [563, 185] width 20 height 20
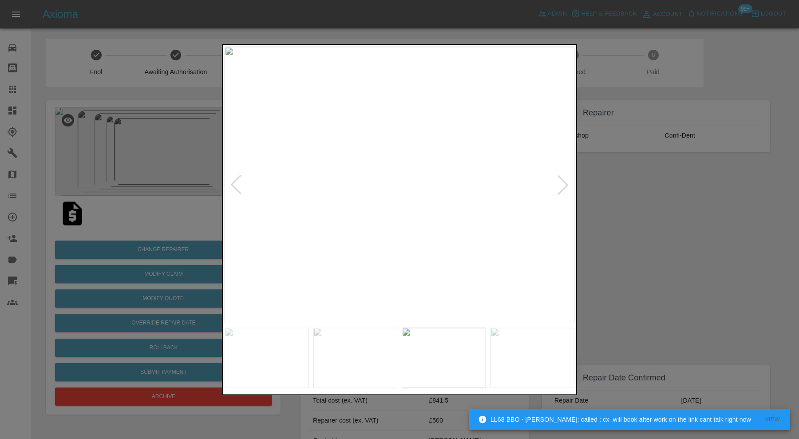
click at [564, 181] on div at bounding box center [563, 185] width 20 height 20
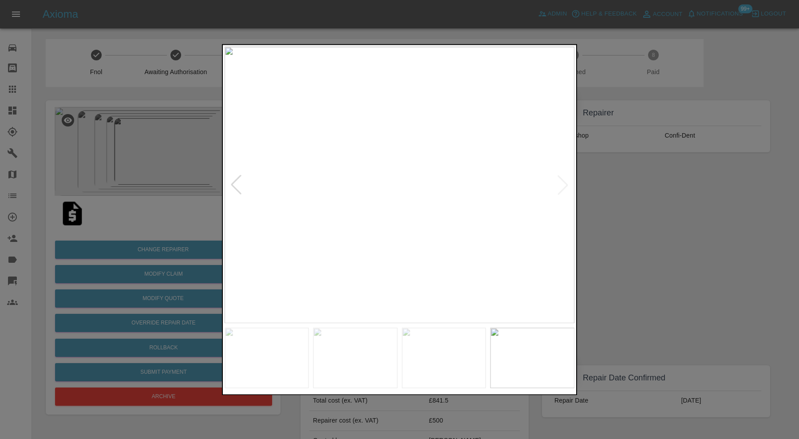
click at [564, 181] on img at bounding box center [400, 185] width 350 height 277
click at [606, 190] on div at bounding box center [399, 219] width 799 height 439
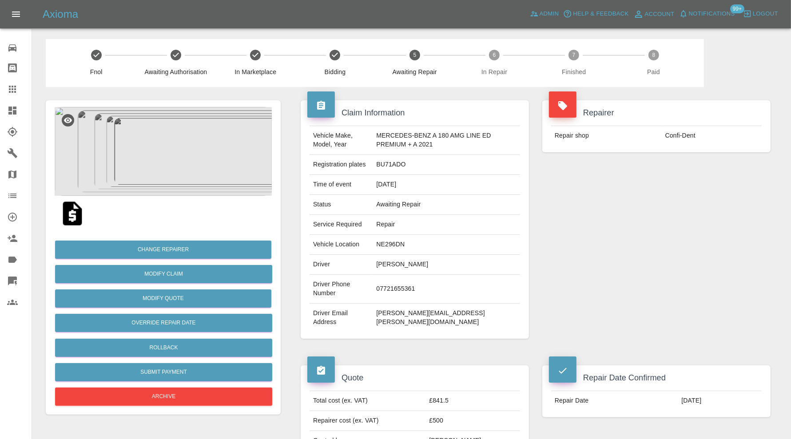
click at [65, 208] on img at bounding box center [72, 213] width 28 height 28
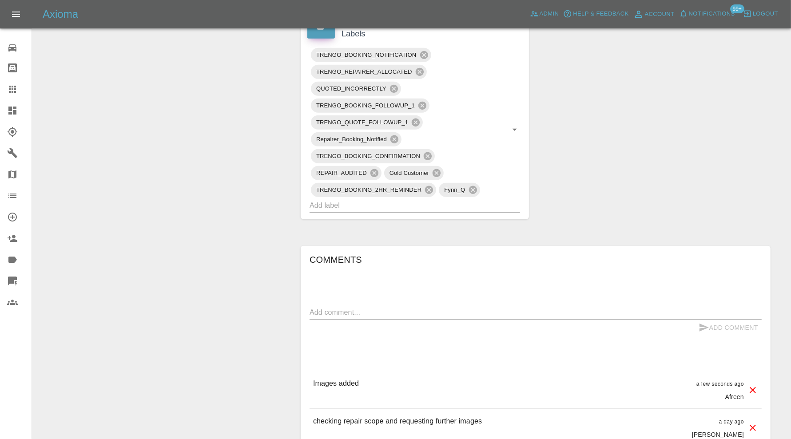
scroll to position [498, 0]
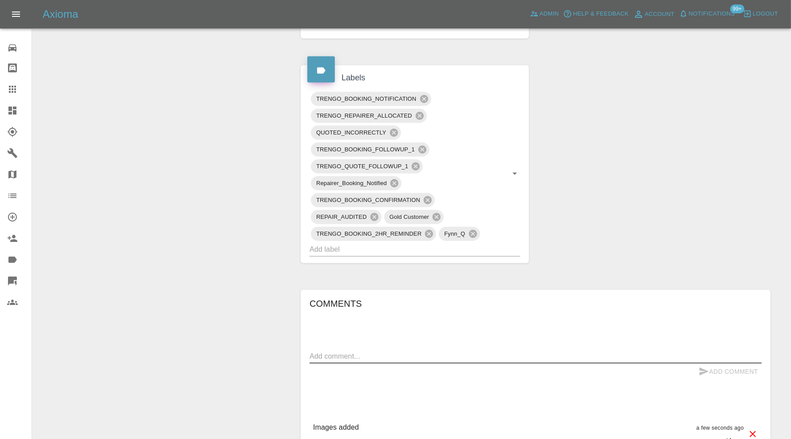
click at [349, 351] on textarea at bounding box center [535, 356] width 452 height 10
type textarea "Revising cost. Awaiting response"
click at [738, 364] on button "Add Comment" at bounding box center [728, 372] width 67 height 16
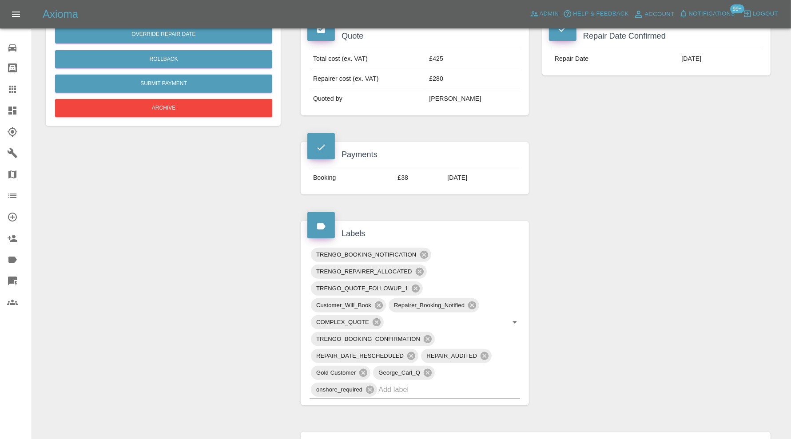
scroll to position [74, 0]
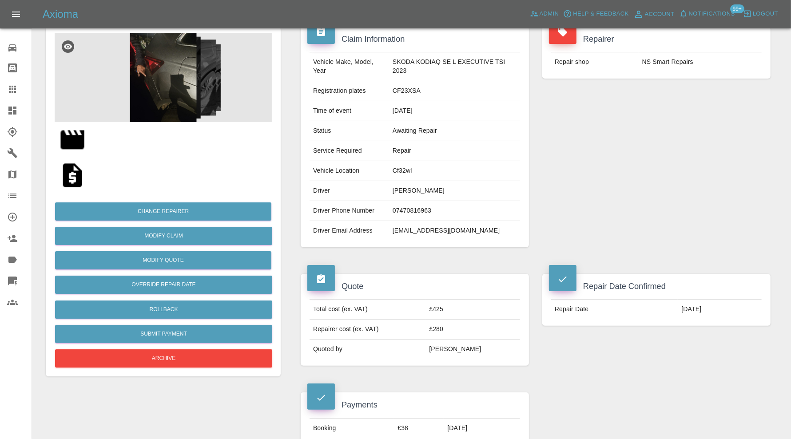
click at [160, 81] on img at bounding box center [163, 77] width 217 height 89
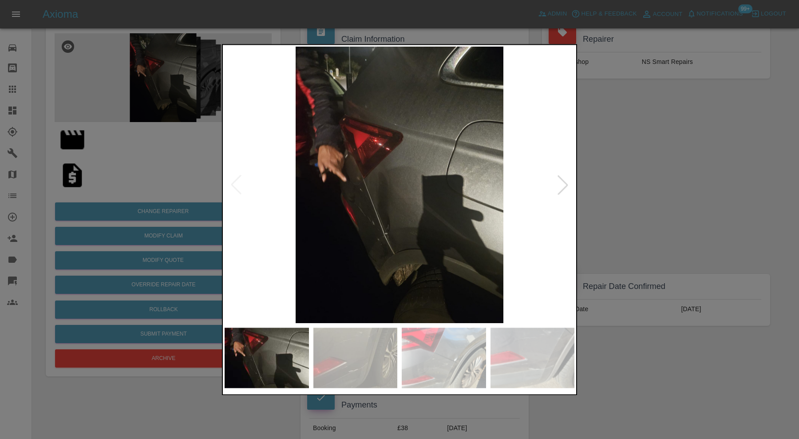
click at [430, 351] on img at bounding box center [444, 358] width 84 height 60
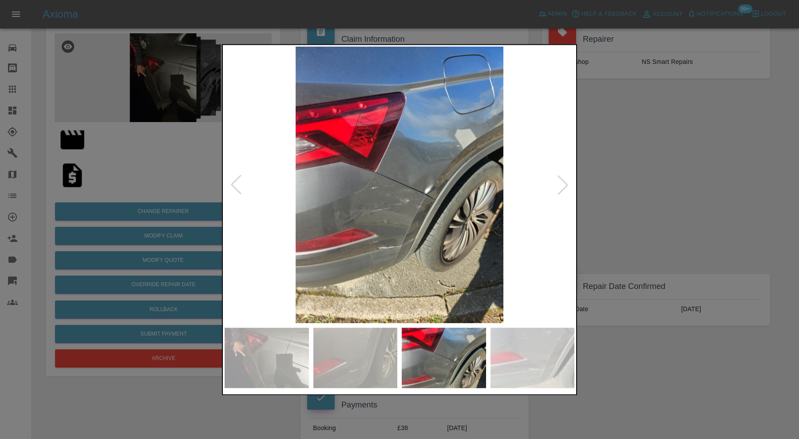
click at [543, 371] on img at bounding box center [533, 358] width 84 height 60
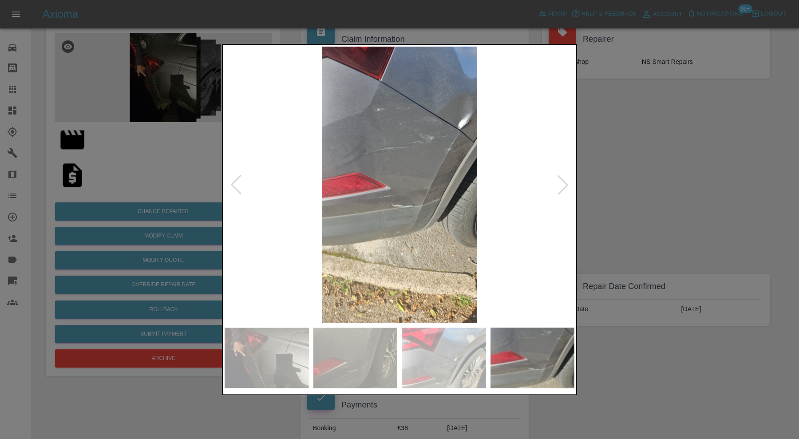
click at [569, 182] on div at bounding box center [563, 185] width 20 height 20
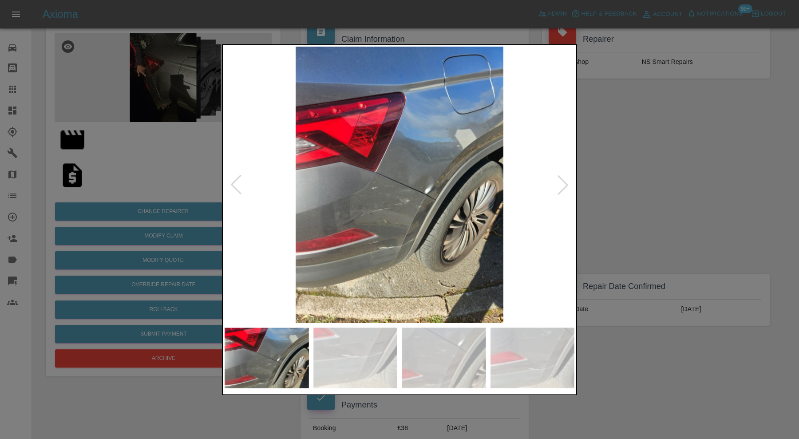
click at [638, 219] on div at bounding box center [399, 219] width 799 height 439
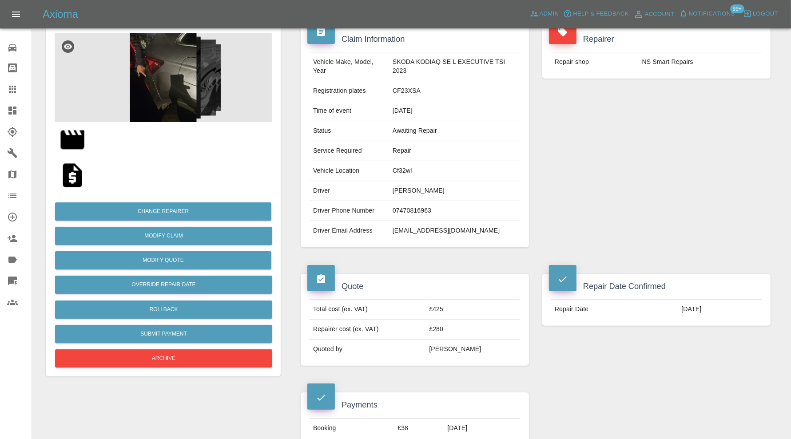
click at [77, 139] on img at bounding box center [72, 140] width 28 height 28
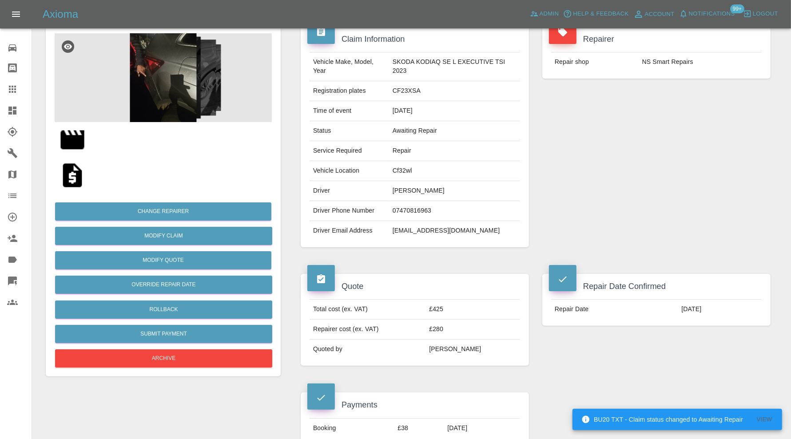
click at [775, 147] on div "Repairer Repair shop NS Smart Repairs" at bounding box center [656, 136] width 242 height 247
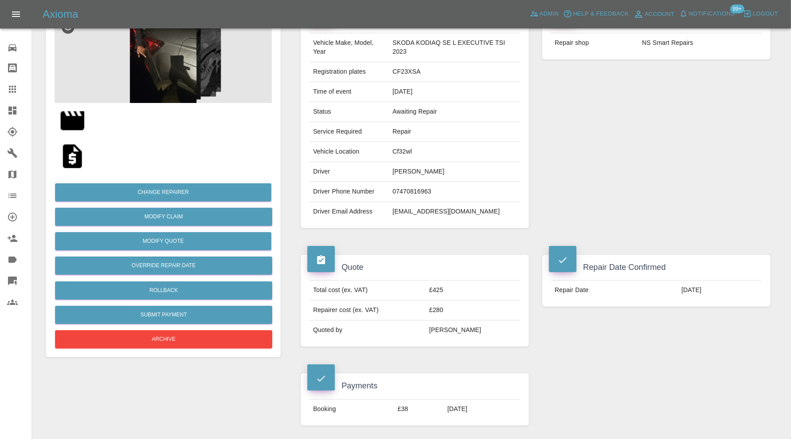
scroll to position [0, 0]
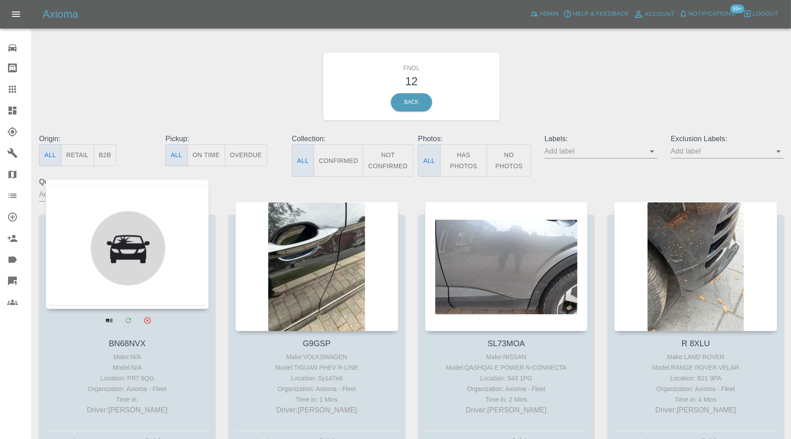
click at [154, 249] on div at bounding box center [127, 244] width 163 height 130
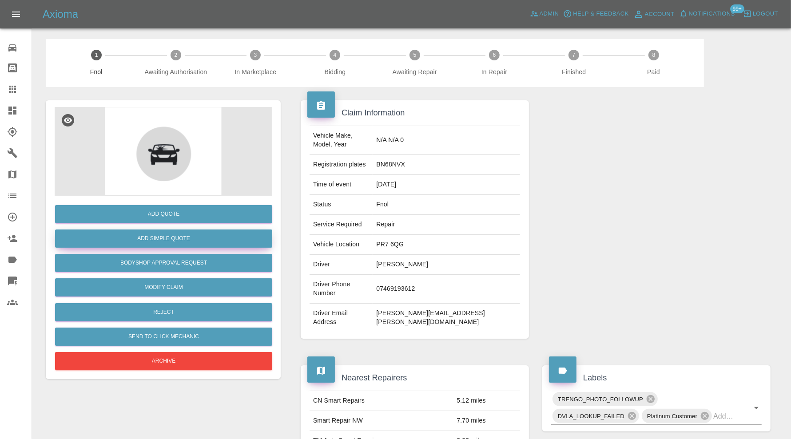
click at [203, 240] on button "Add Simple Quote" at bounding box center [163, 239] width 217 height 18
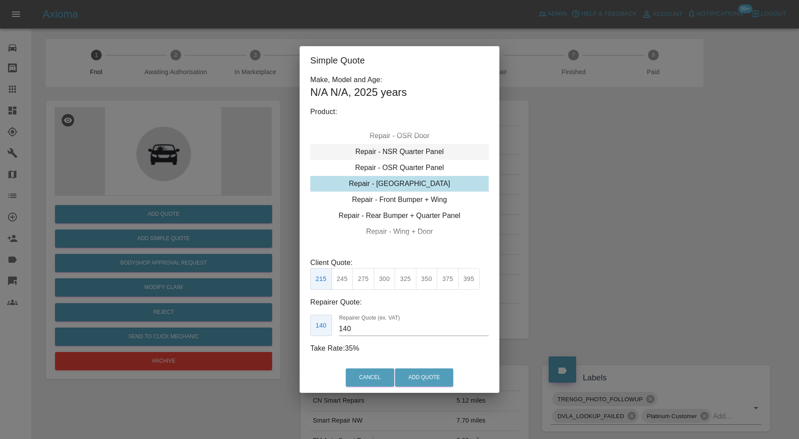
click at [415, 203] on div "Repair - Front Bumper + Wing" at bounding box center [399, 200] width 178 height 16
drag, startPoint x: 343, startPoint y: 277, endPoint x: 351, endPoint y: 289, distance: 14.4
click at [343, 277] on button "310" at bounding box center [343, 279] width 22 height 22
type input "200"
click at [431, 378] on button "Add Quote" at bounding box center [424, 378] width 58 height 18
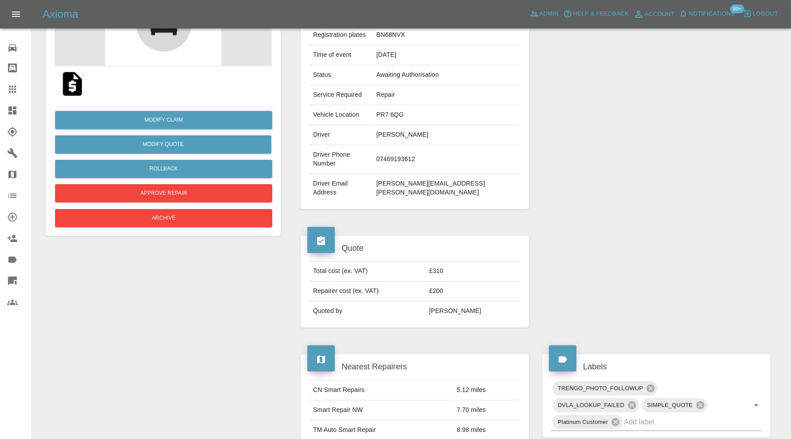
scroll to position [84, 0]
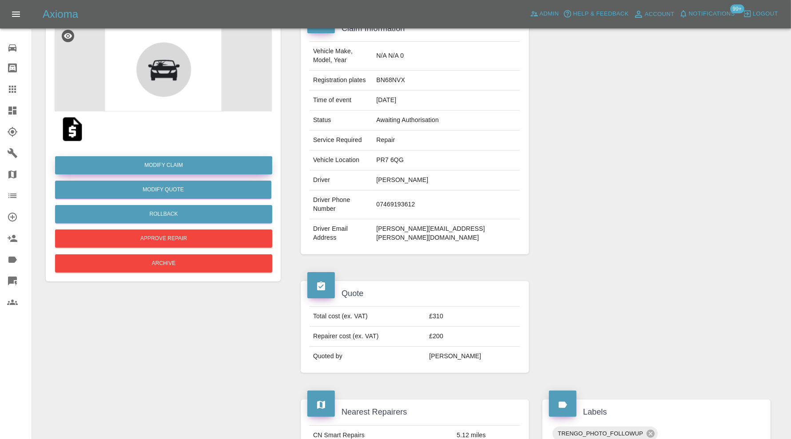
click at [212, 162] on link "Modify Claim" at bounding box center [163, 165] width 217 height 18
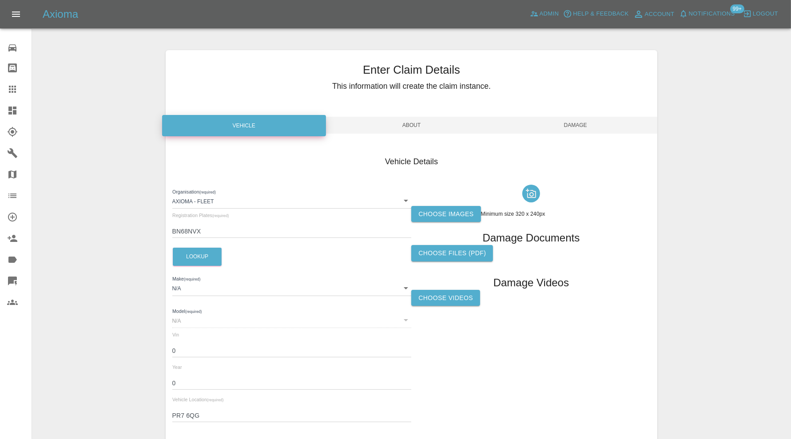
click at [212, 231] on input "BN68NVX" at bounding box center [291, 231] width 239 height 13
type input "BN68NCF"
click at [217, 250] on button "Lookup" at bounding box center [197, 257] width 49 height 18
type input "MERCEDES-BENZ"
type input "E"
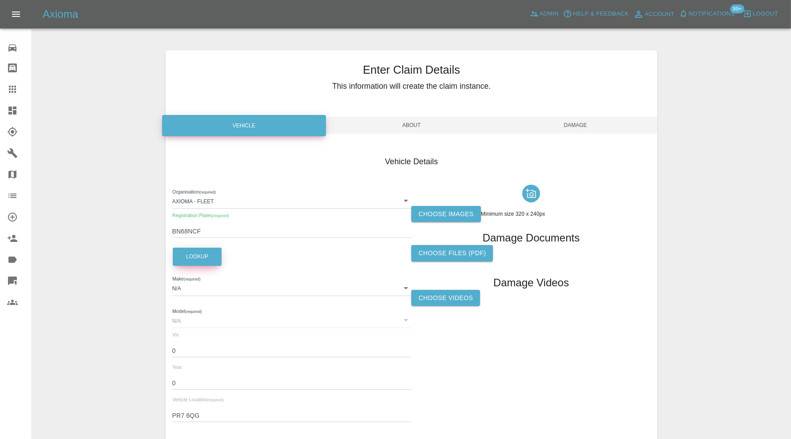
type input "[US_VEHICLE_IDENTIFICATION_NUMBER]"
type input "2018"
click at [577, 125] on span "Damage" at bounding box center [575, 125] width 164 height 17
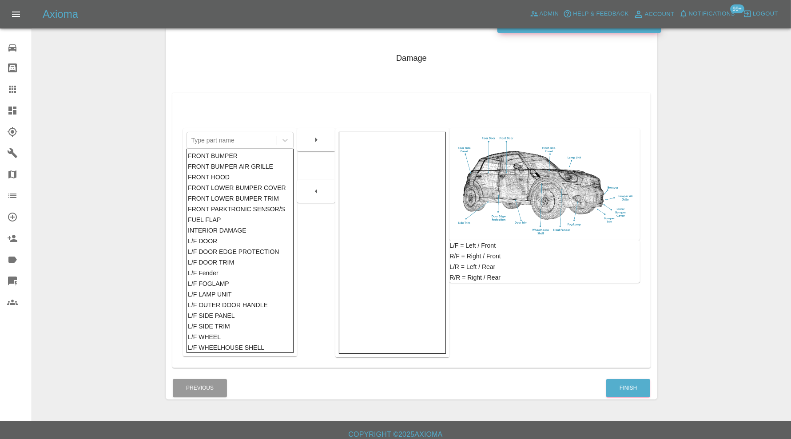
scroll to position [111, 0]
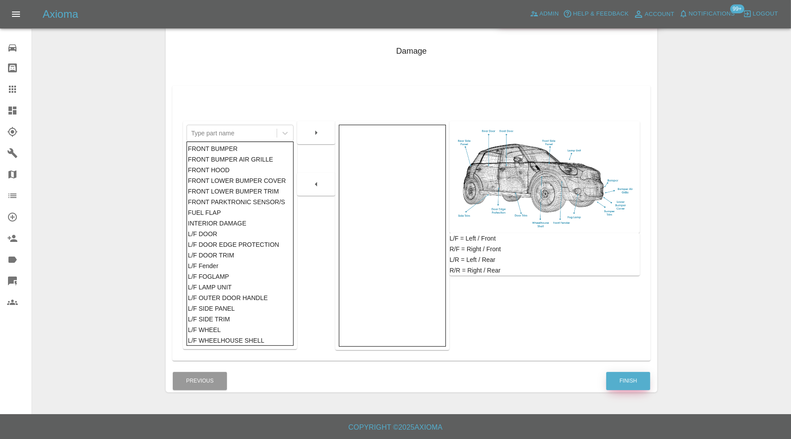
click at [626, 382] on button "Finish" at bounding box center [628, 381] width 44 height 18
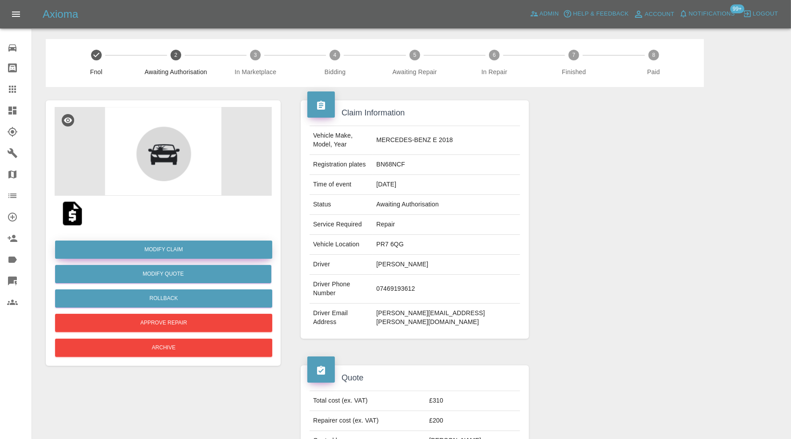
click at [211, 242] on link "Modify Claim" at bounding box center [163, 250] width 217 height 18
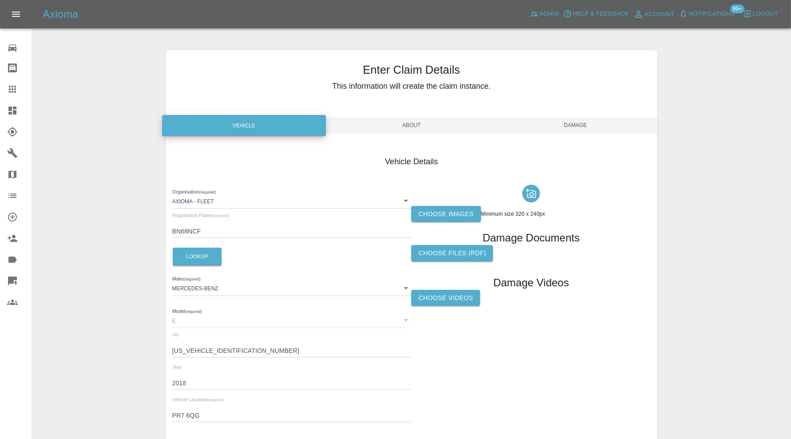
click at [181, 230] on input "BN68NCF" at bounding box center [291, 231] width 239 height 13
type input "BX68NCF"
click at [210, 254] on button "Lookup" at bounding box center [197, 257] width 49 height 18
type input "ALFA ROMEO"
type input "STELVIO"
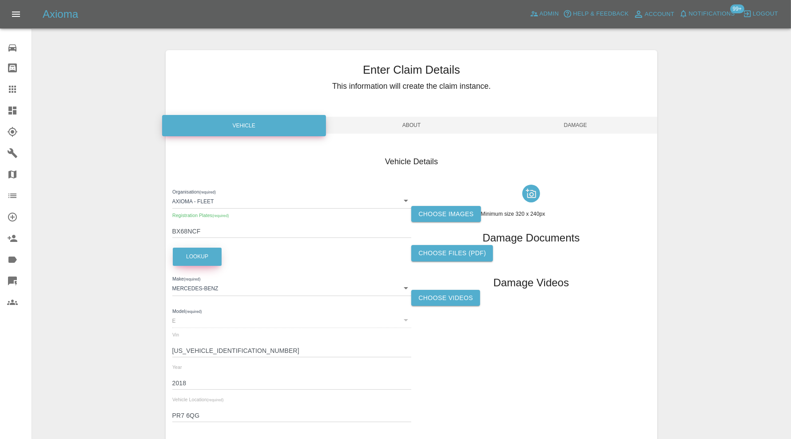
type input "[US_VEHICLE_IDENTIFICATION_NUMBER]"
click at [441, 217] on label "Choose images" at bounding box center [445, 214] width 69 height 16
click at [0, 0] on input "Choose images" at bounding box center [0, 0] width 0 height 0
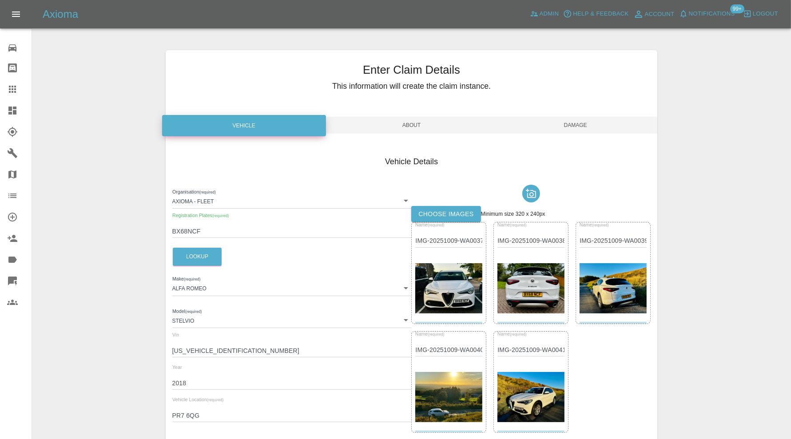
click at [579, 123] on span "Damage" at bounding box center [575, 125] width 164 height 17
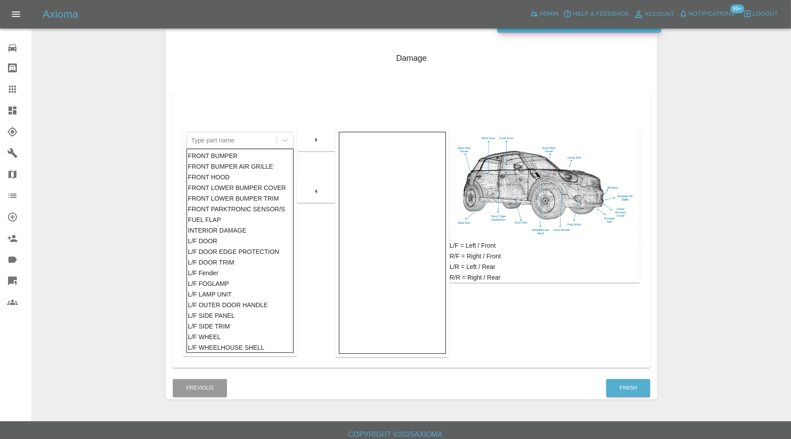
scroll to position [111, 0]
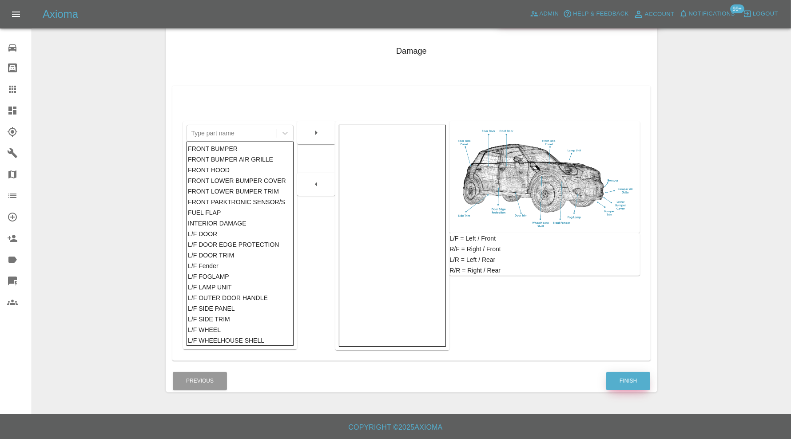
click at [623, 386] on button "Finish" at bounding box center [628, 381] width 44 height 18
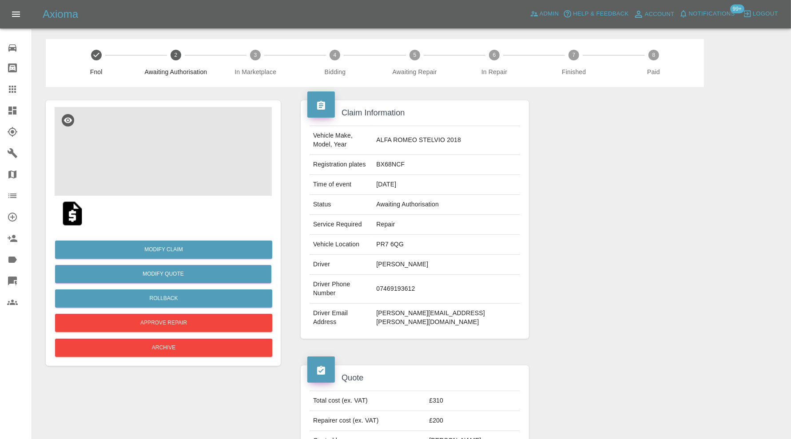
click at [187, 166] on img at bounding box center [163, 151] width 217 height 89
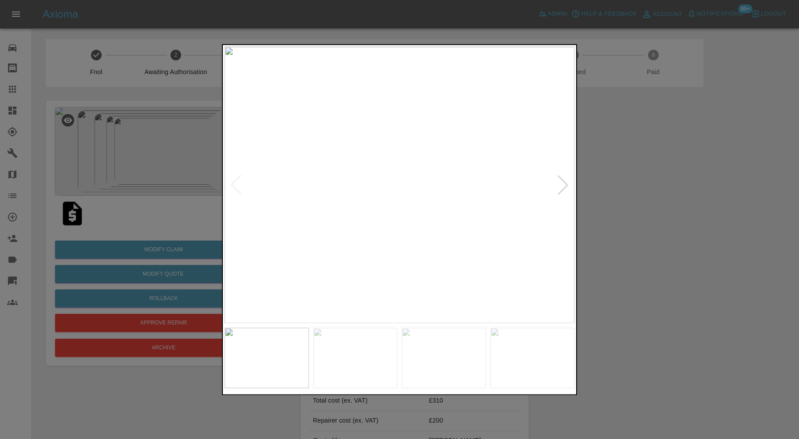
click at [635, 175] on div at bounding box center [399, 219] width 799 height 439
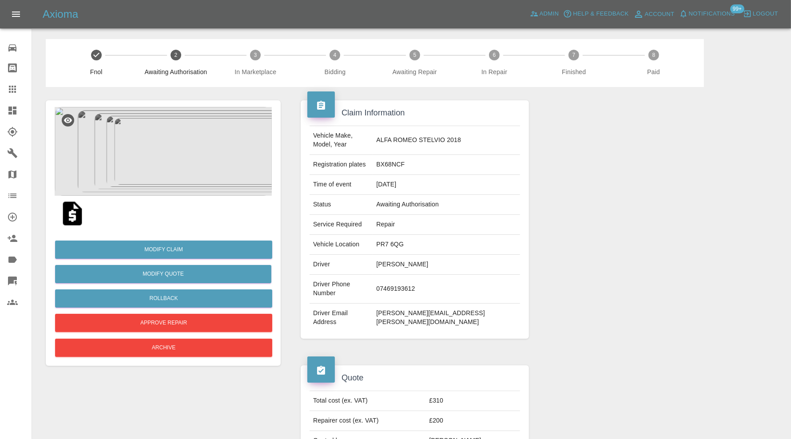
click at [166, 173] on img at bounding box center [163, 151] width 217 height 89
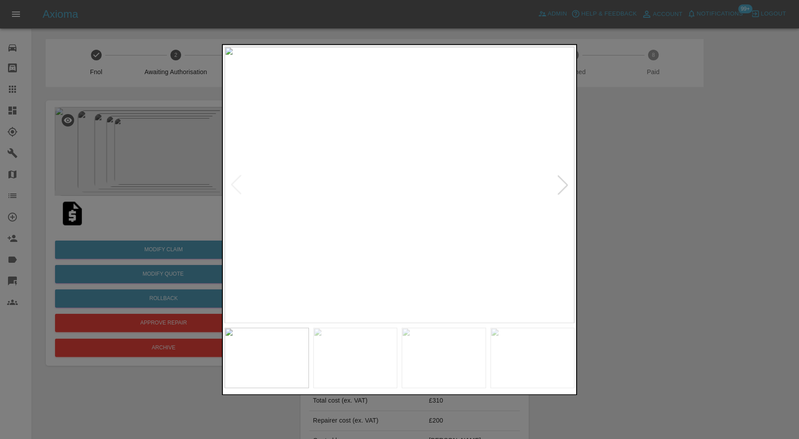
click at [562, 184] on div at bounding box center [563, 185] width 20 height 20
click at [562, 184] on img at bounding box center [400, 185] width 350 height 277
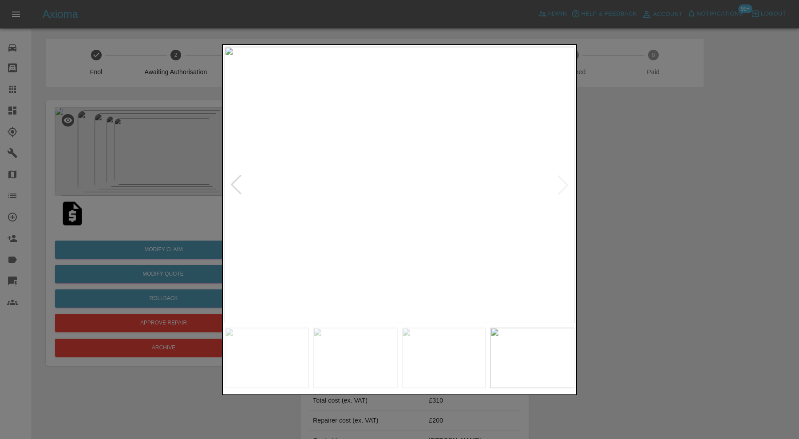
click at [614, 185] on div at bounding box center [399, 219] width 799 height 439
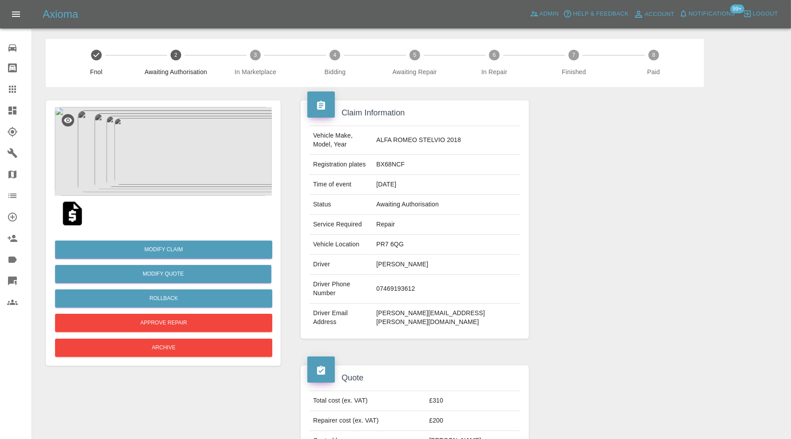
click at [16, 109] on icon at bounding box center [12, 110] width 11 height 11
